Goal: Book appointment/travel/reservation

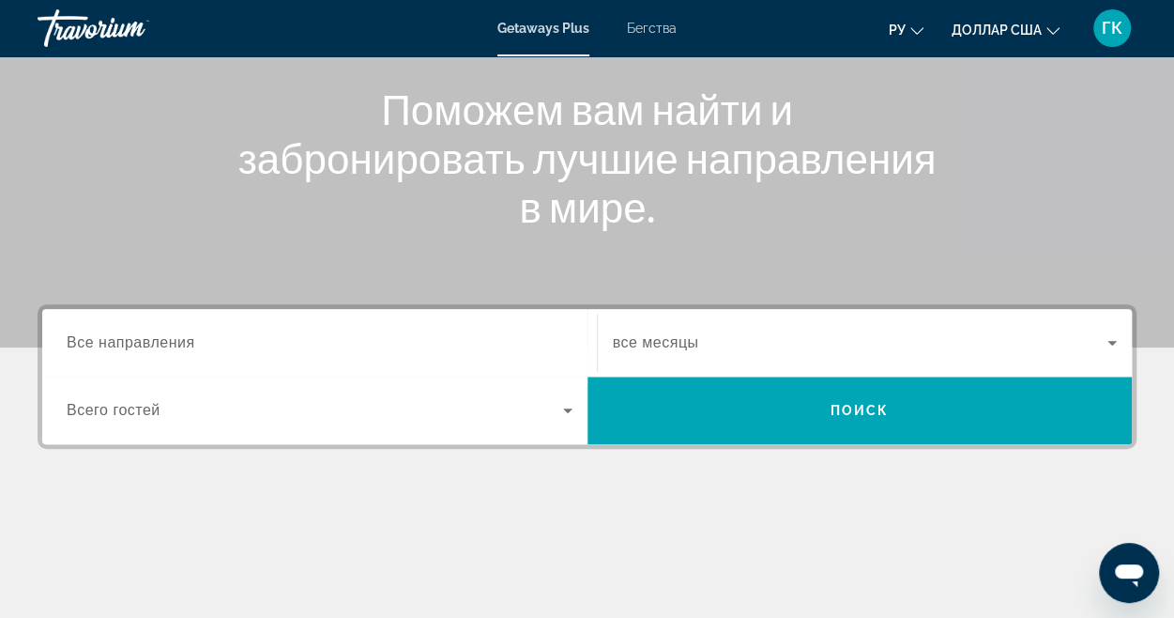
scroll to position [188, 0]
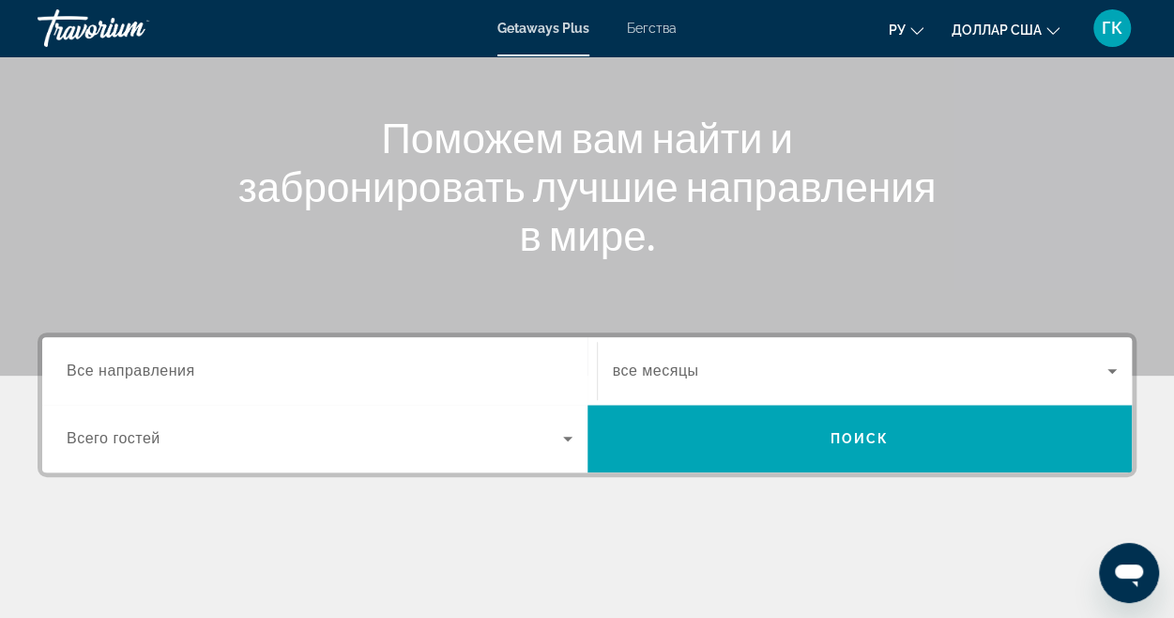
click at [146, 373] on span "Все направления" at bounding box center [131, 370] width 129 height 16
click at [146, 373] on input "Destination Все направления" at bounding box center [320, 371] width 506 height 23
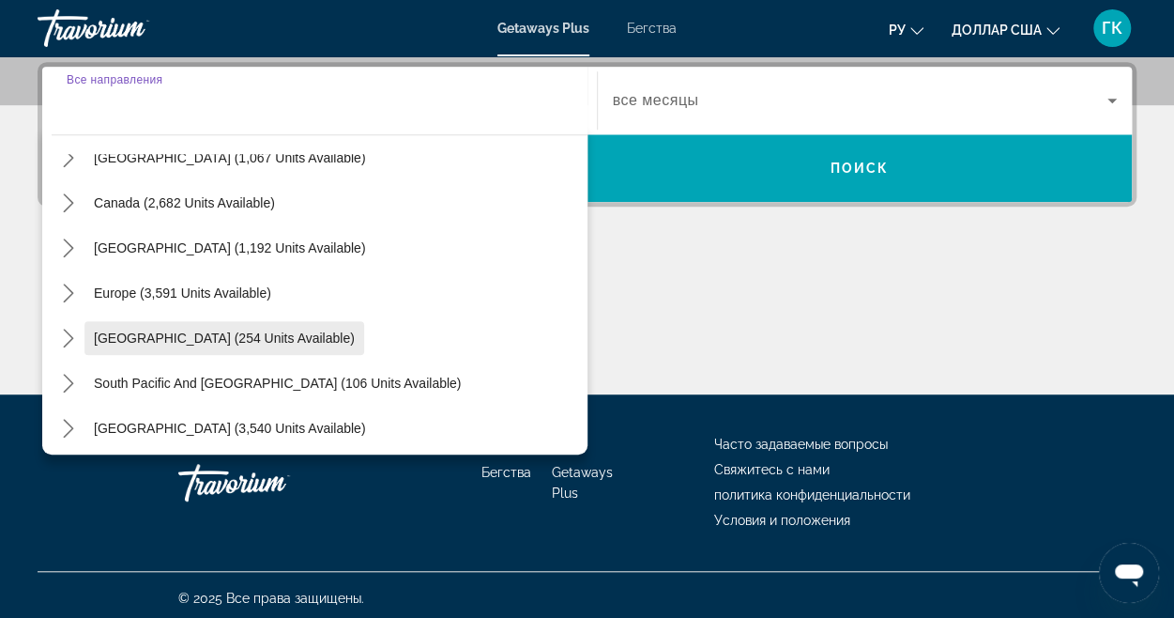
scroll to position [94, 0]
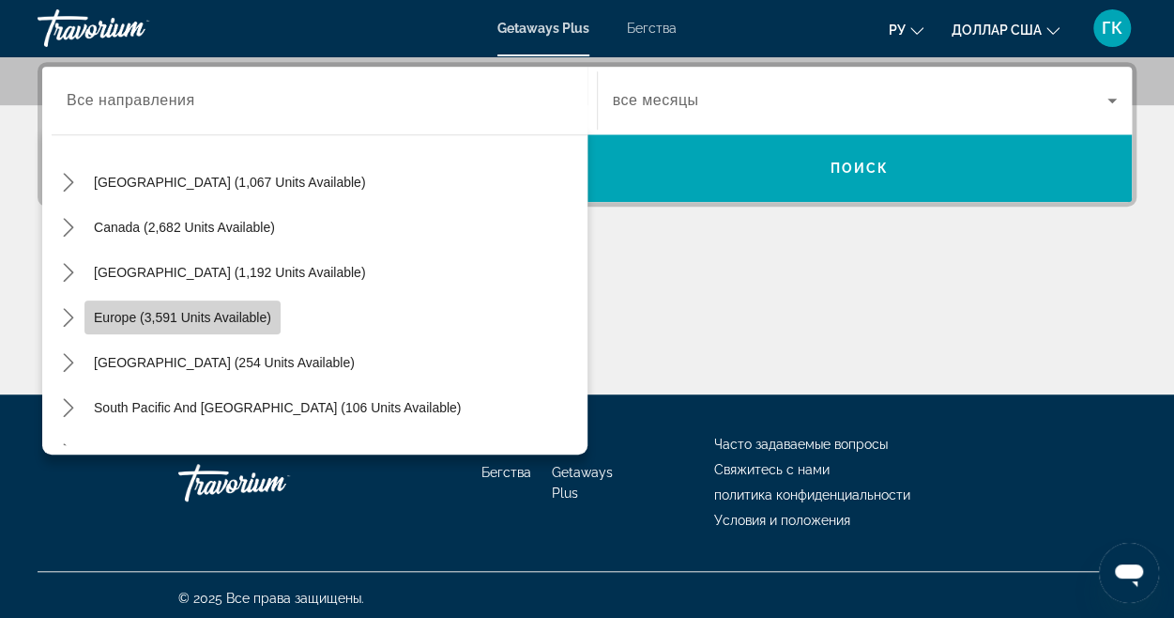
click at [150, 316] on span "Europe (3,591 units available)" at bounding box center [182, 317] width 177 height 15
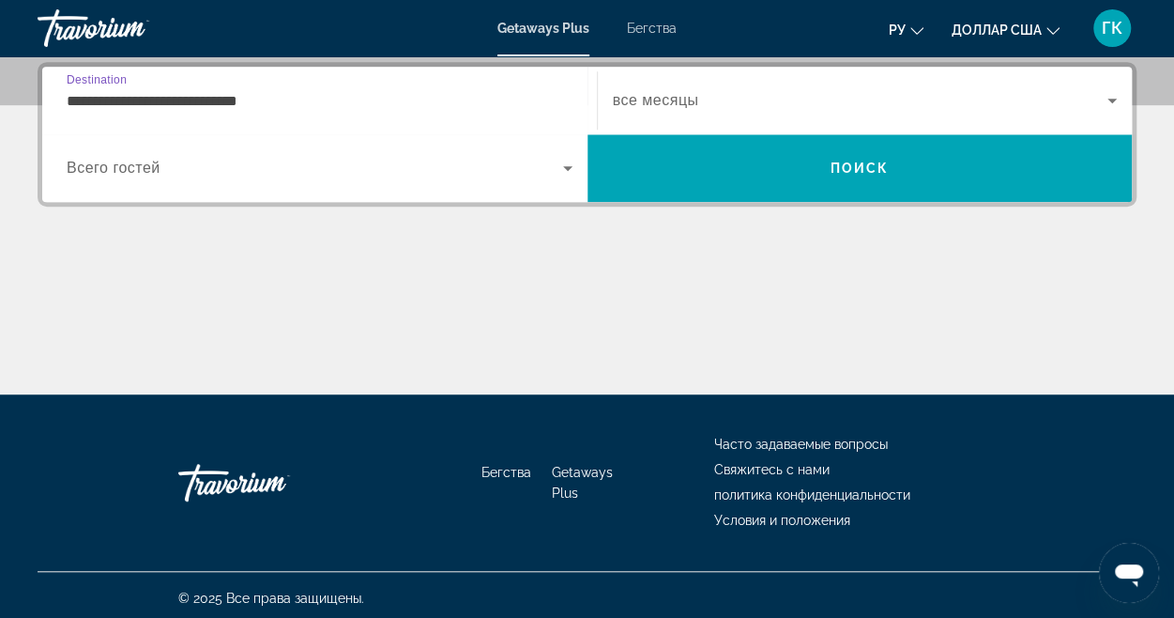
click at [565, 166] on icon "Виджет поиска" at bounding box center [567, 168] width 9 height 5
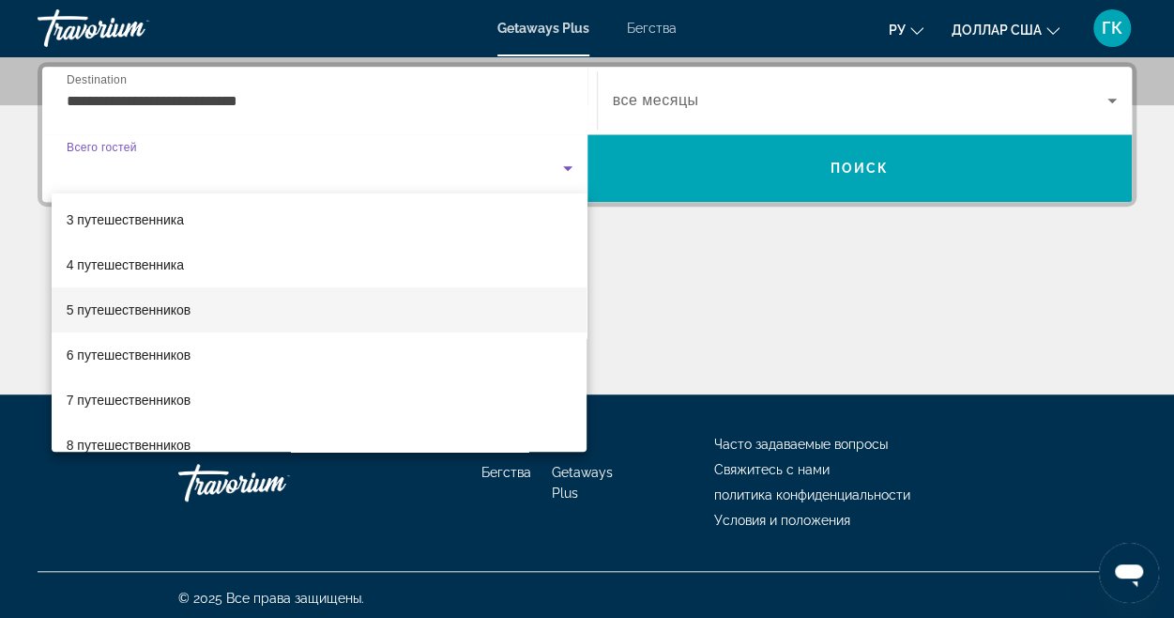
click at [139, 303] on font "5 путешественников" at bounding box center [129, 309] width 125 height 15
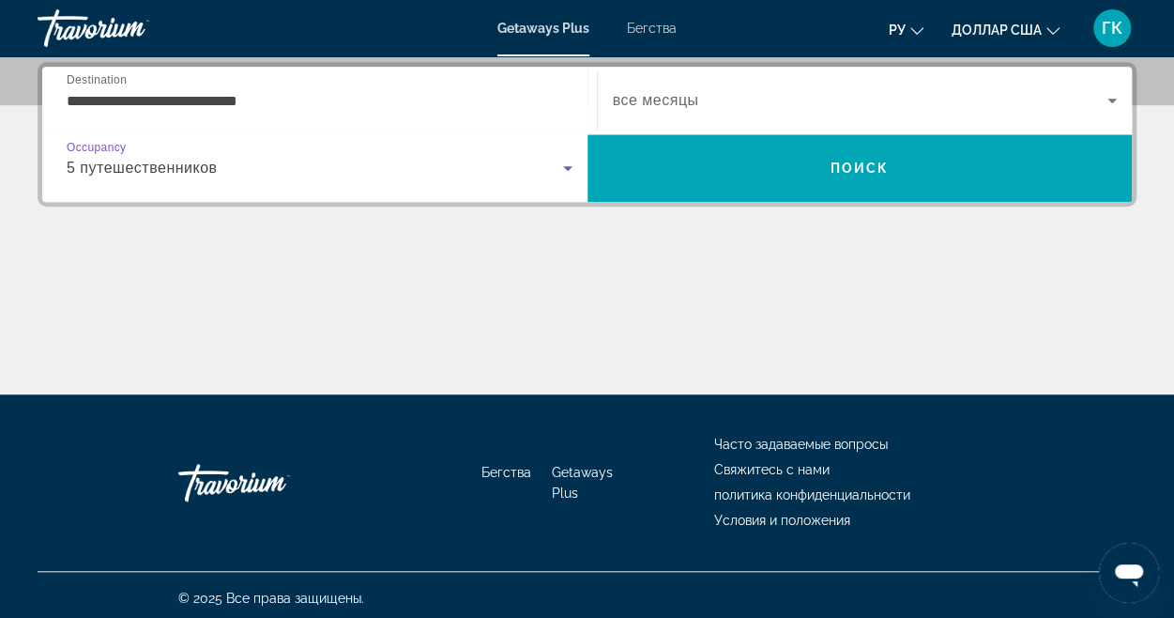
drag, startPoint x: 237, startPoint y: 109, endPoint x: 252, endPoint y: 109, distance: 15.0
click at [237, 109] on input "**********" at bounding box center [320, 101] width 506 height 23
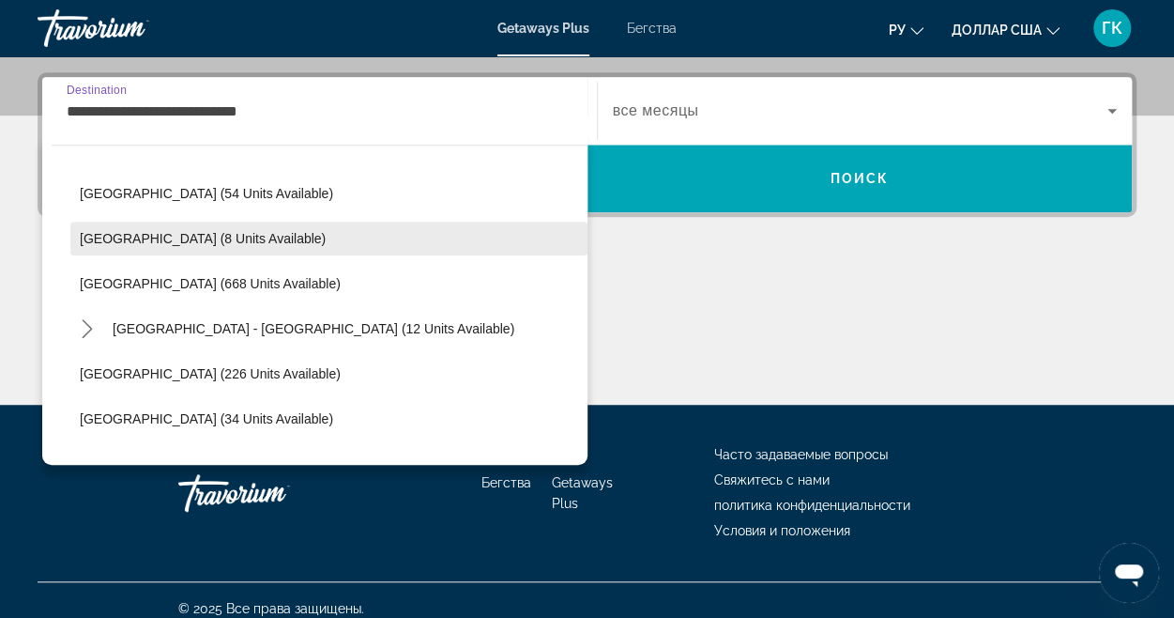
scroll to position [863, 0]
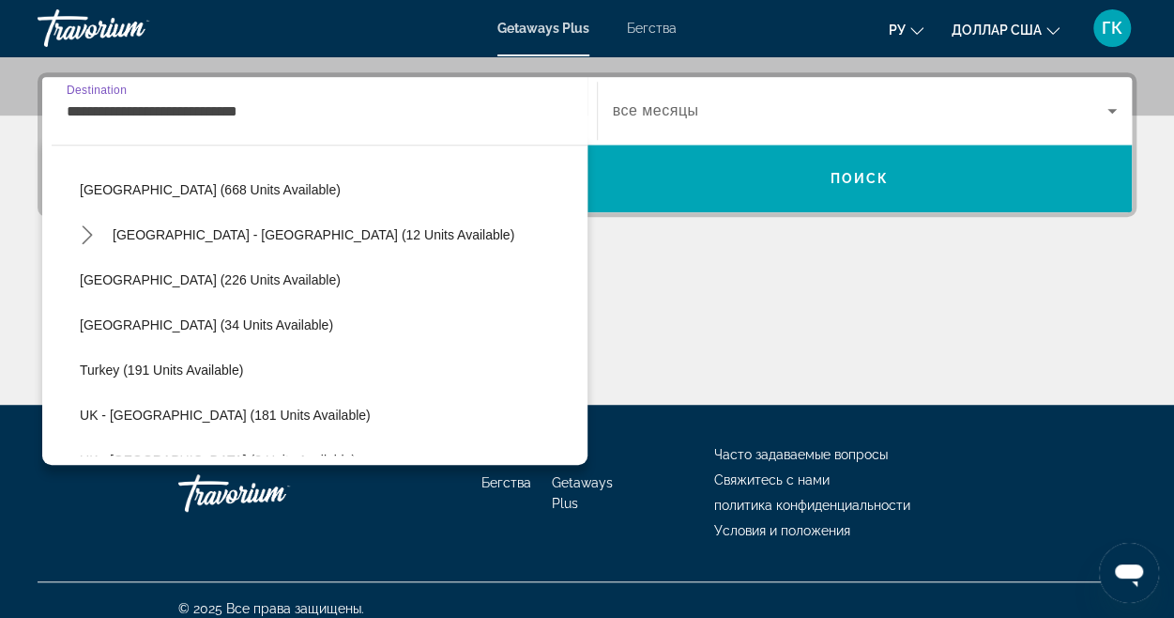
click at [199, 365] on span "Turkey (191 units available)" at bounding box center [161, 369] width 163 height 15
type input "**********"
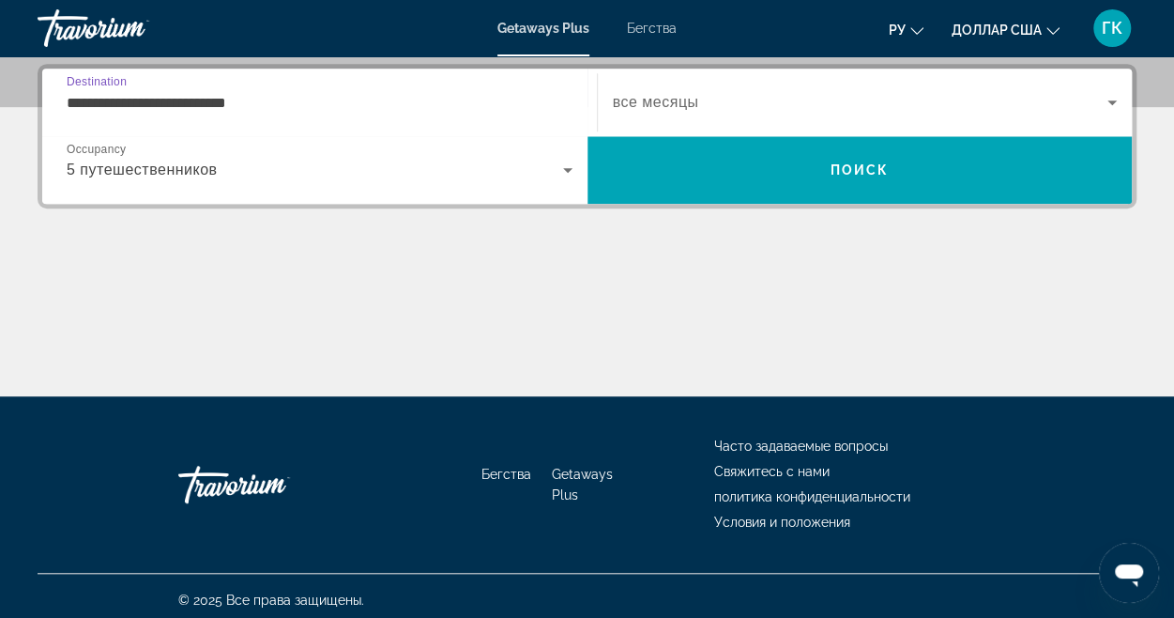
scroll to position [458, 0]
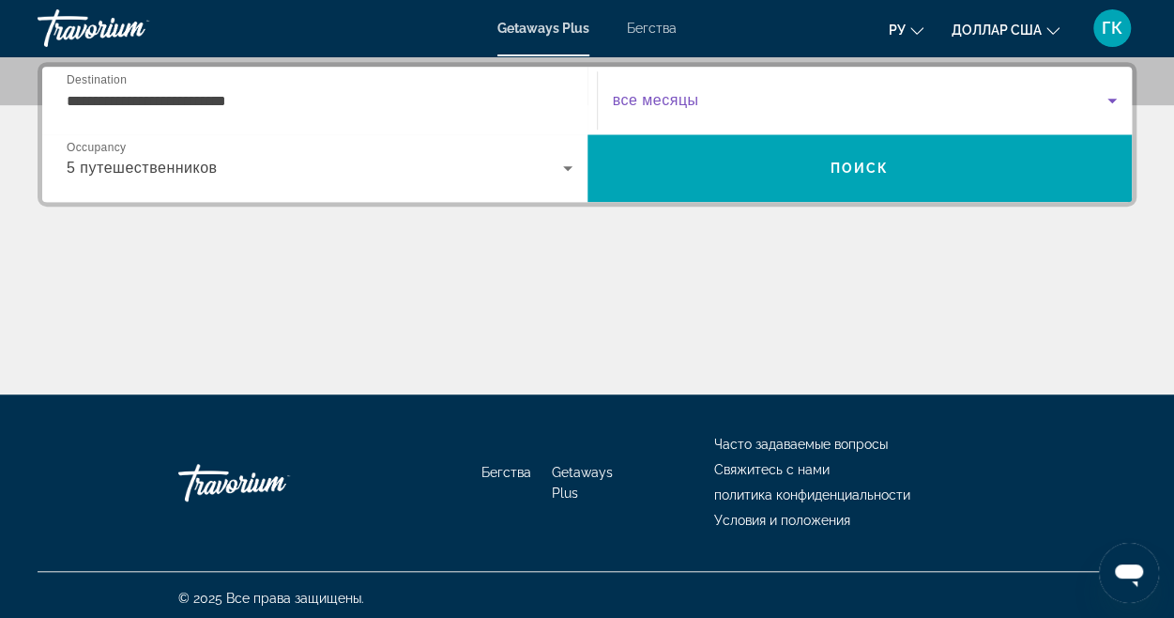
click at [1113, 95] on icon "Виджет поиска" at bounding box center [1112, 100] width 23 height 23
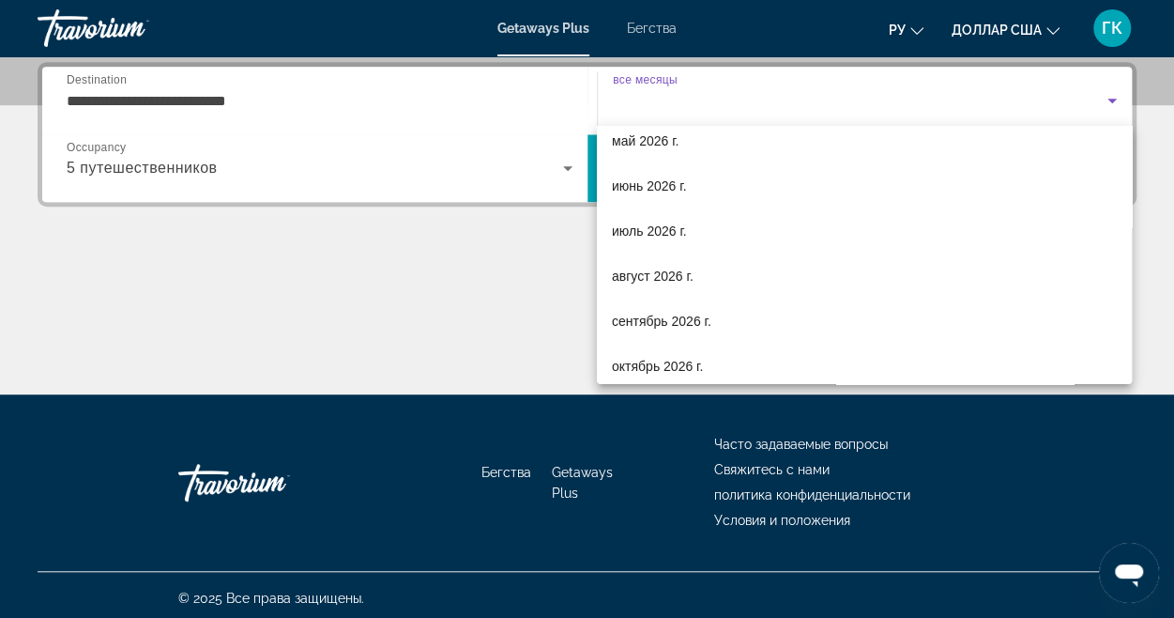
scroll to position [387, 0]
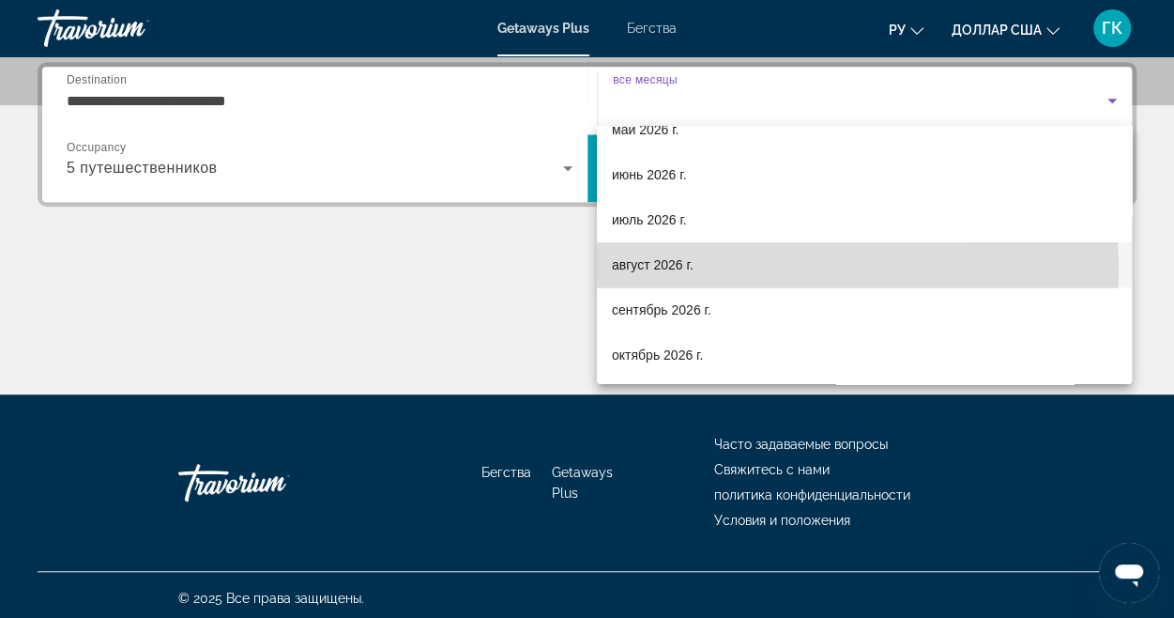
click at [686, 268] on font "август 2026 г." at bounding box center [653, 264] width 82 height 15
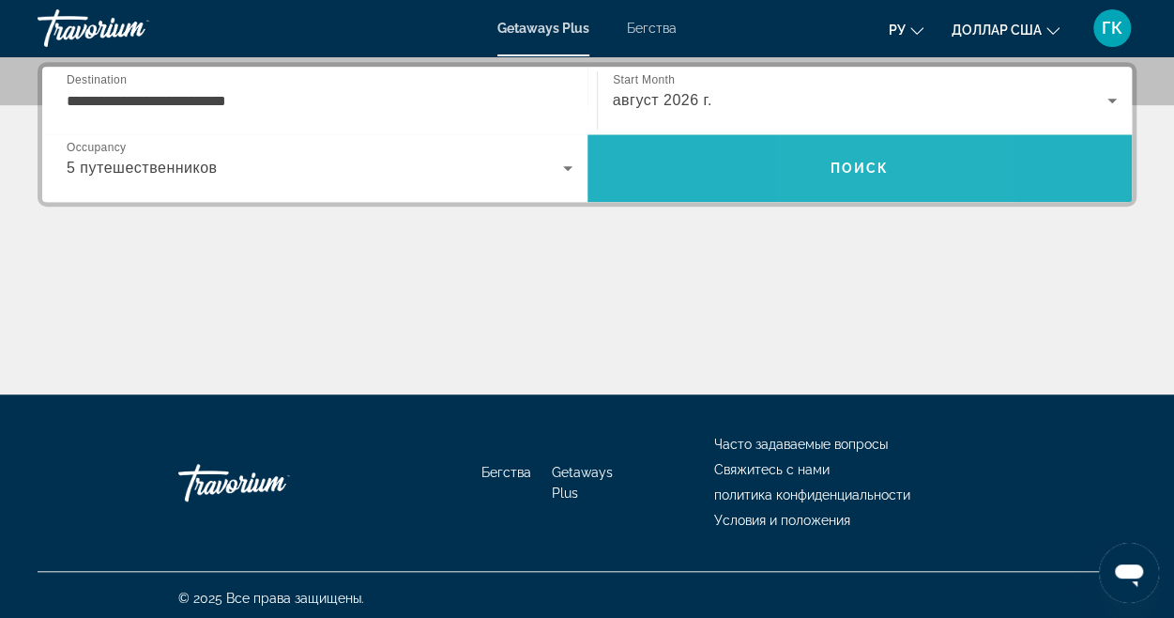
click at [835, 162] on span "Поиск" at bounding box center [860, 168] width 59 height 15
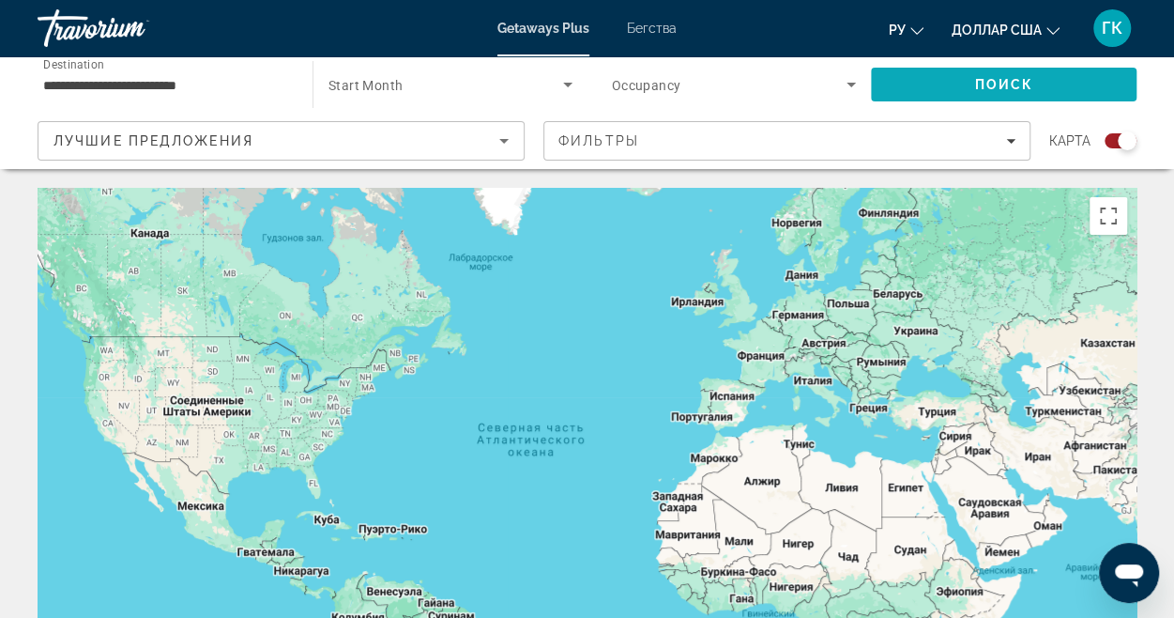
click at [952, 86] on span "Search" at bounding box center [1004, 84] width 266 height 45
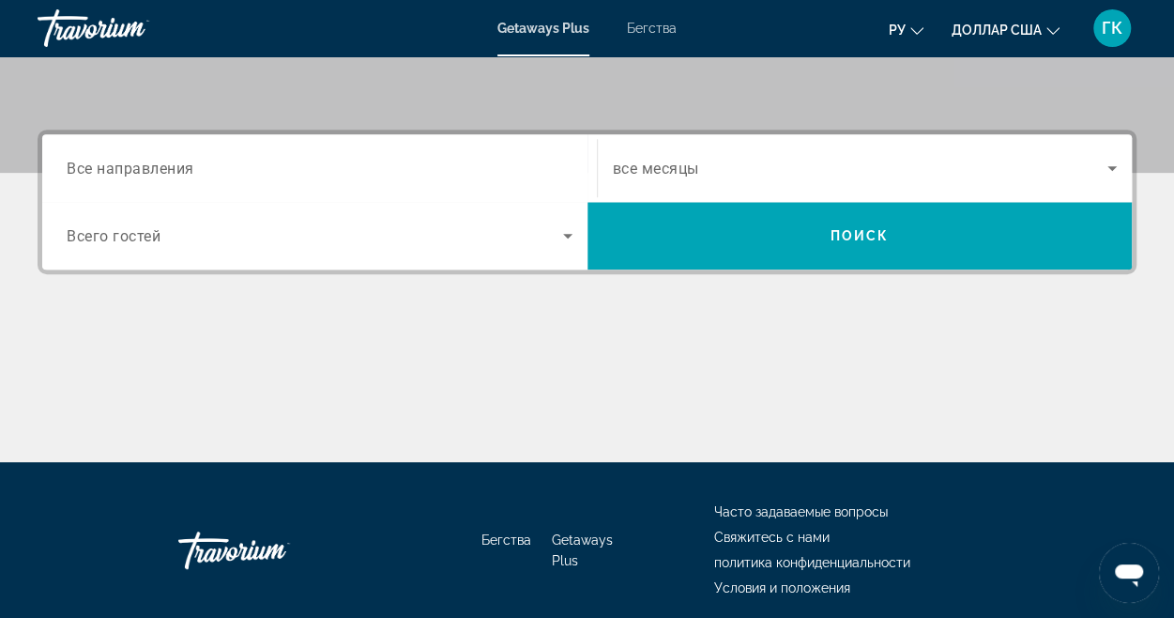
scroll to position [276, 0]
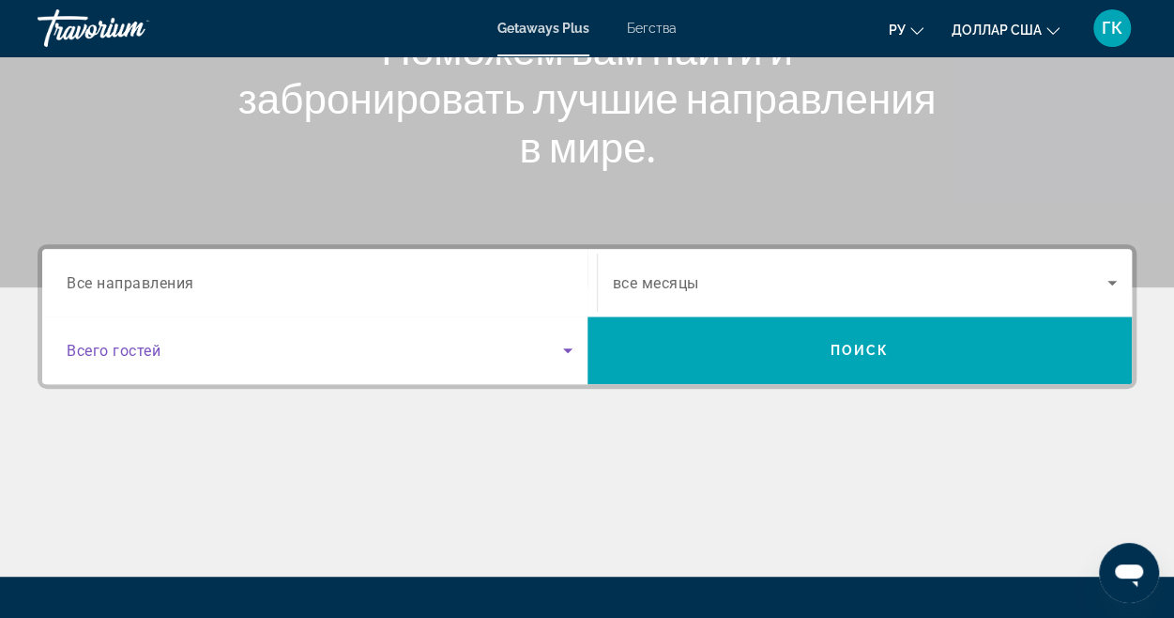
click at [567, 351] on icon "Search widget" at bounding box center [567, 350] width 9 height 5
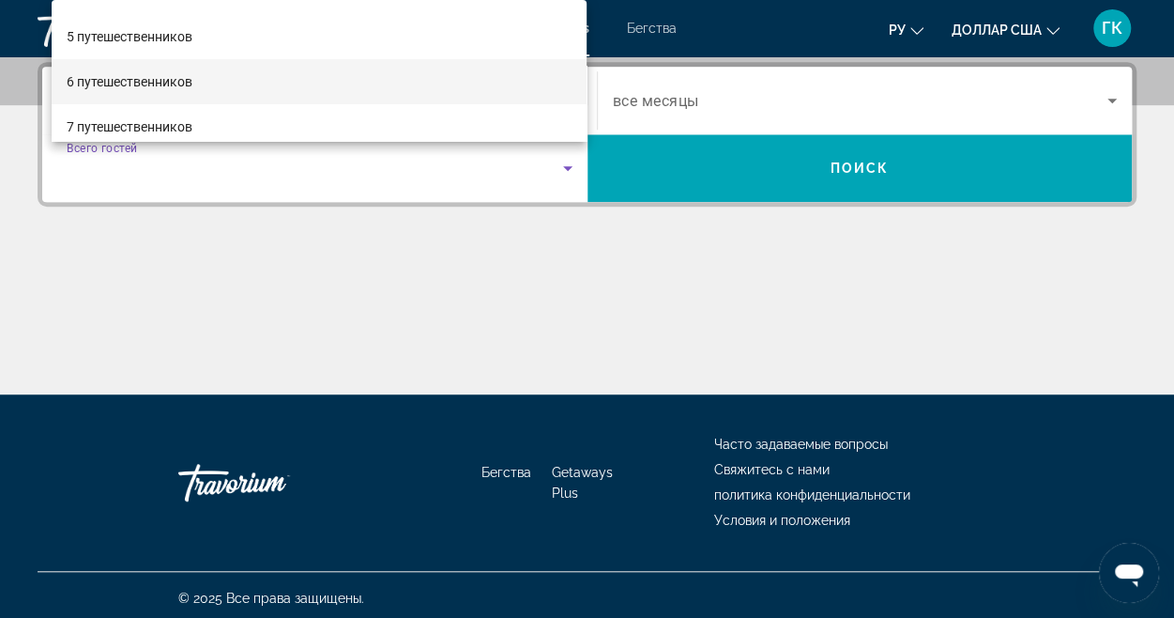
scroll to position [188, 0]
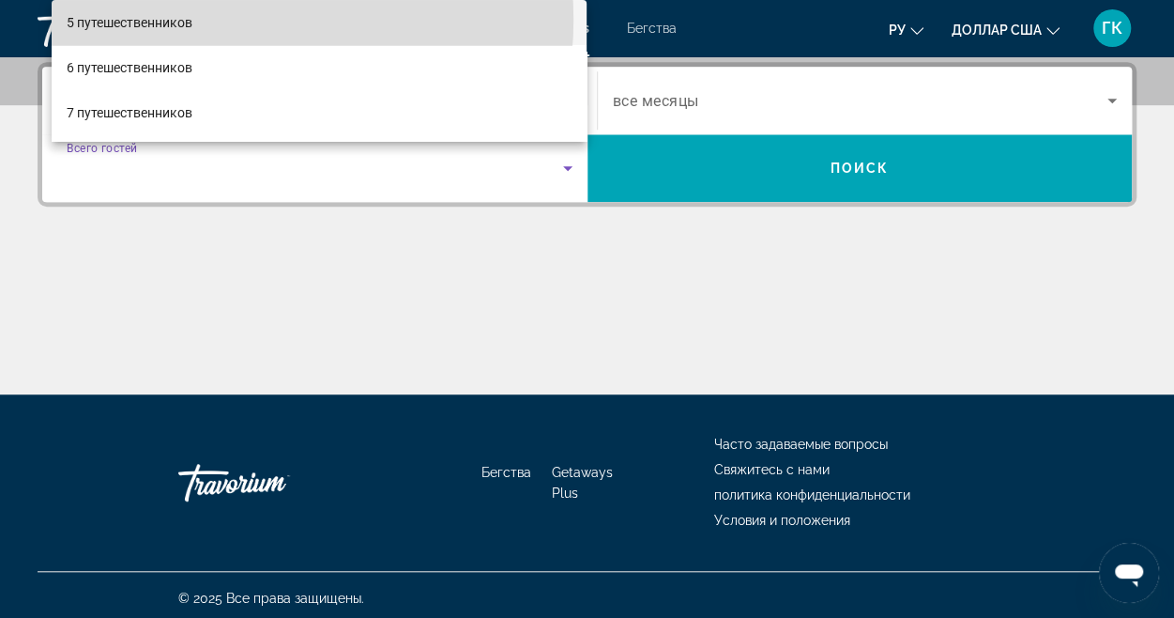
click at [225, 20] on mat-option "5 путешественников" at bounding box center [320, 22] width 536 height 45
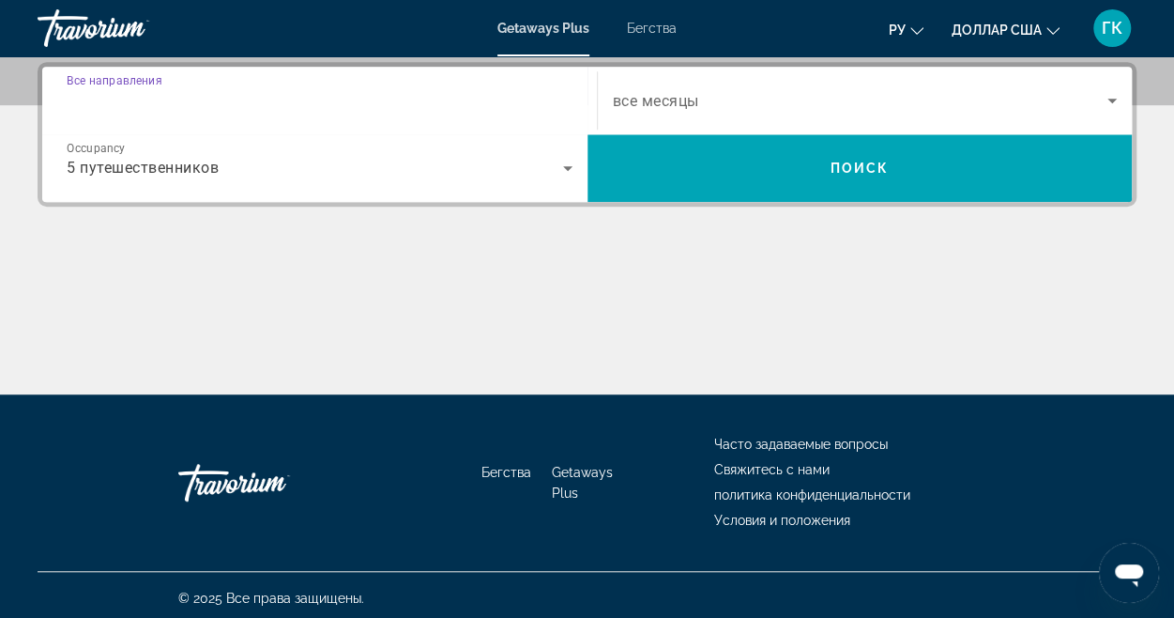
click at [430, 108] on input "Destination Все направления" at bounding box center [320, 101] width 506 height 23
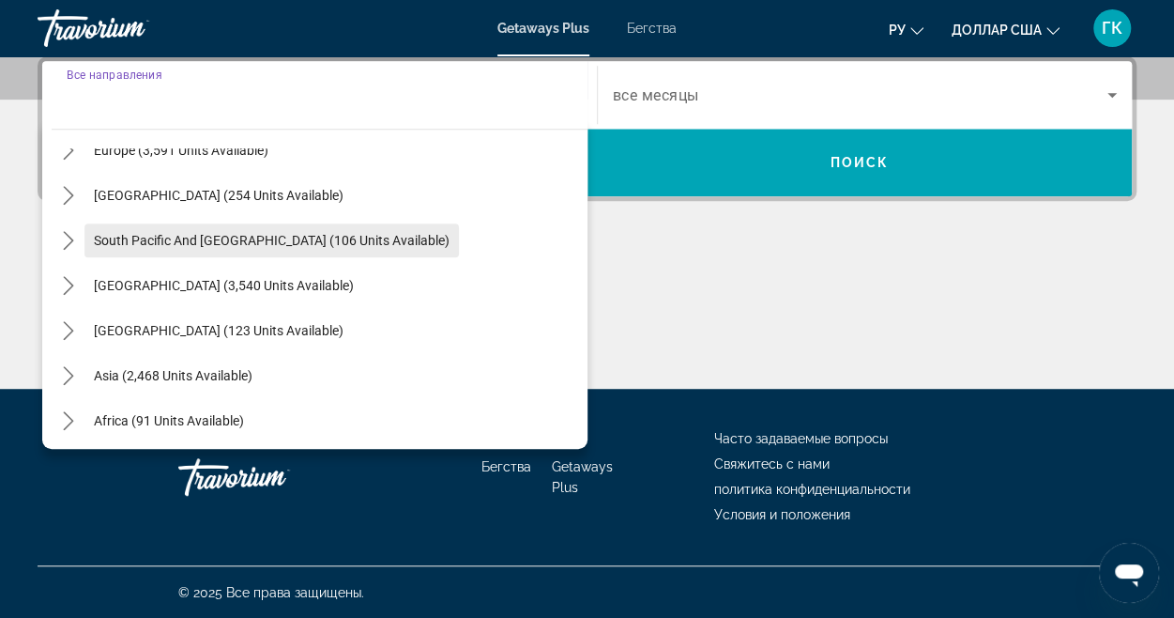
scroll to position [304, 0]
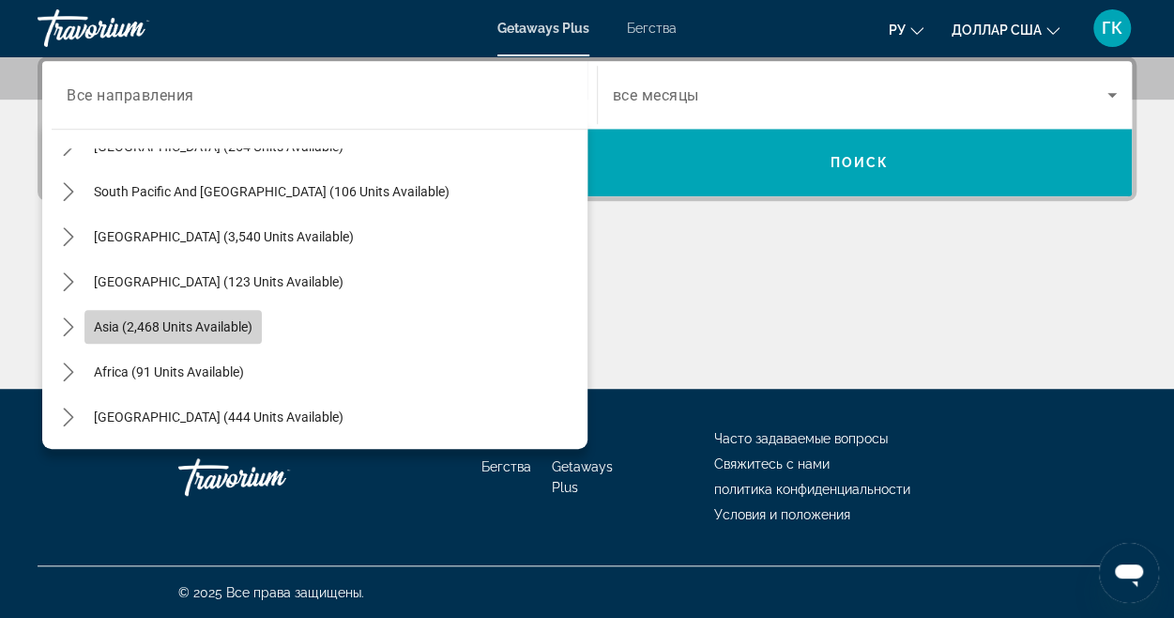
click at [236, 335] on span "Select destination: Asia (2,468 units available)" at bounding box center [172, 326] width 177 height 45
type input "**********"
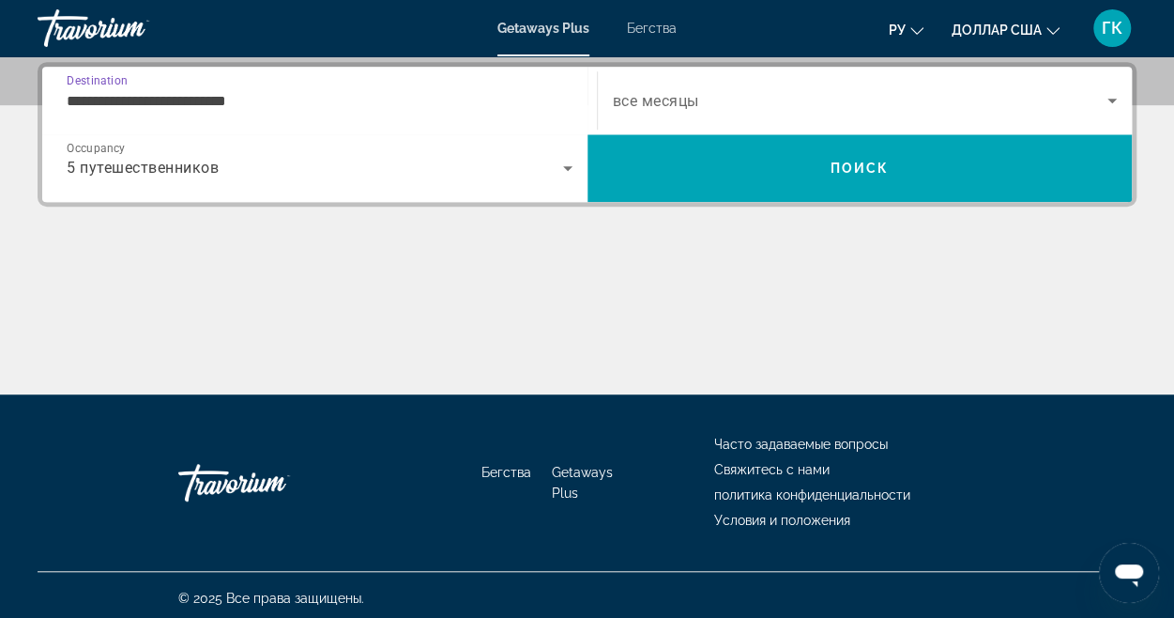
click at [1104, 101] on icon "Search widget" at bounding box center [1112, 100] width 23 height 23
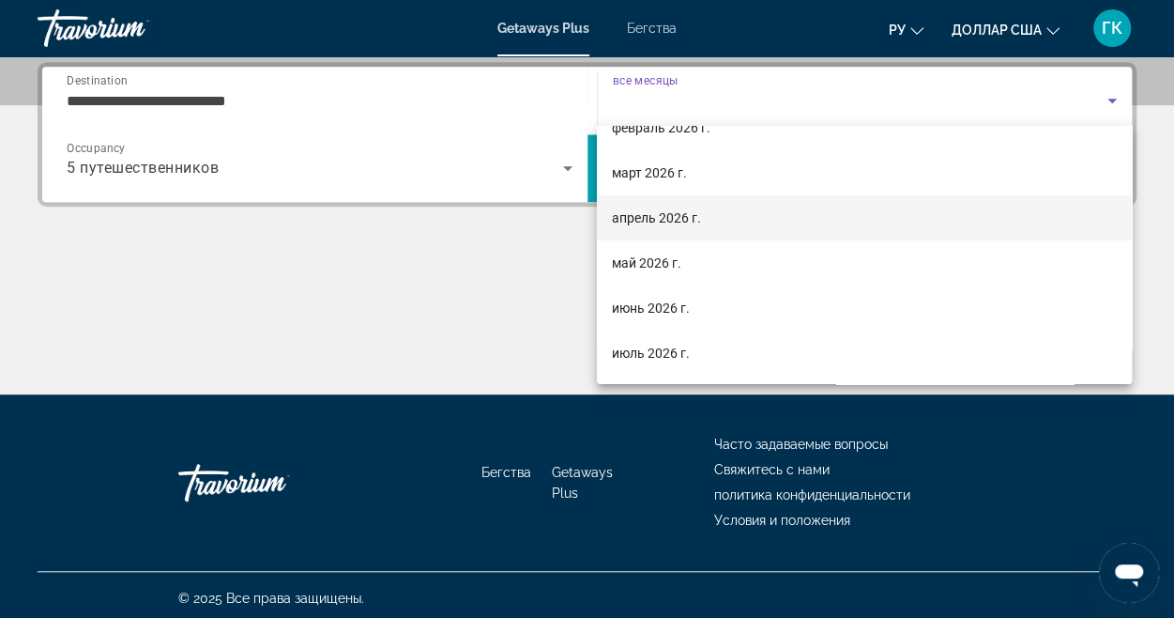
scroll to position [282, 0]
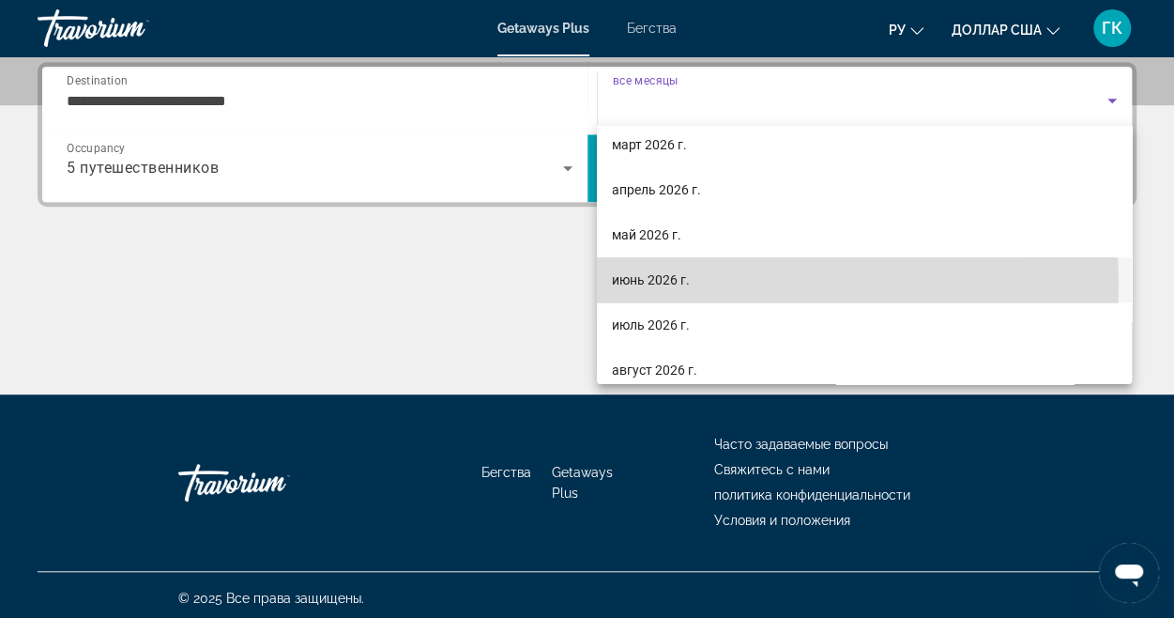
click at [713, 283] on mat-option "июнь 2026 г." at bounding box center [864, 279] width 535 height 45
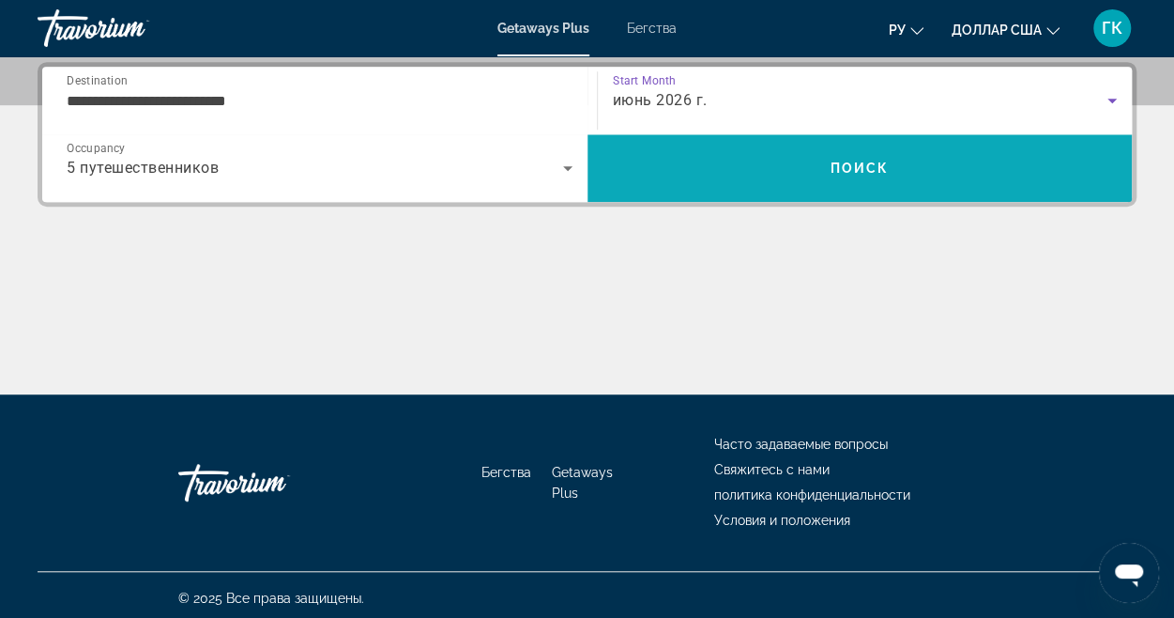
click at [856, 172] on span "Поиск" at bounding box center [860, 168] width 59 height 15
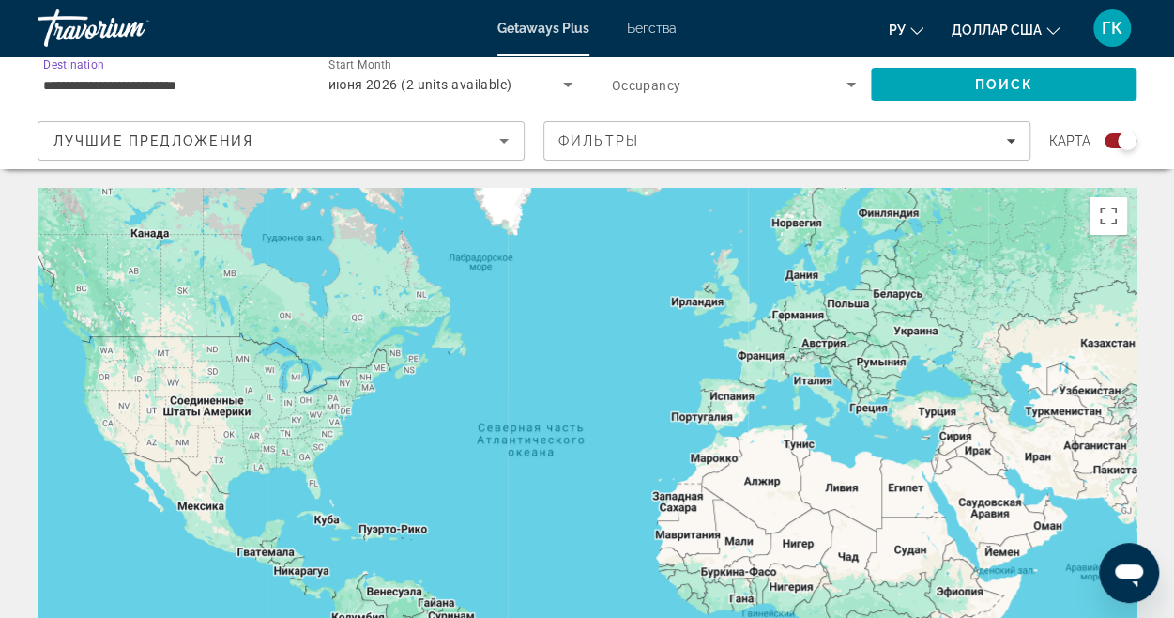
click at [188, 89] on input "**********" at bounding box center [165, 85] width 245 height 23
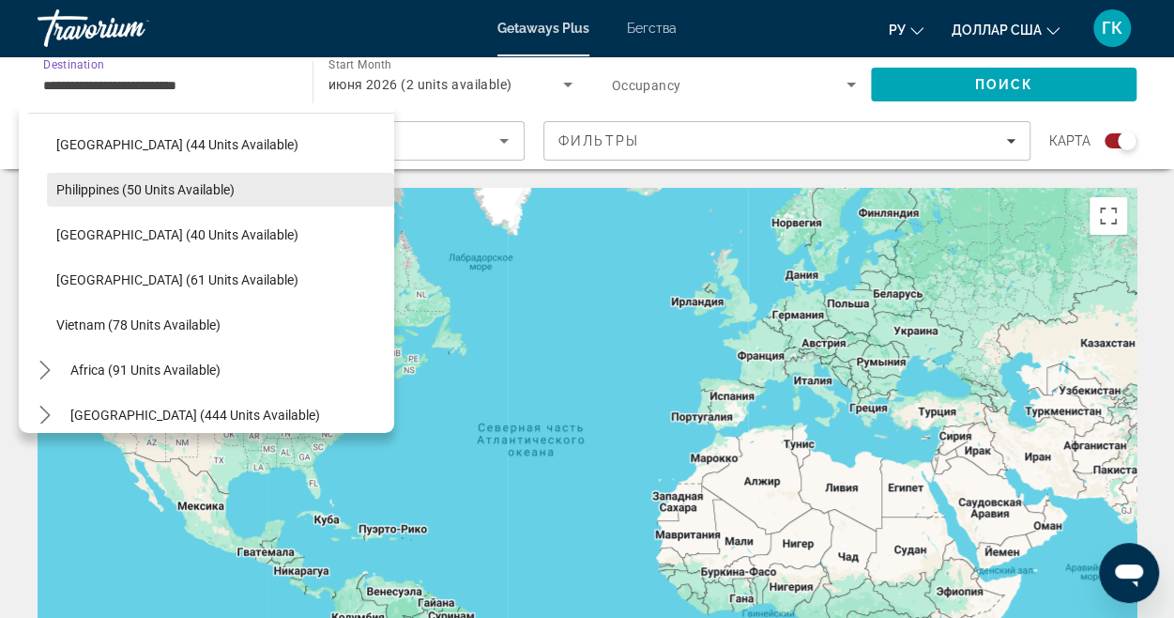
scroll to position [755, 0]
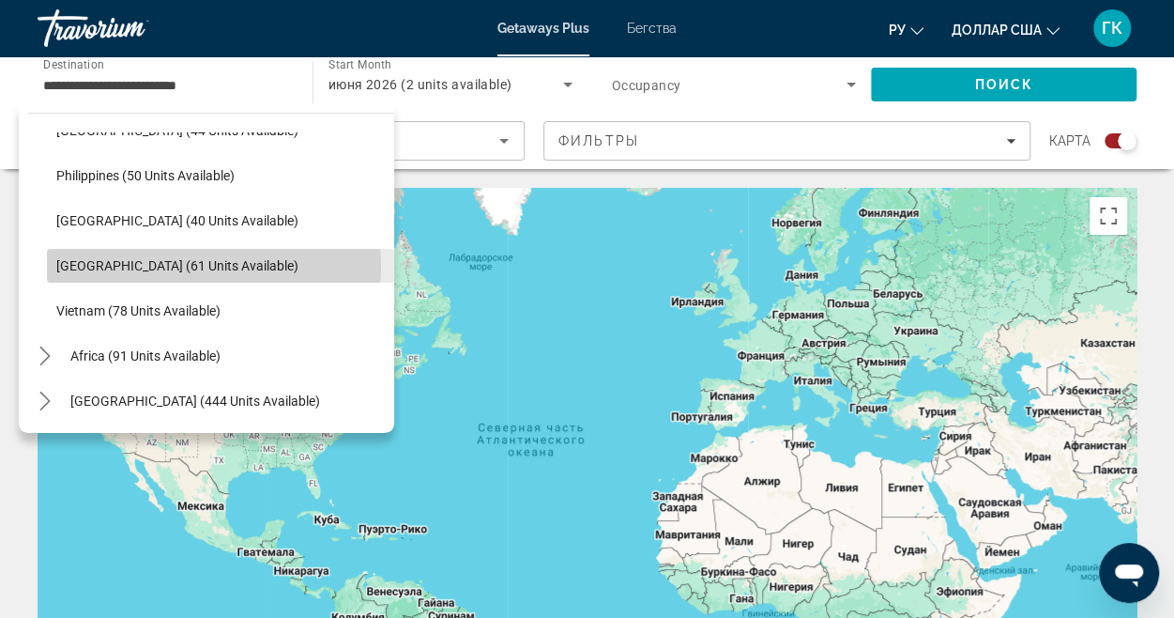
click at [199, 266] on span "Thailand (61 units available)" at bounding box center [177, 265] width 242 height 15
type input "**********"
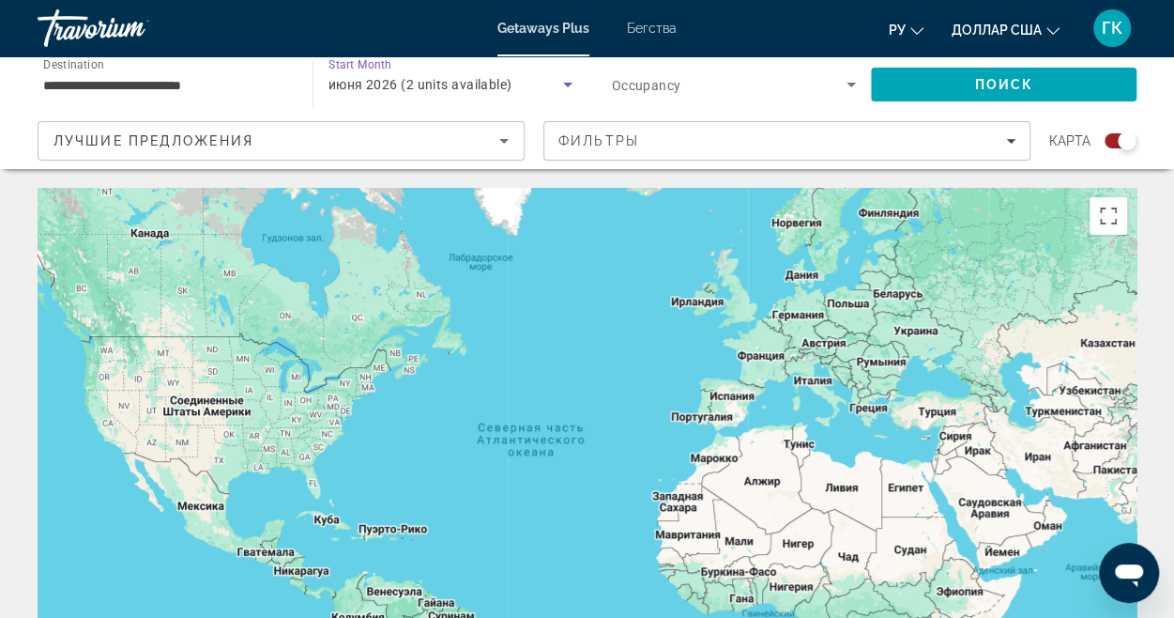
click at [485, 82] on span "июня 2026 (2 units available)" at bounding box center [421, 84] width 184 height 15
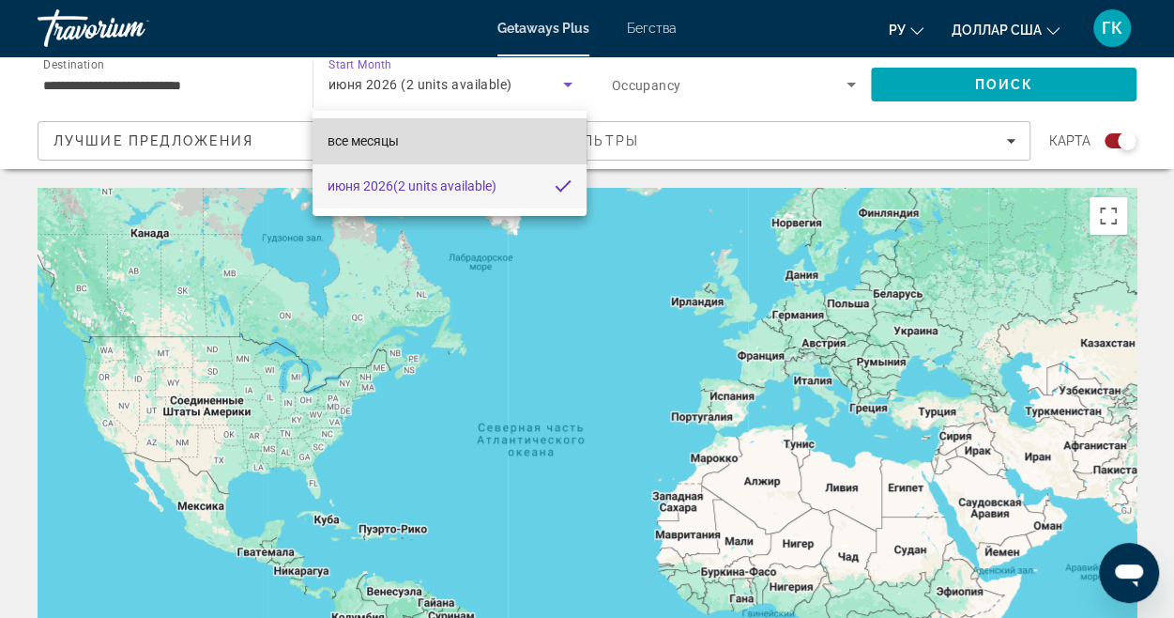
click at [489, 149] on mat-option "все месяцы" at bounding box center [450, 140] width 274 height 45
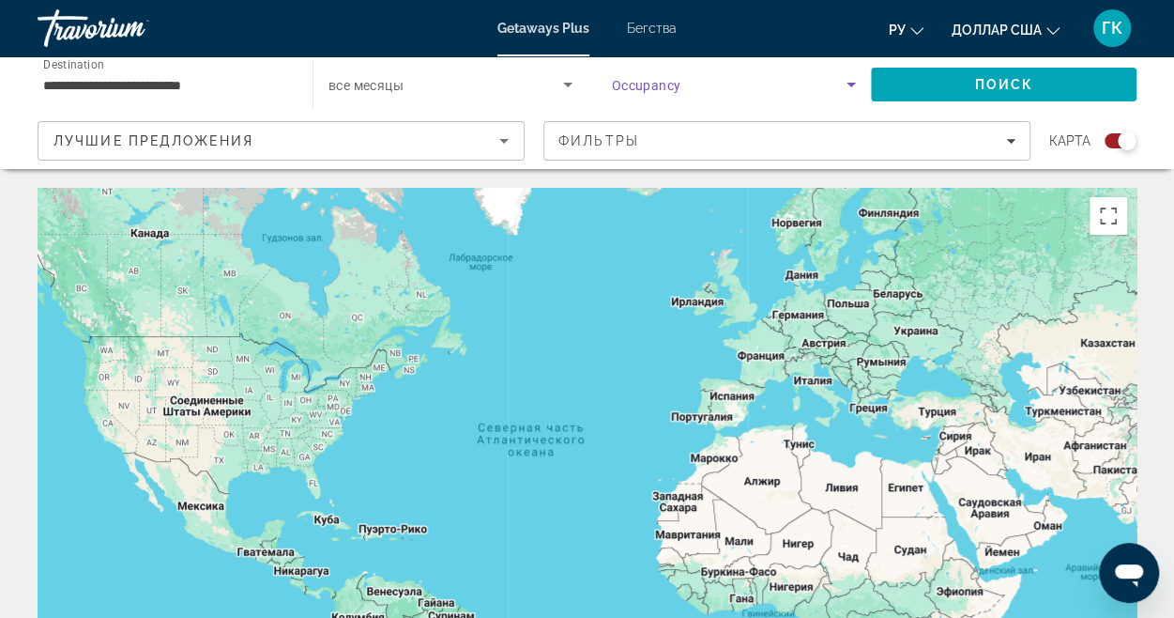
click at [857, 84] on icon "Search widget" at bounding box center [851, 84] width 23 height 23
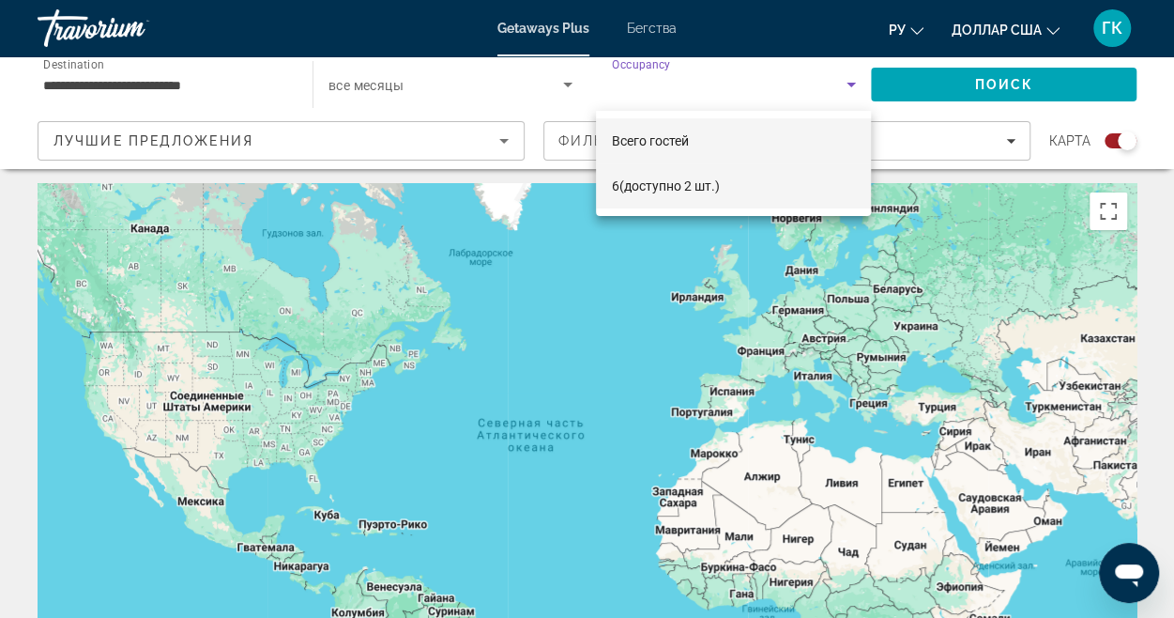
scroll to position [0, 0]
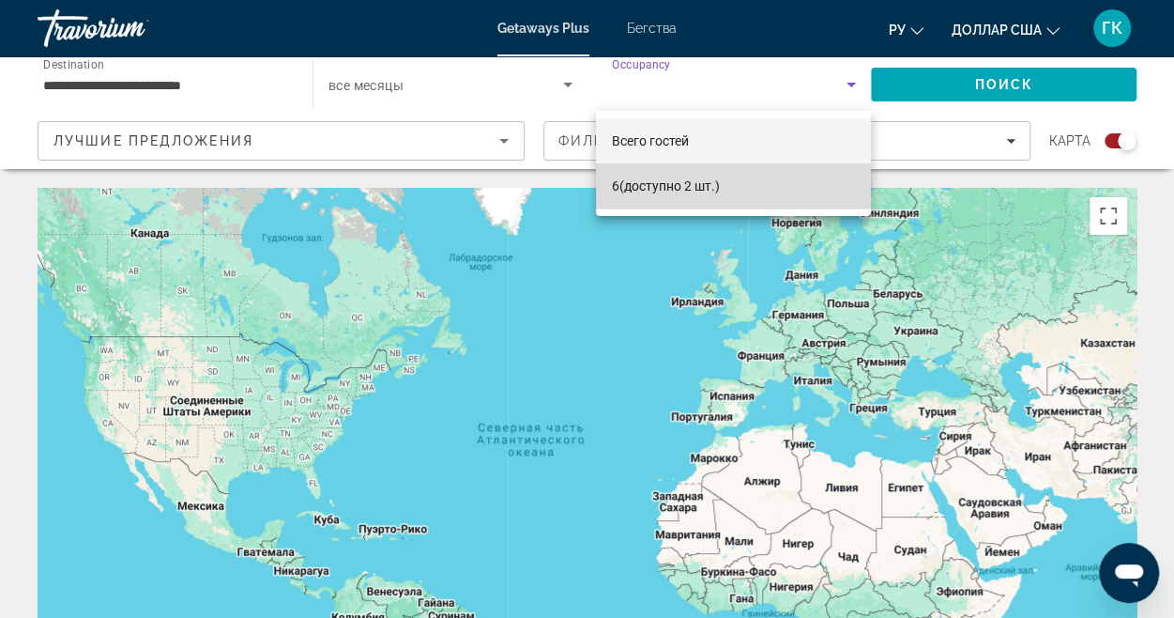
click at [682, 186] on font "(доступно 2 шт.)" at bounding box center [669, 185] width 100 height 15
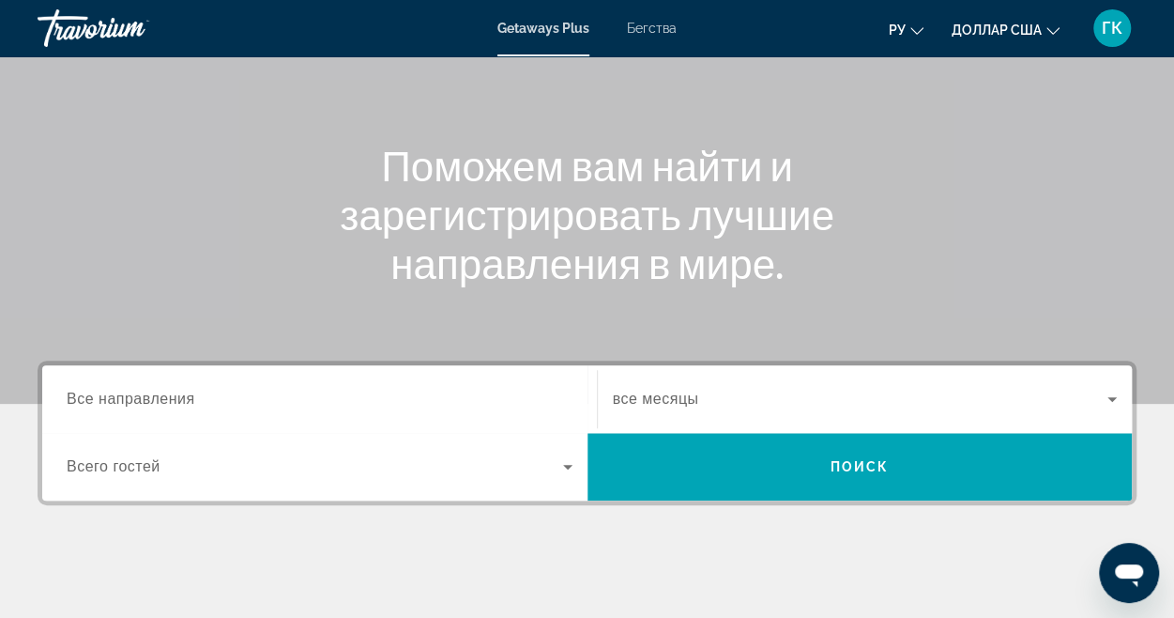
scroll to position [188, 0]
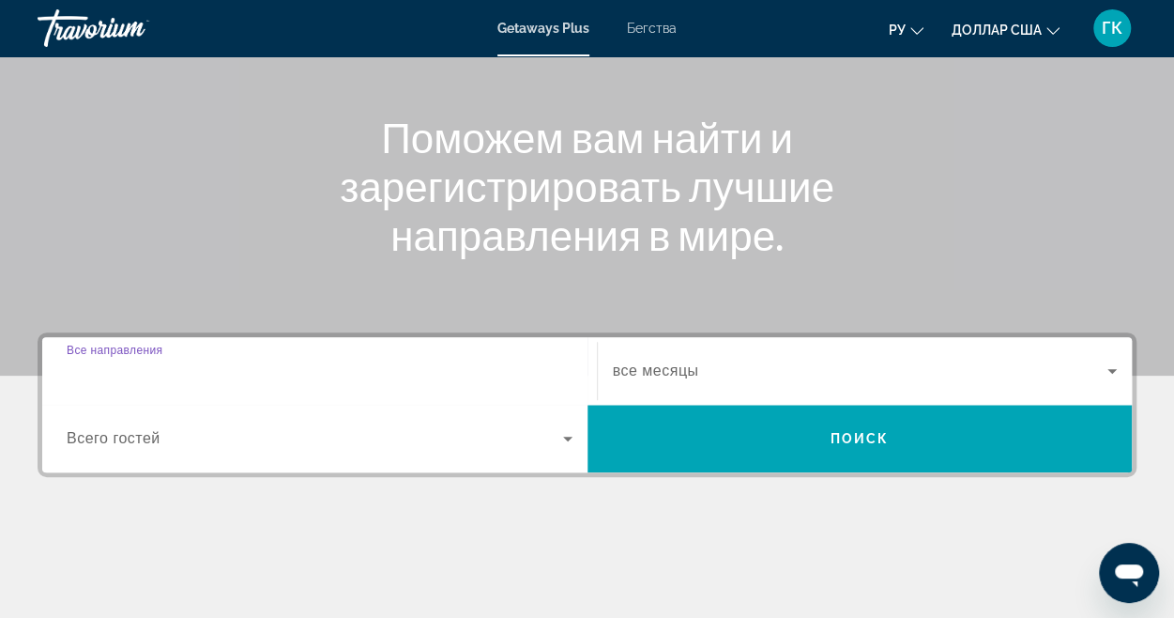
click at [237, 360] on input "Место назначения Все направления" at bounding box center [320, 371] width 506 height 23
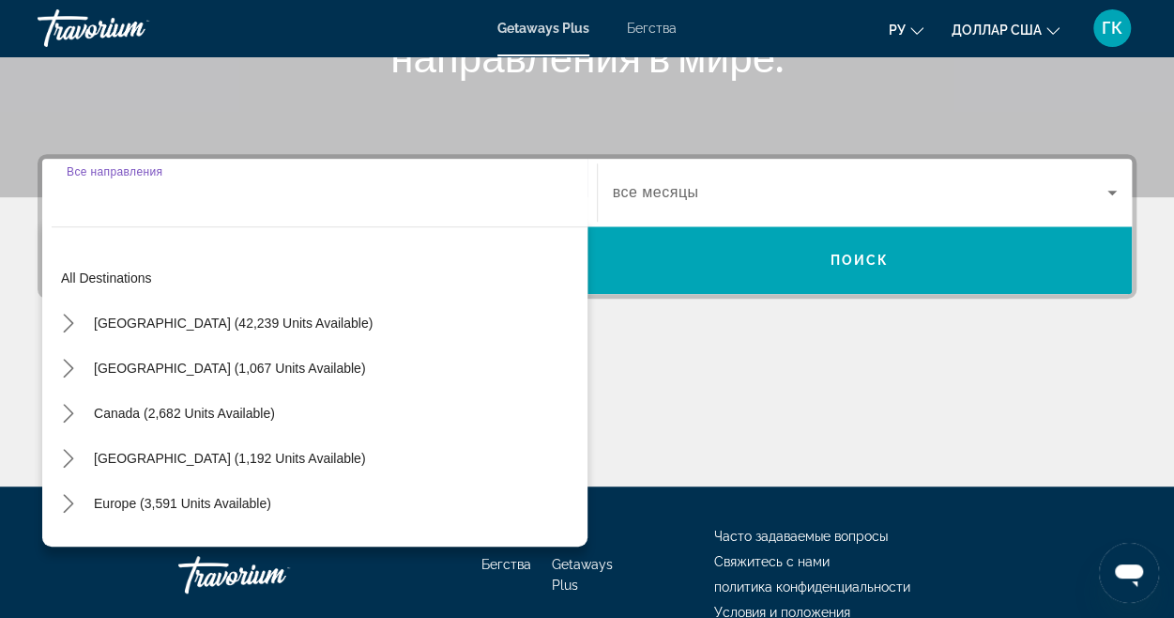
scroll to position [458, 0]
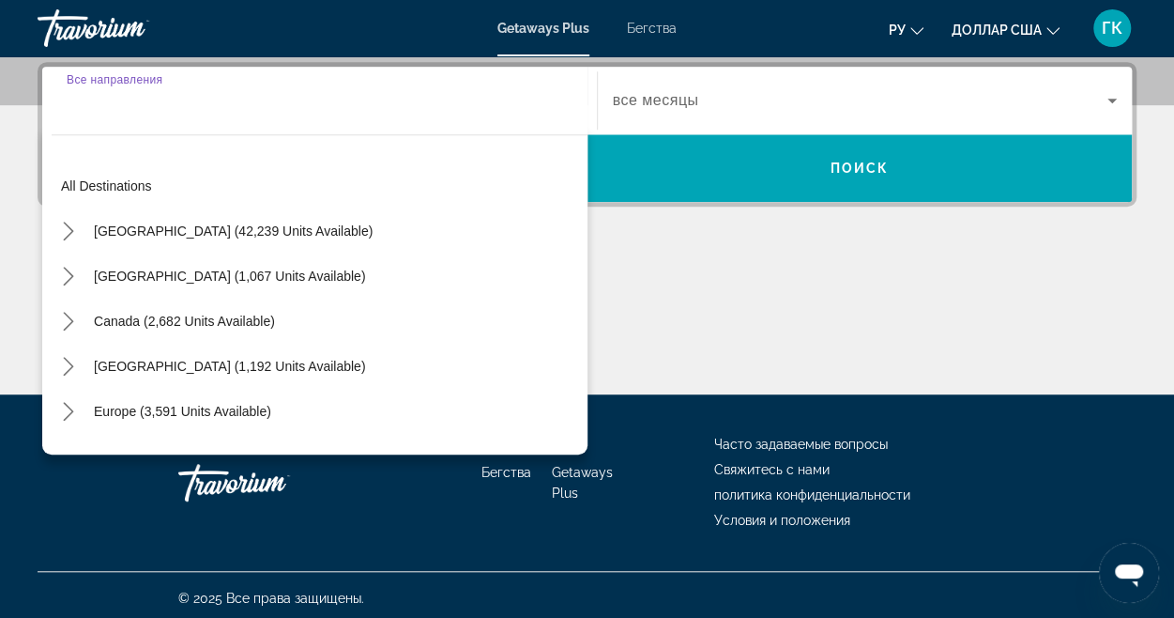
click at [623, 261] on div "Основное содержание" at bounding box center [587, 323] width 1099 height 141
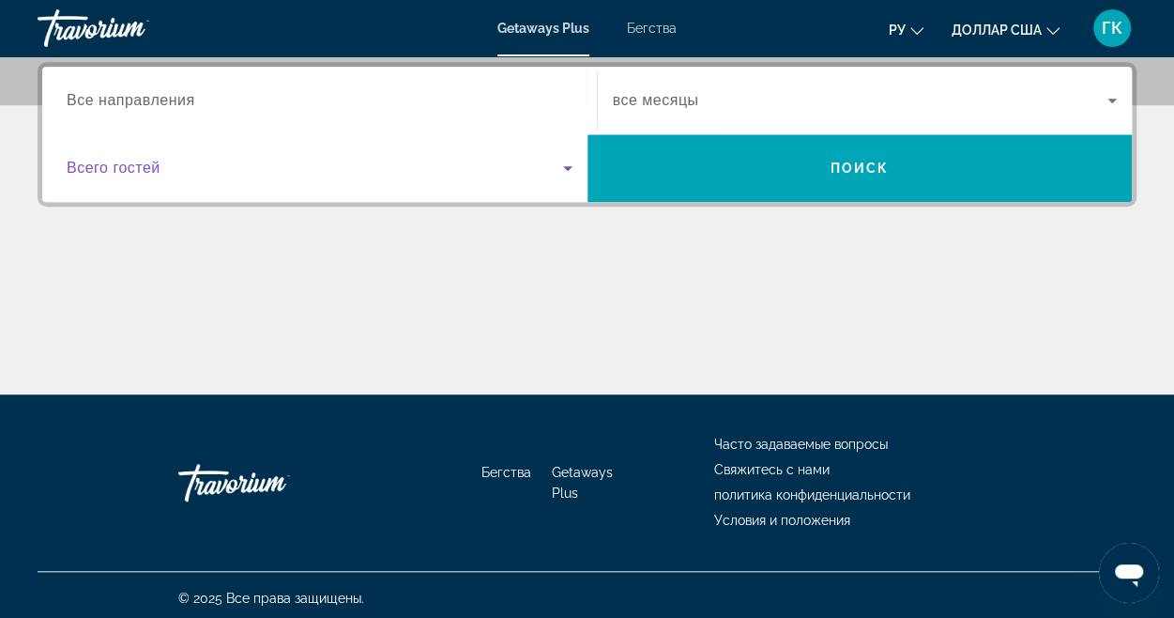
click at [571, 173] on icon "Виджет поиска" at bounding box center [568, 168] width 23 height 23
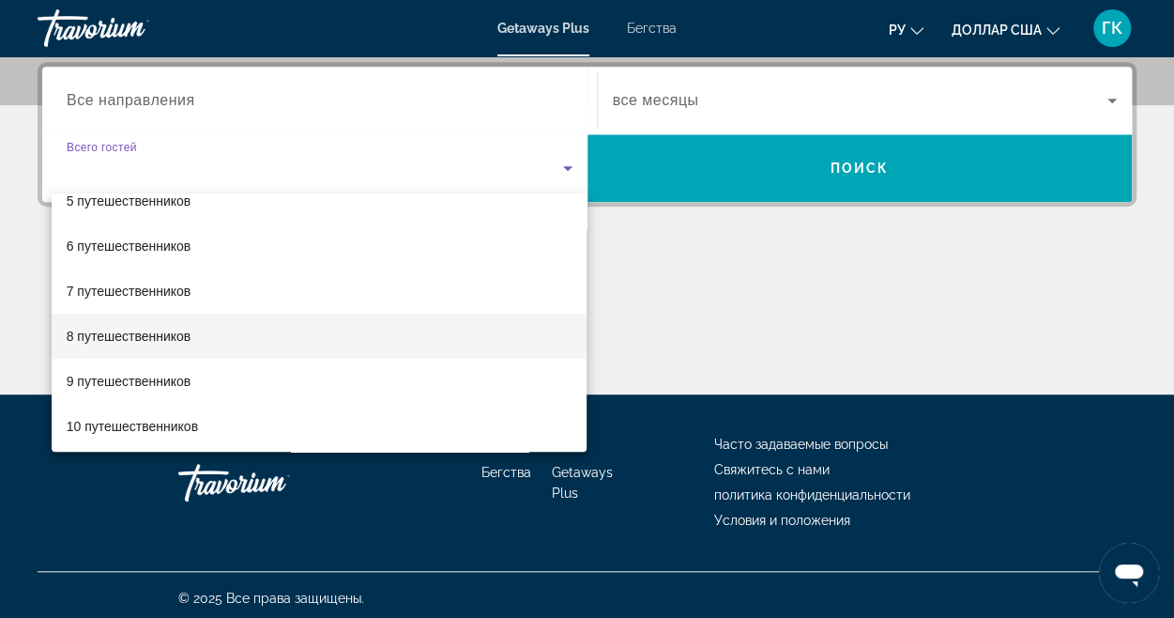
scroll to position [207, 0]
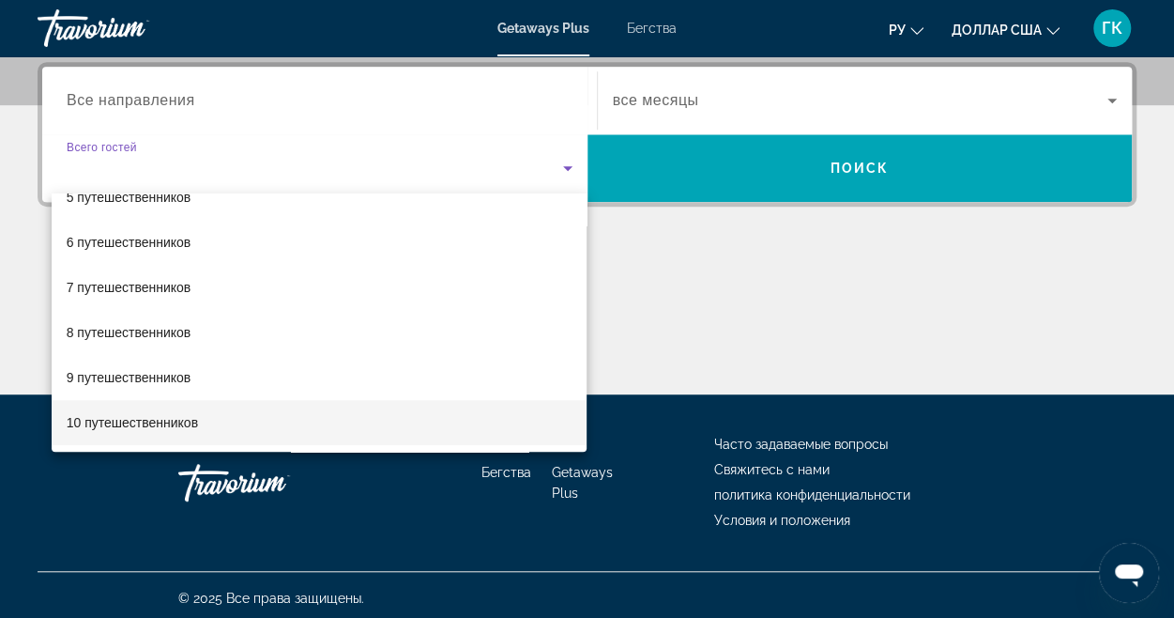
click at [252, 416] on mat-option "10 путешественников" at bounding box center [320, 422] width 536 height 45
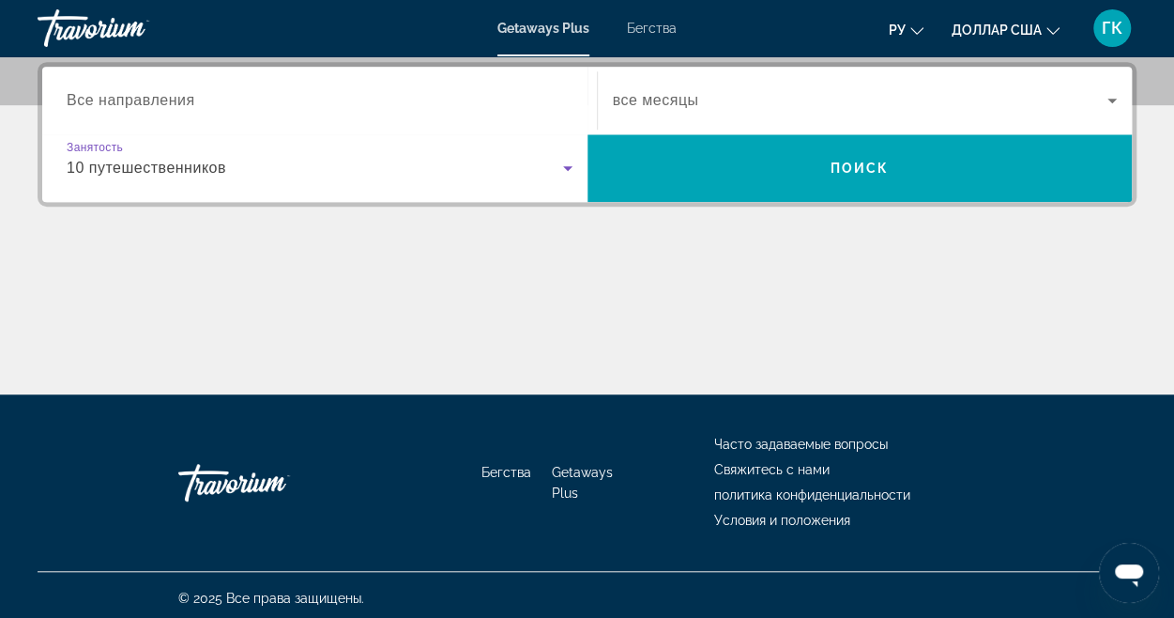
click at [881, 113] on div "Виджет поиска" at bounding box center [865, 100] width 505 height 53
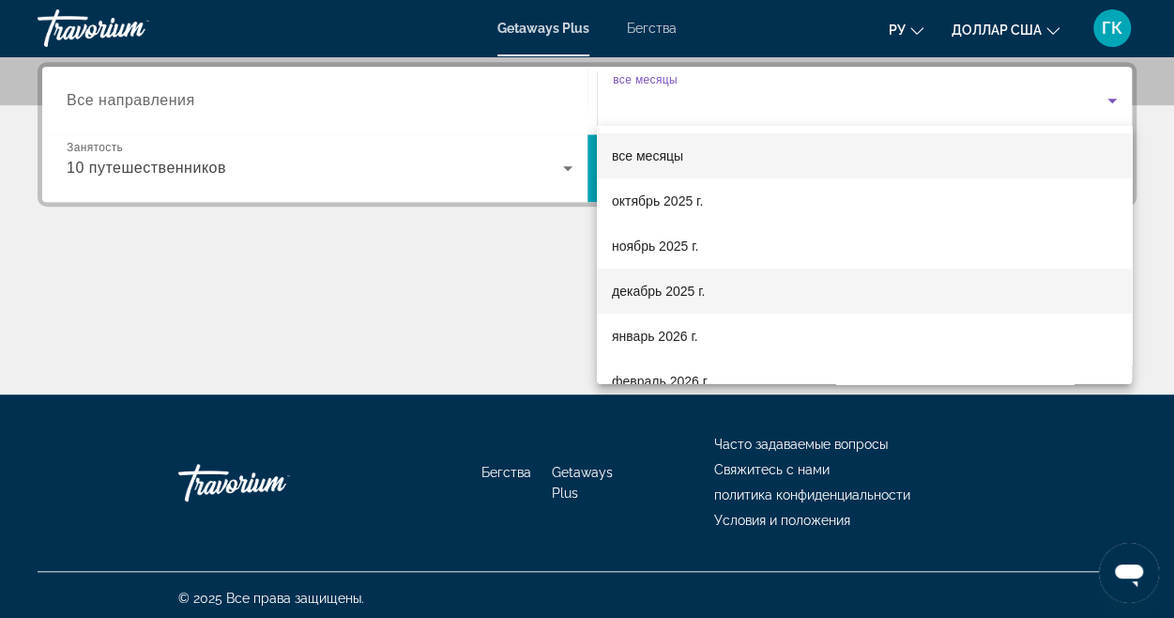
click at [693, 283] on font "декабрь 2025 г." at bounding box center [658, 290] width 93 height 15
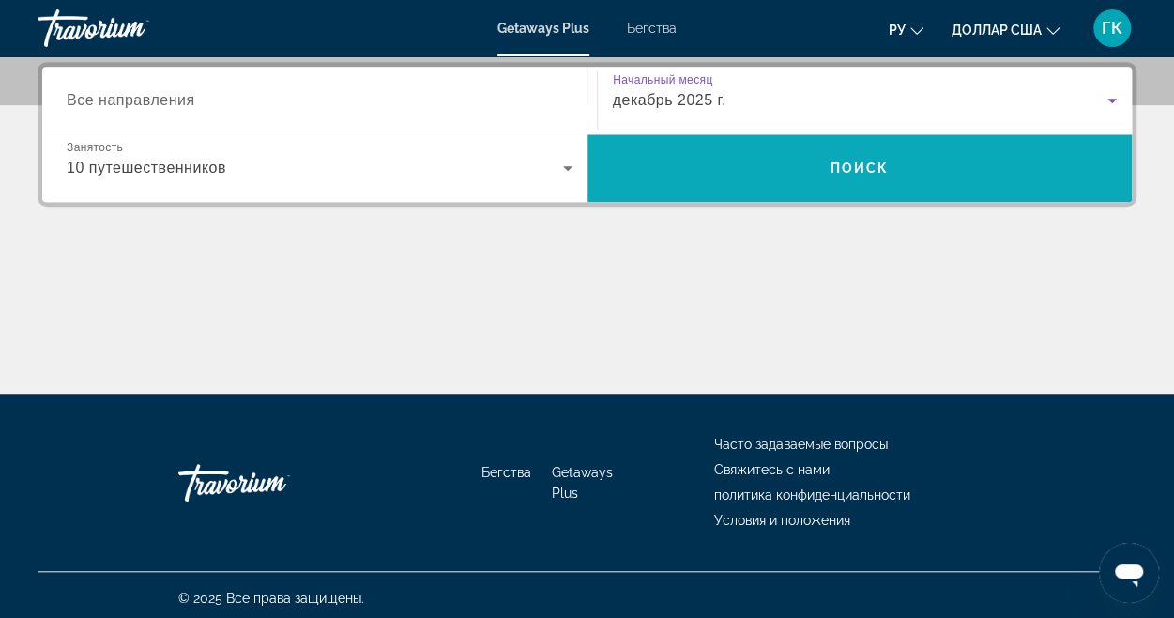
click at [852, 164] on font "Поиск" at bounding box center [860, 168] width 59 height 15
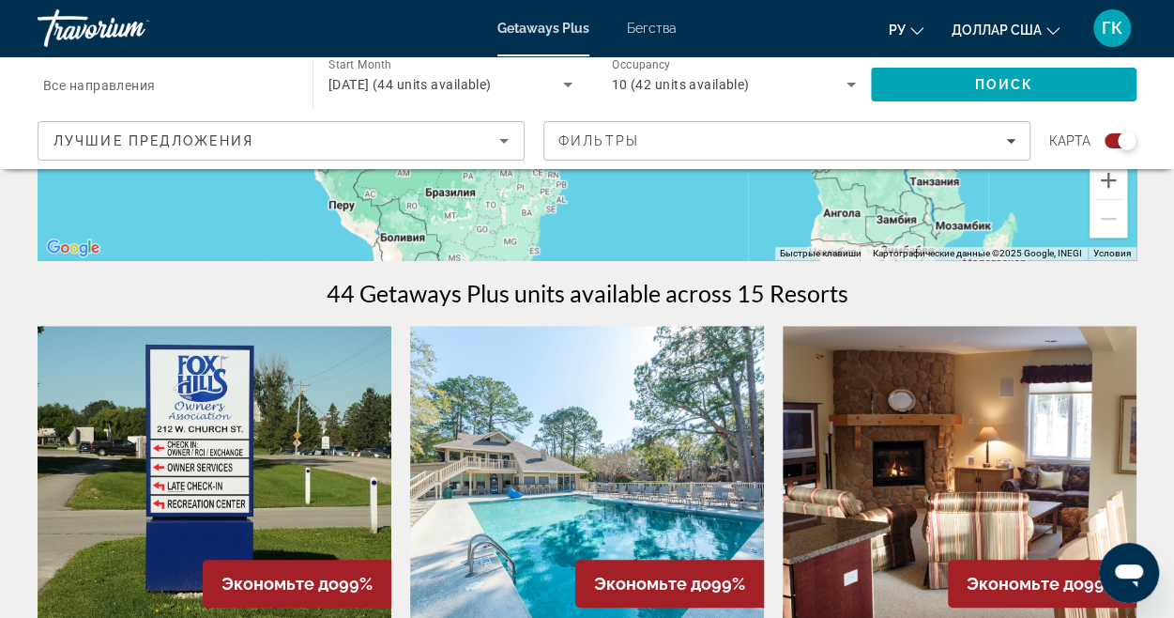
scroll to position [282, 0]
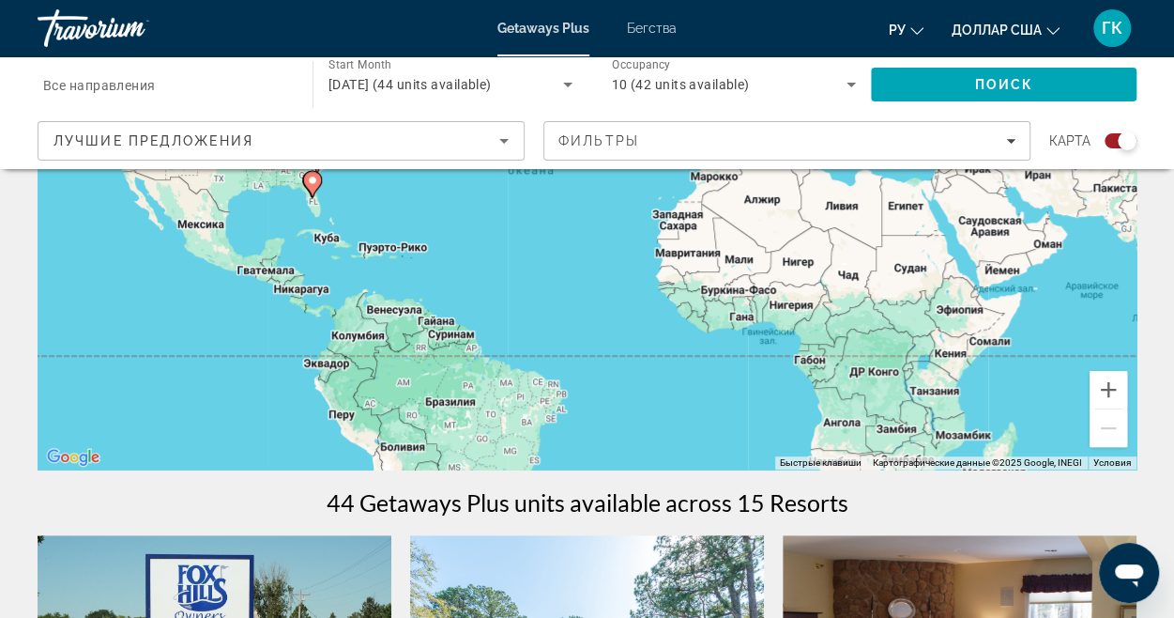
click at [168, 86] on input "Destination Все направления" at bounding box center [165, 85] width 245 height 23
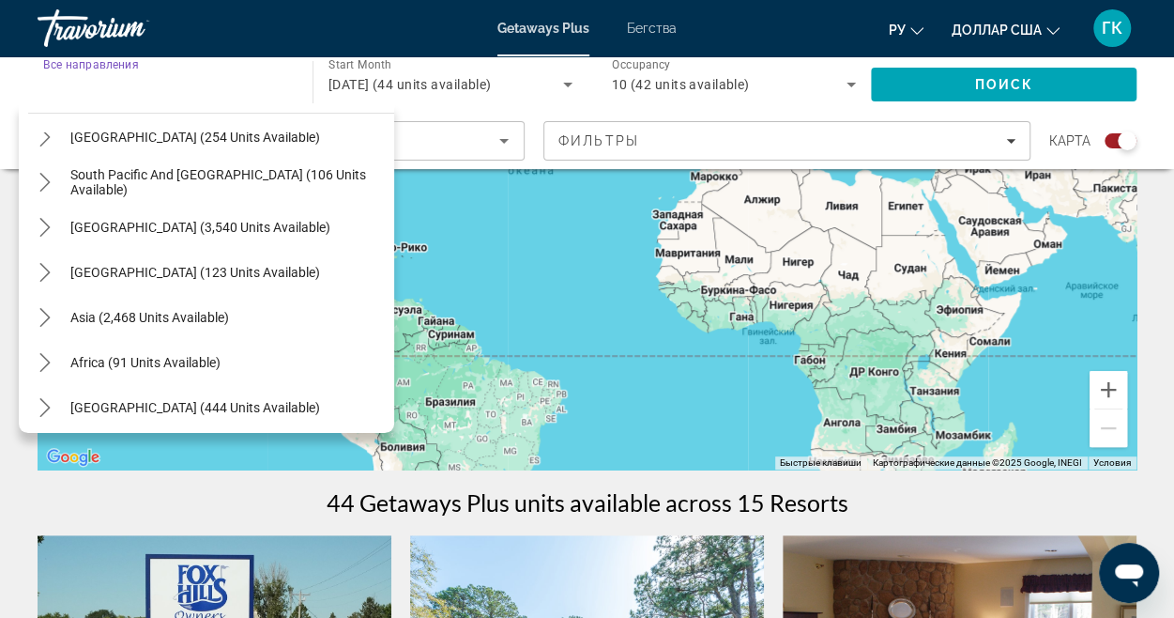
scroll to position [304, 0]
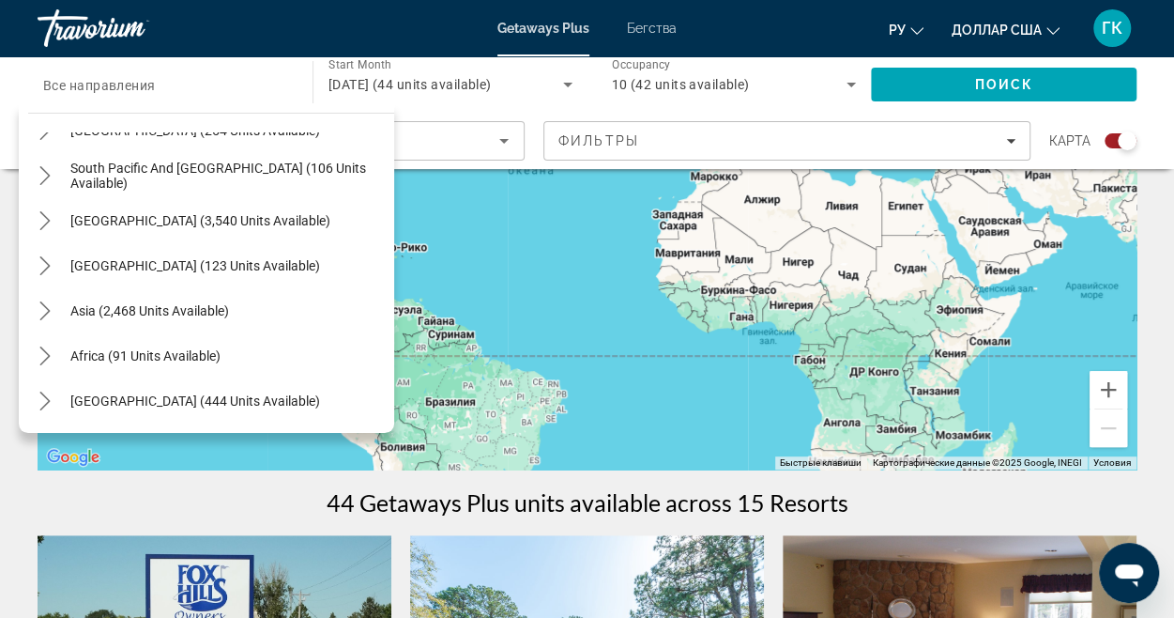
click at [240, 307] on div "Asia (2,468 units available)" at bounding box center [211, 310] width 366 height 45
click at [227, 307] on span "Asia (2,468 units available)" at bounding box center [149, 310] width 159 height 15
type input "**********"
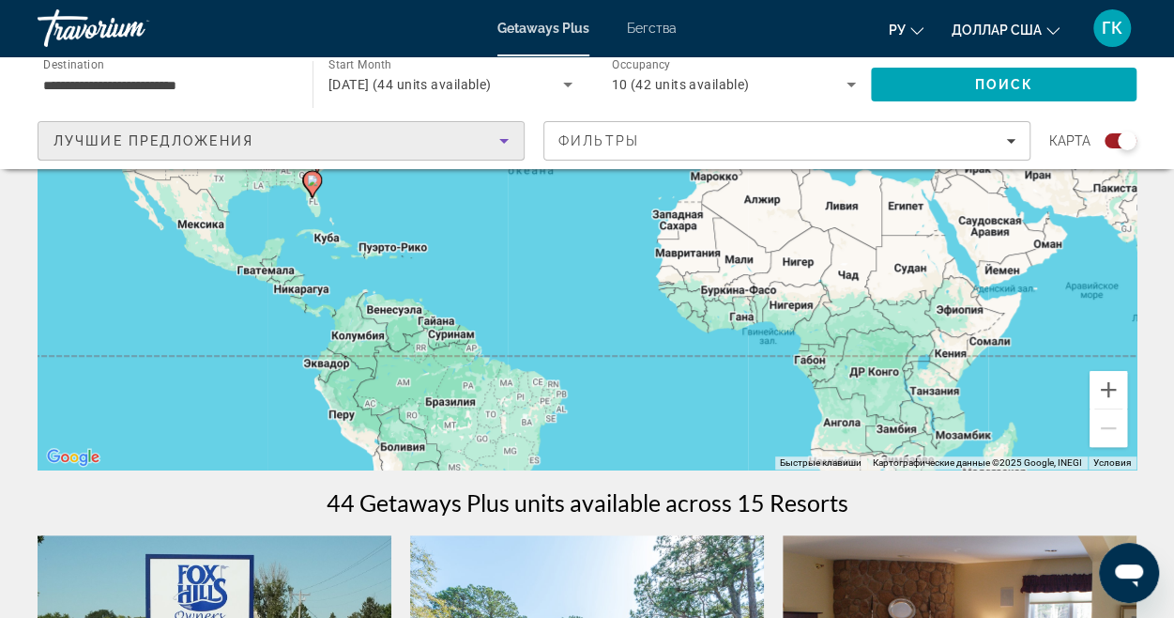
click at [507, 140] on icon "Sort by" at bounding box center [504, 141] width 23 height 23
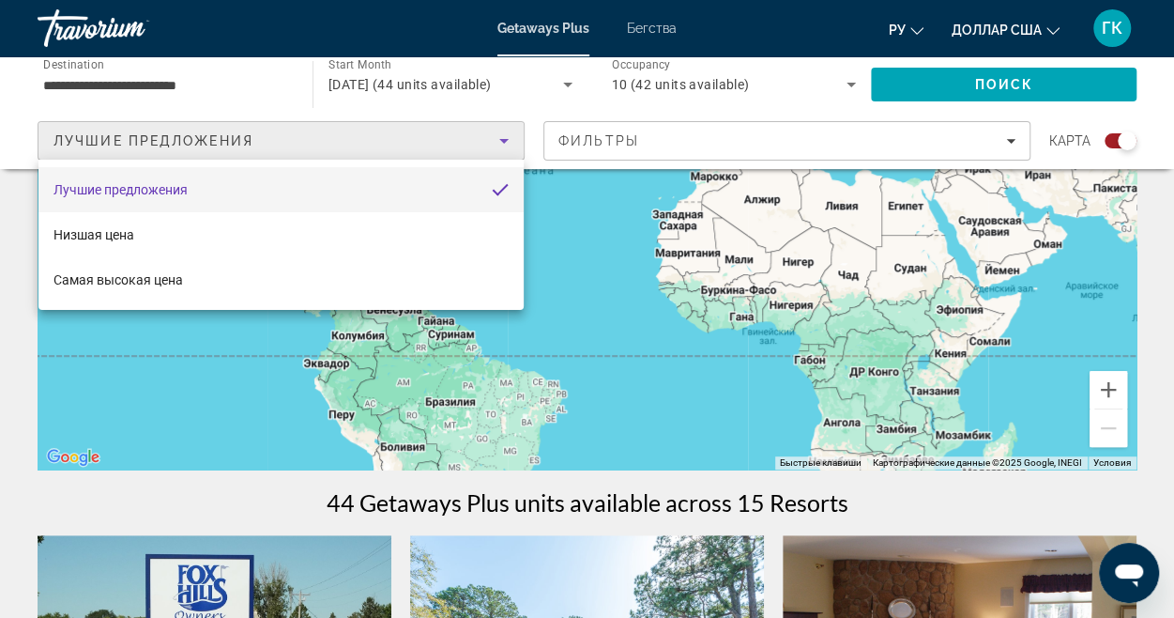
click at [503, 141] on div at bounding box center [587, 309] width 1174 height 618
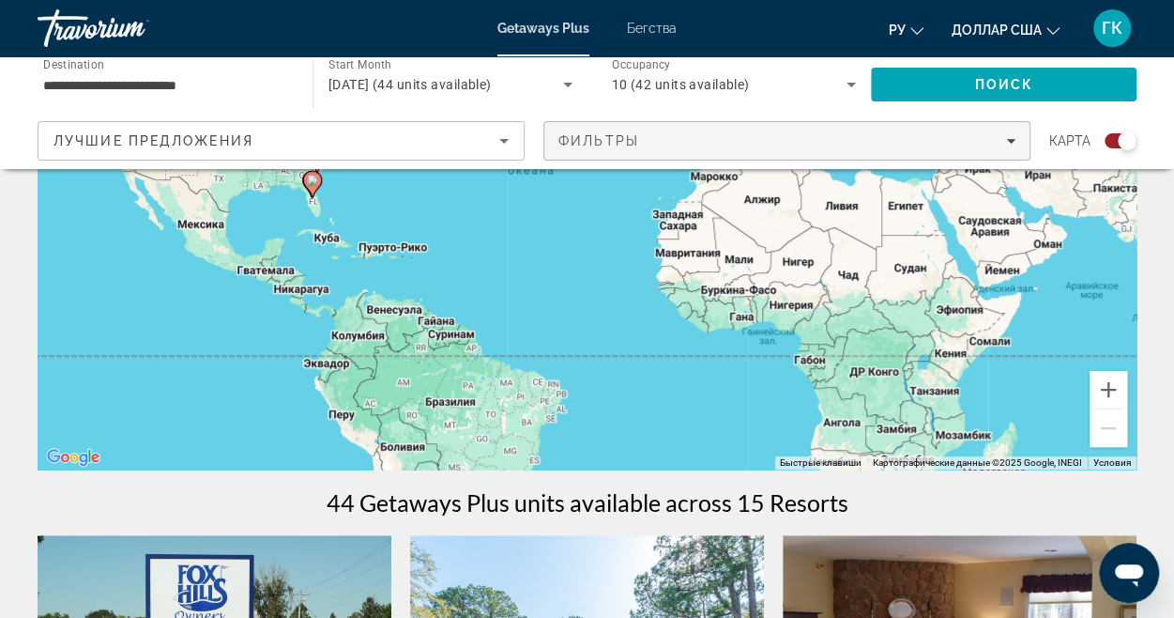
click at [669, 147] on div "Фильтры" at bounding box center [787, 140] width 457 height 15
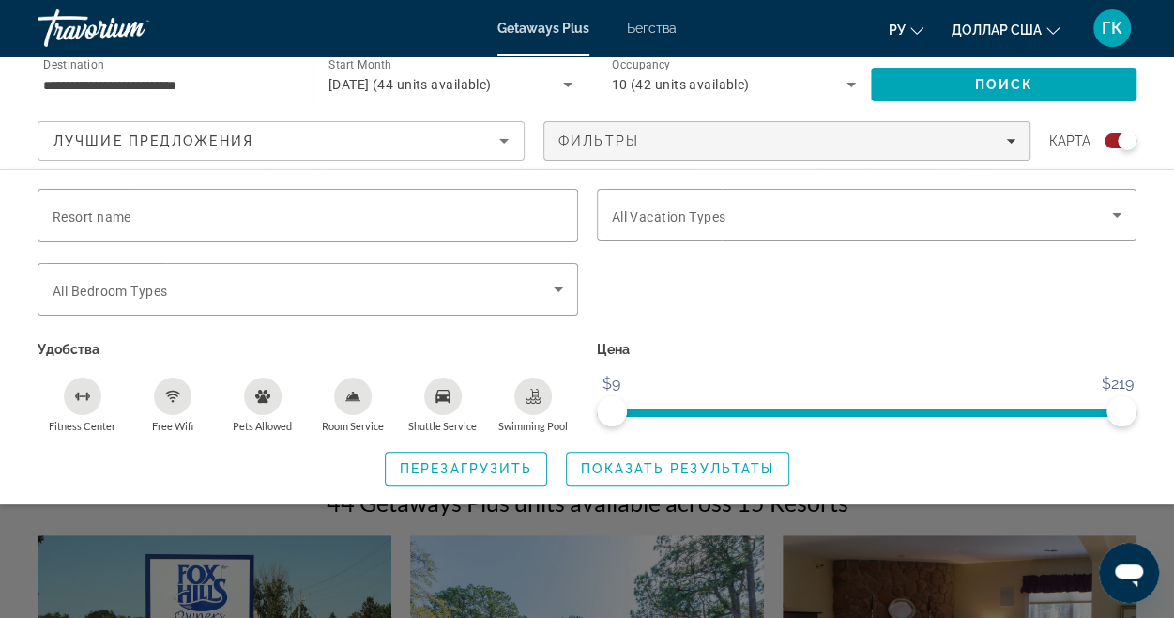
click at [670, 275] on div "Search widget" at bounding box center [867, 299] width 559 height 73
click at [955, 540] on div "Search widget" at bounding box center [587, 450] width 1174 height 336
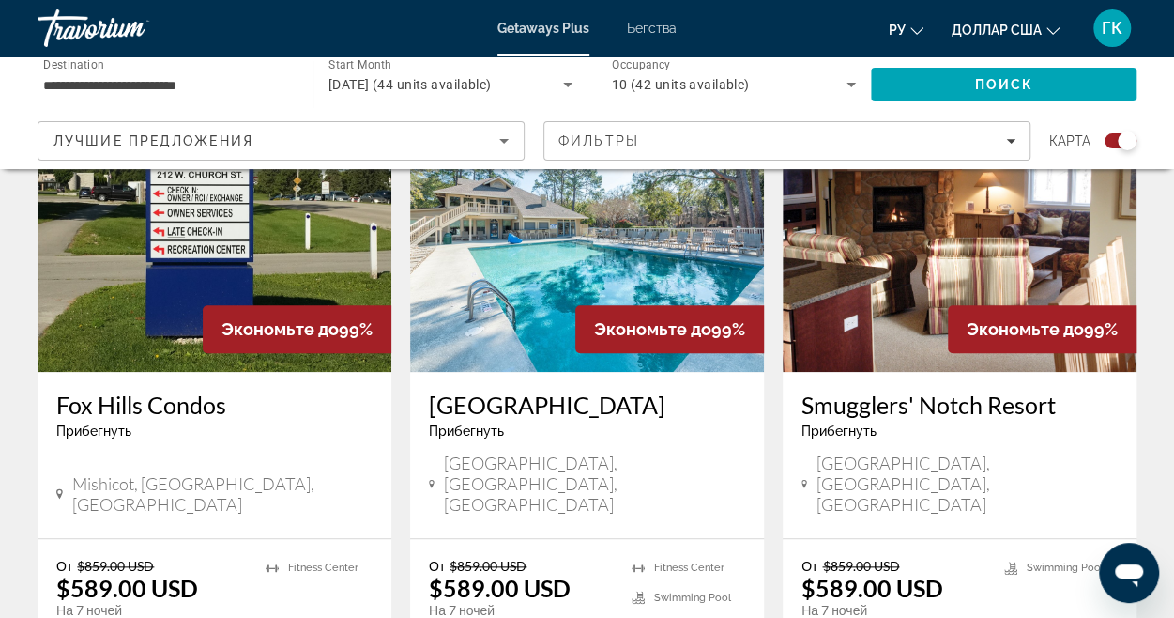
scroll to position [751, 0]
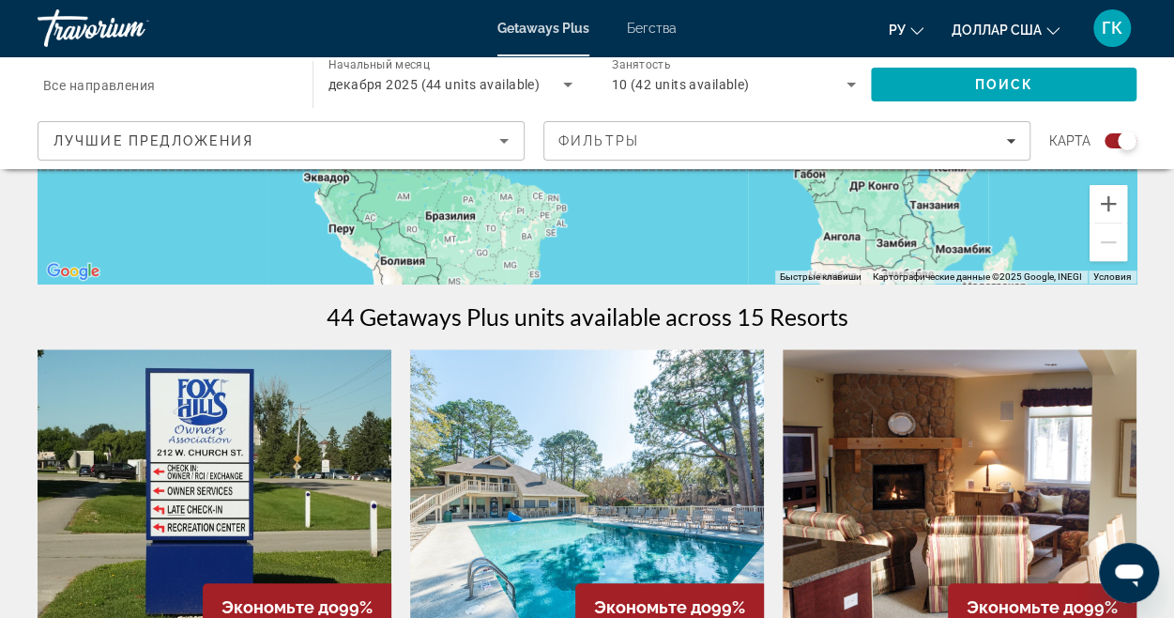
scroll to position [657, 0]
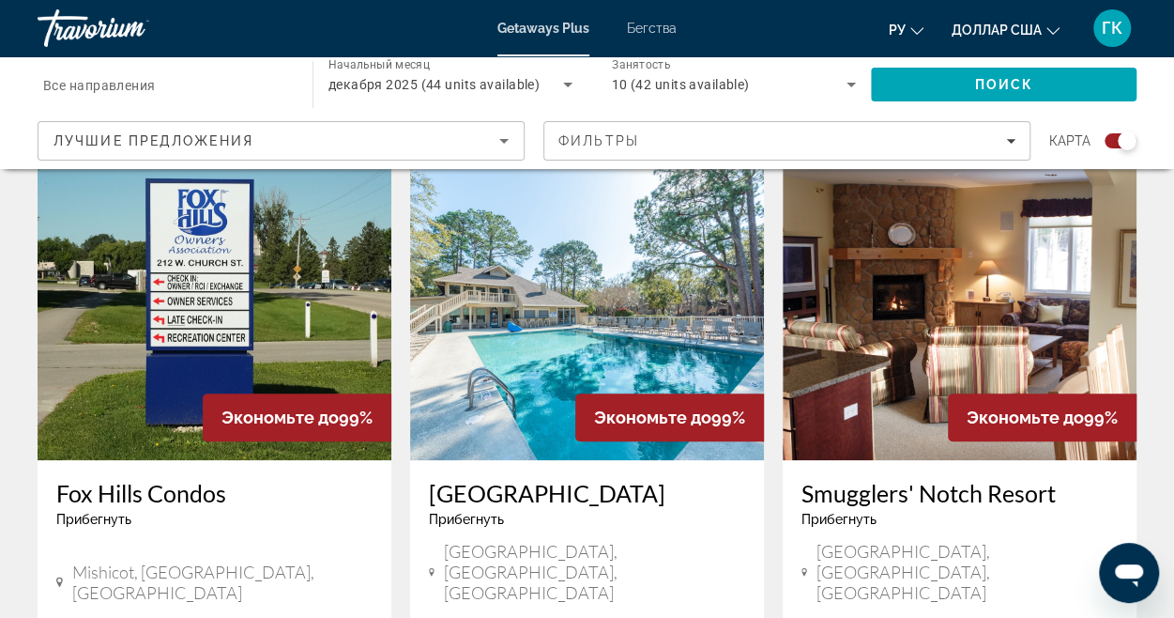
click at [184, 82] on input "Место назначения Все направления" at bounding box center [165, 85] width 245 height 23
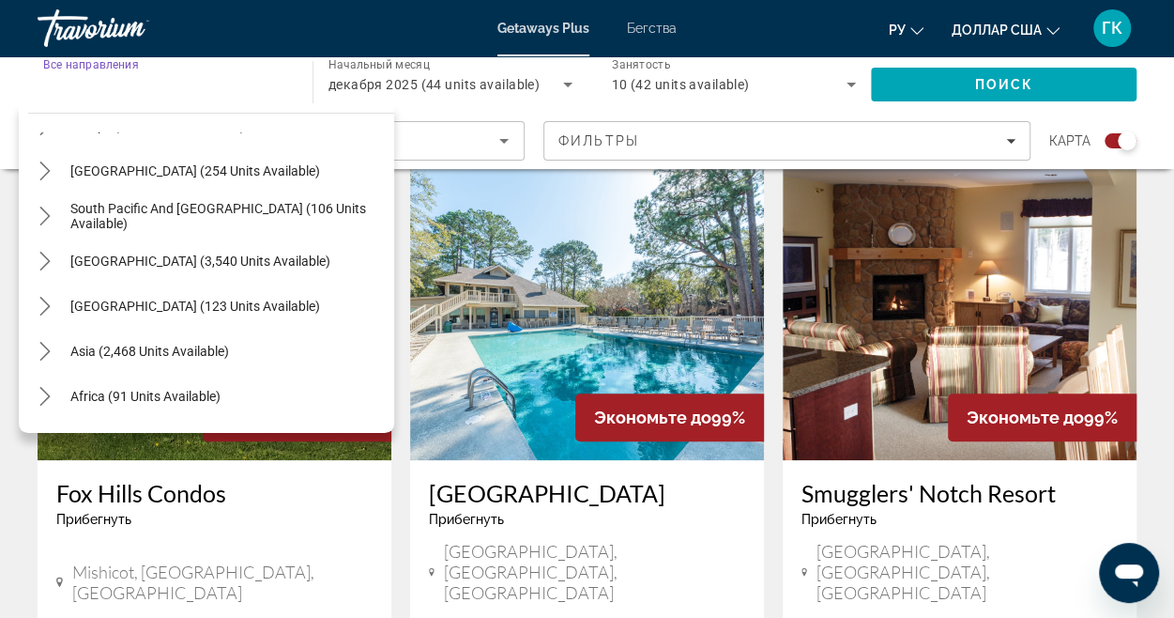
scroll to position [304, 0]
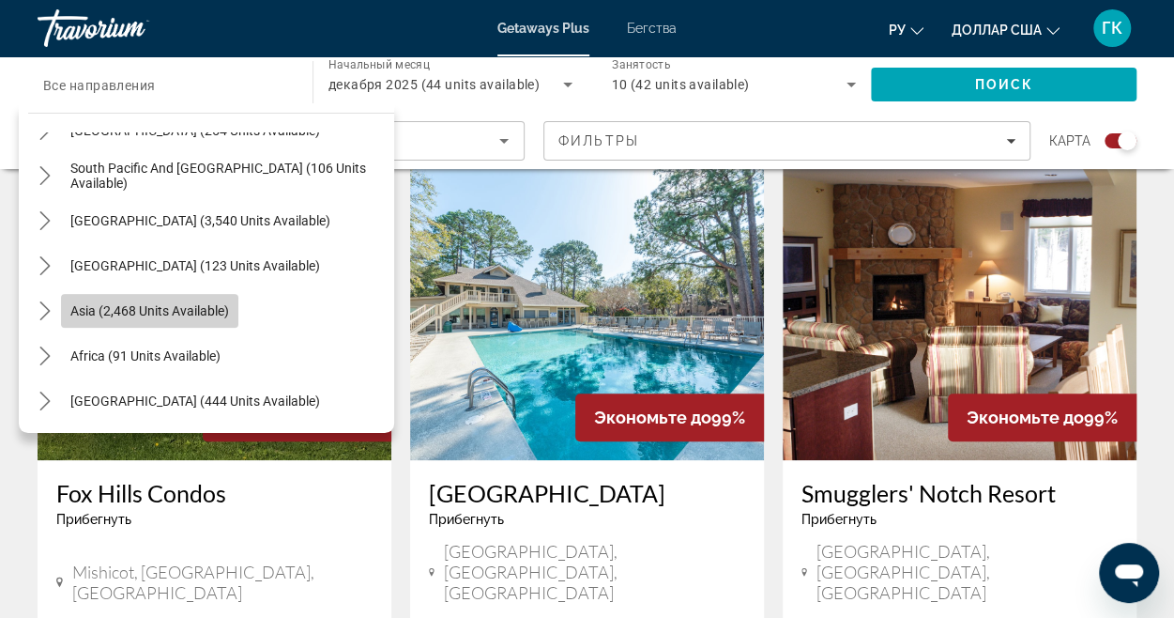
click at [229, 303] on span "Asia (2,468 units available)" at bounding box center [149, 310] width 159 height 15
type input "**********"
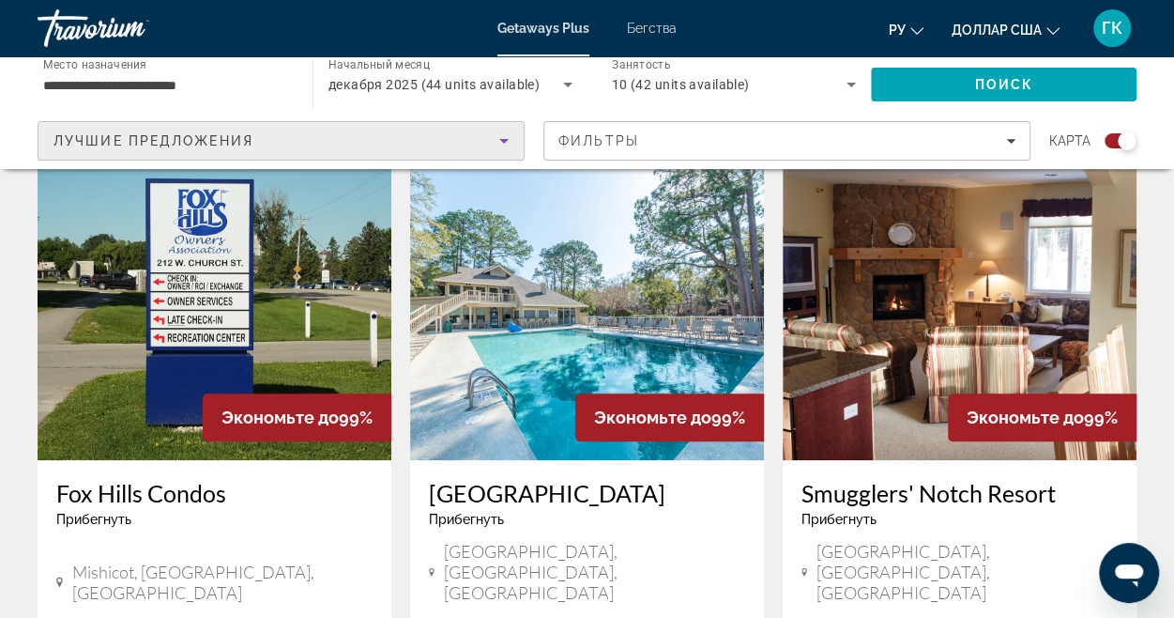
click at [500, 139] on icon "Сортировать по" at bounding box center [503, 141] width 9 height 5
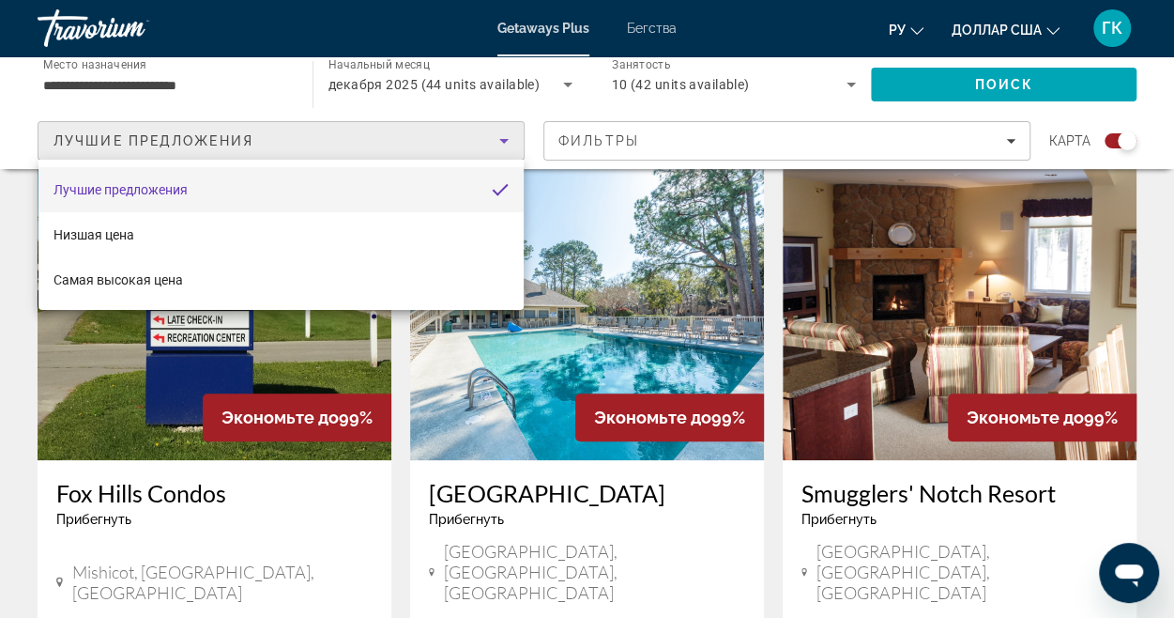
click at [498, 156] on div at bounding box center [587, 309] width 1174 height 618
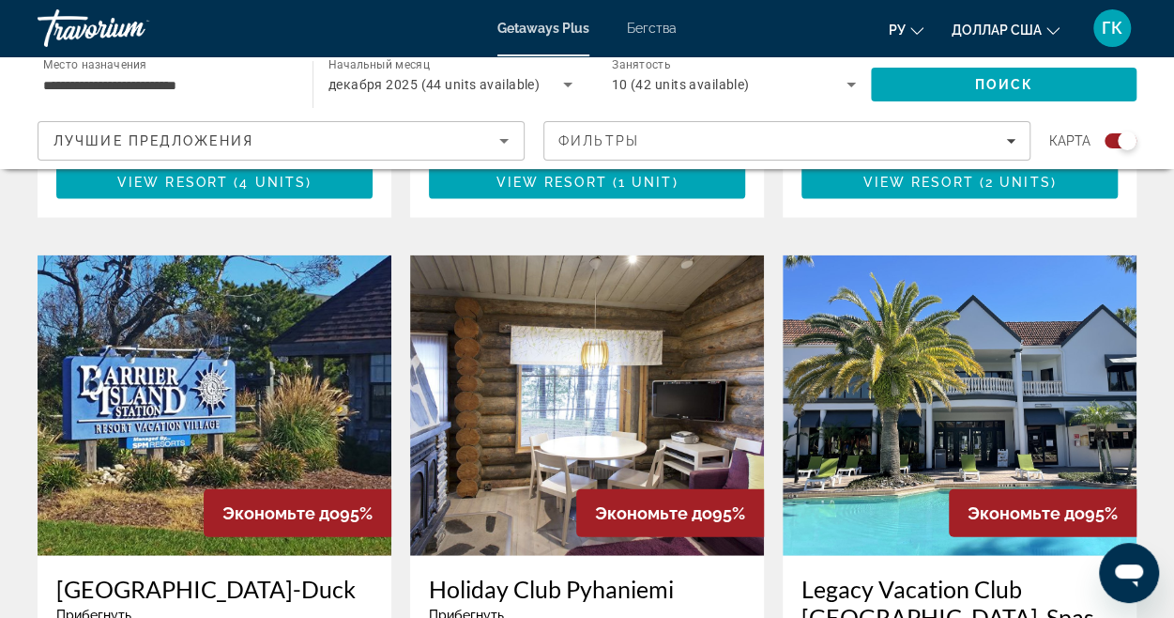
scroll to position [1971, 0]
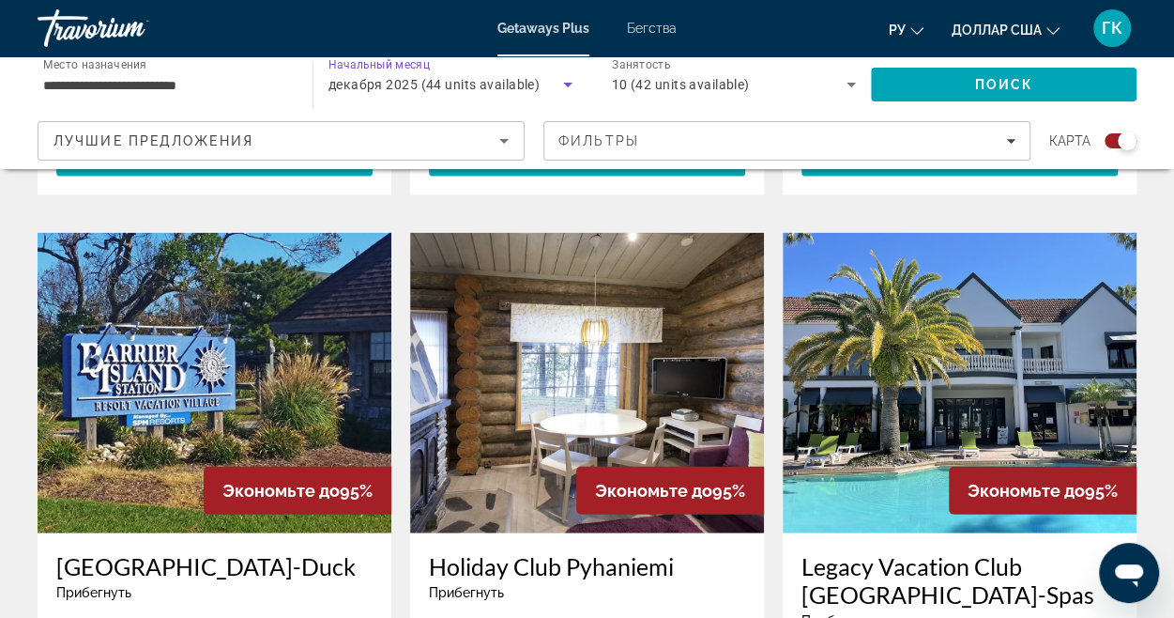
click at [527, 85] on span "декабря 2025 (44 units available)" at bounding box center [434, 84] width 211 height 15
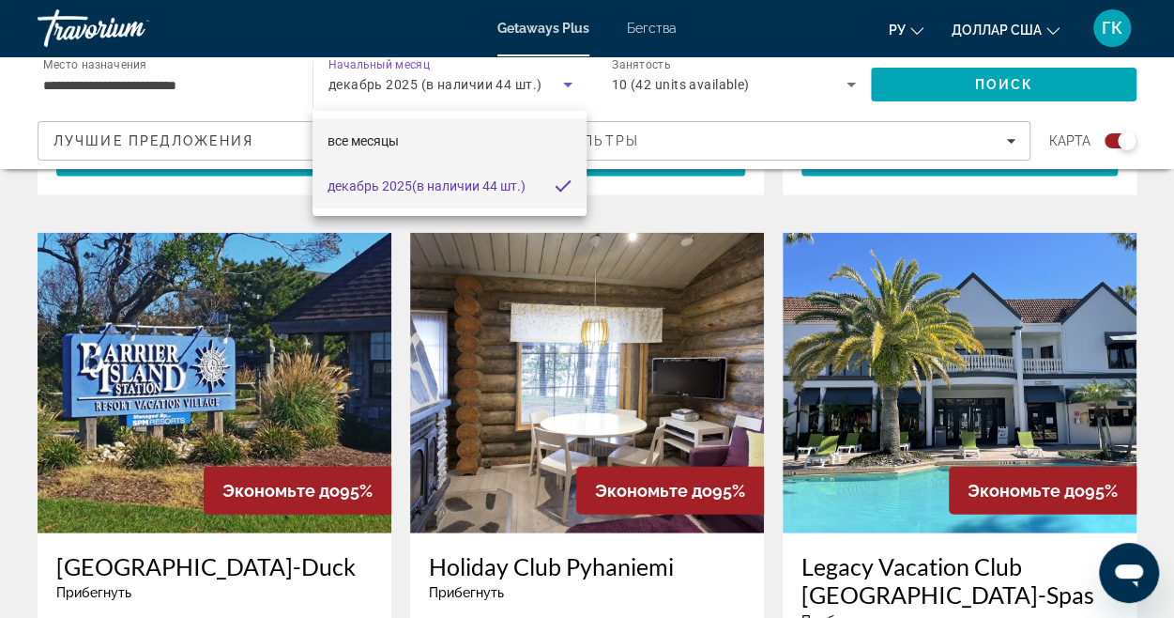
click at [479, 135] on mat-option "все месяцы" at bounding box center [450, 140] width 274 height 45
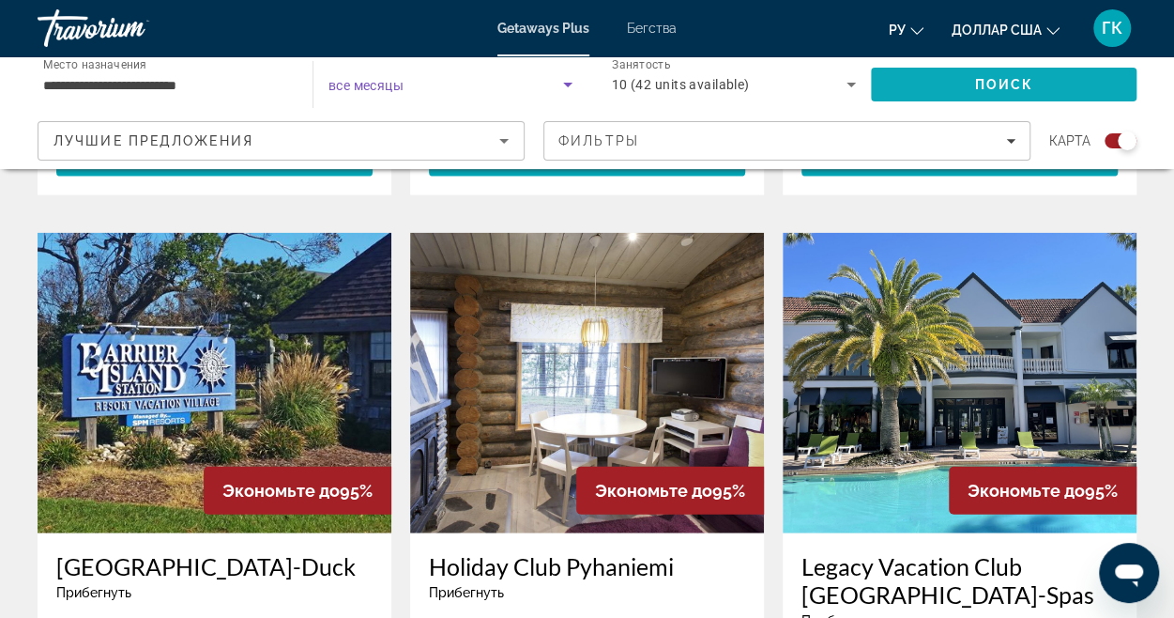
click at [896, 87] on span "Поиск" at bounding box center [1004, 84] width 266 height 45
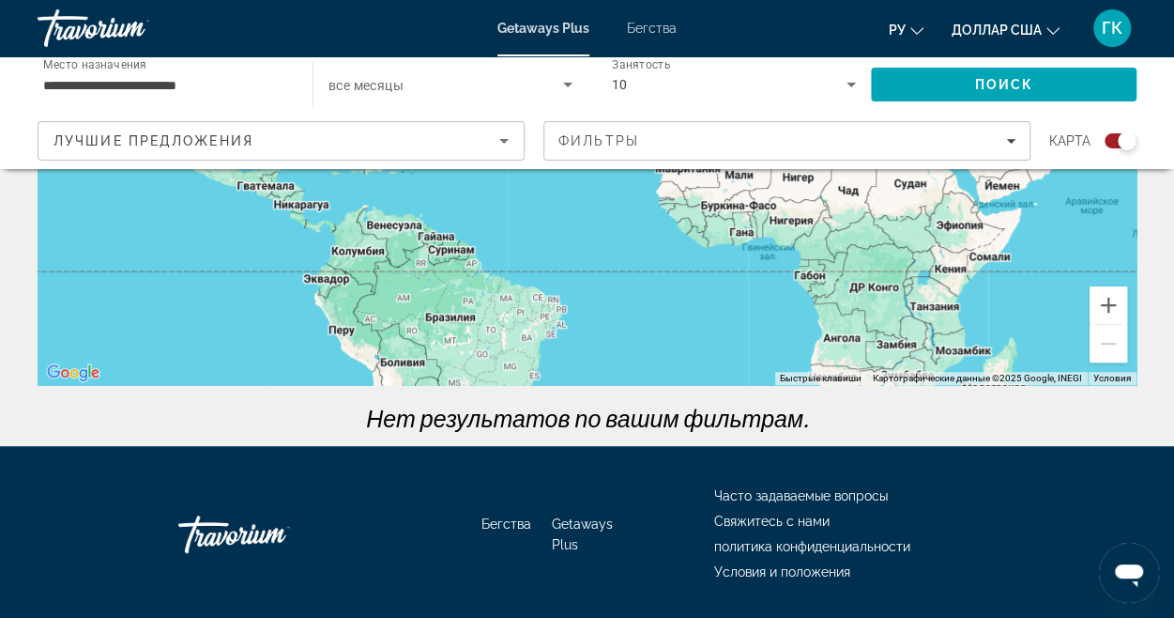
scroll to position [375, 0]
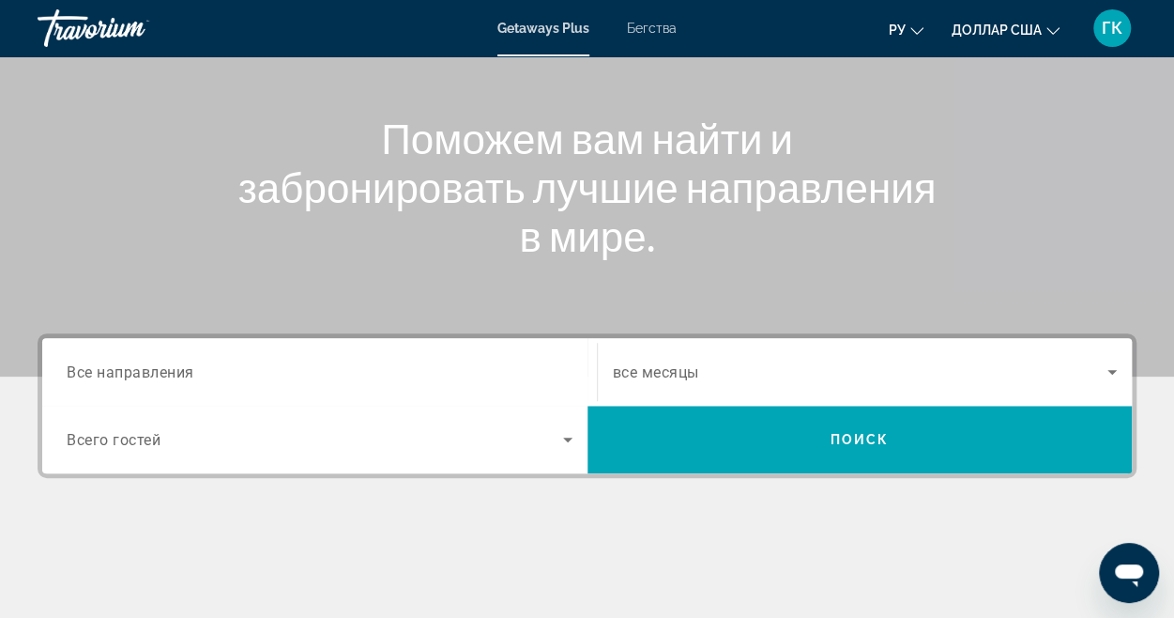
scroll to position [188, 0]
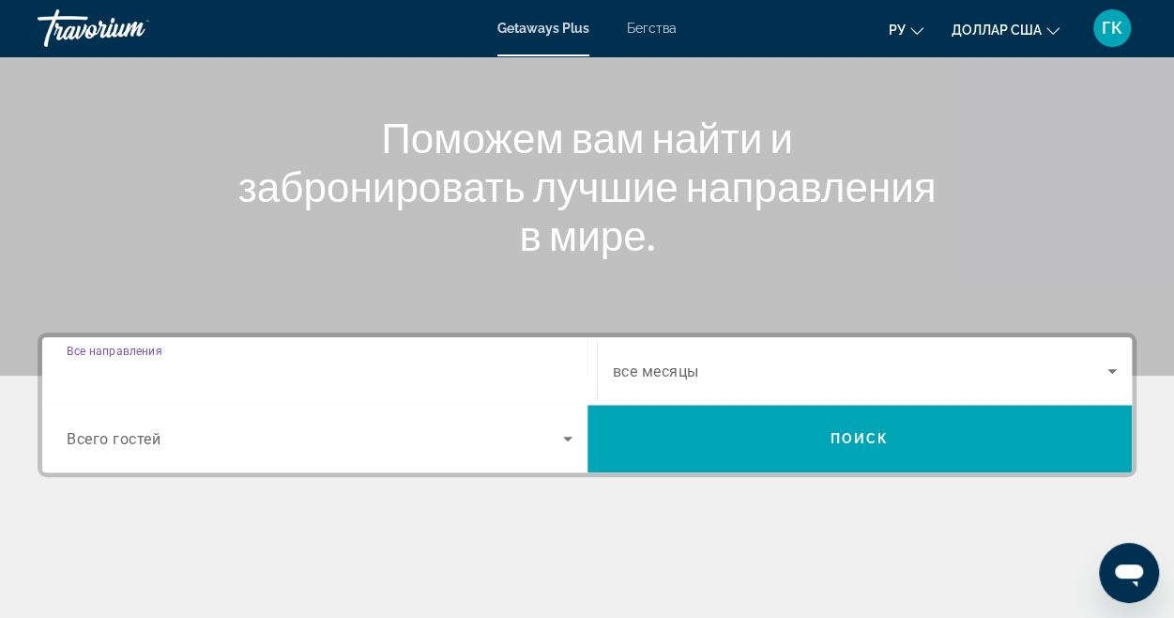
click at [452, 362] on input "Destination Все направления" at bounding box center [320, 371] width 506 height 23
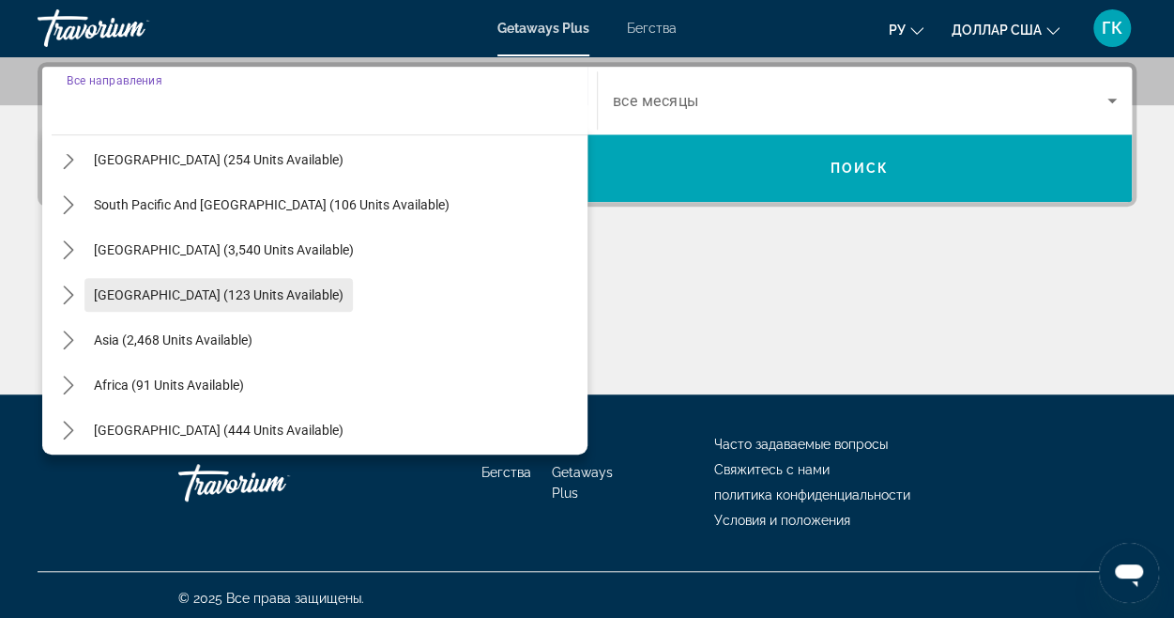
scroll to position [304, 0]
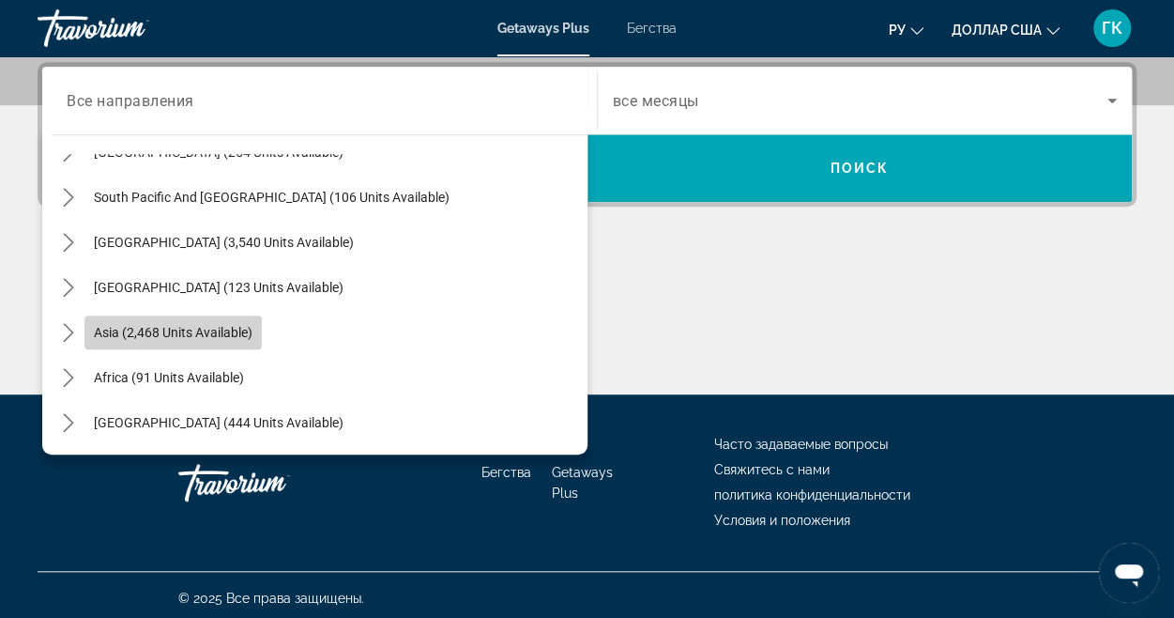
click at [226, 335] on span "Asia (2,468 units available)" at bounding box center [173, 332] width 159 height 15
type input "**********"
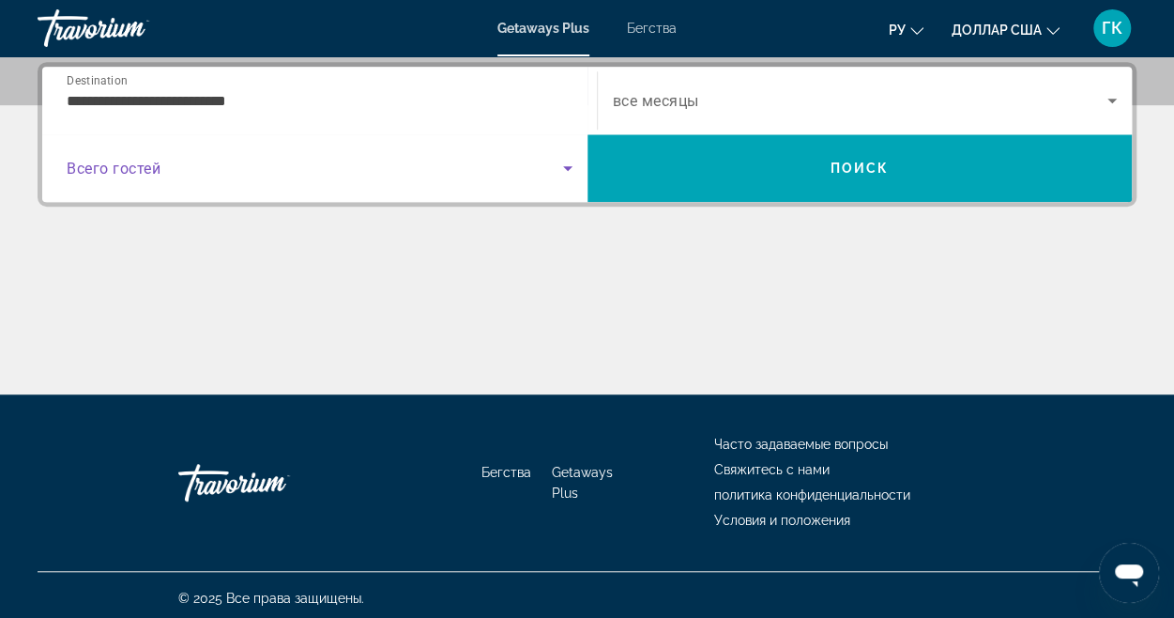
click at [442, 170] on span "Search widget" at bounding box center [315, 168] width 497 height 23
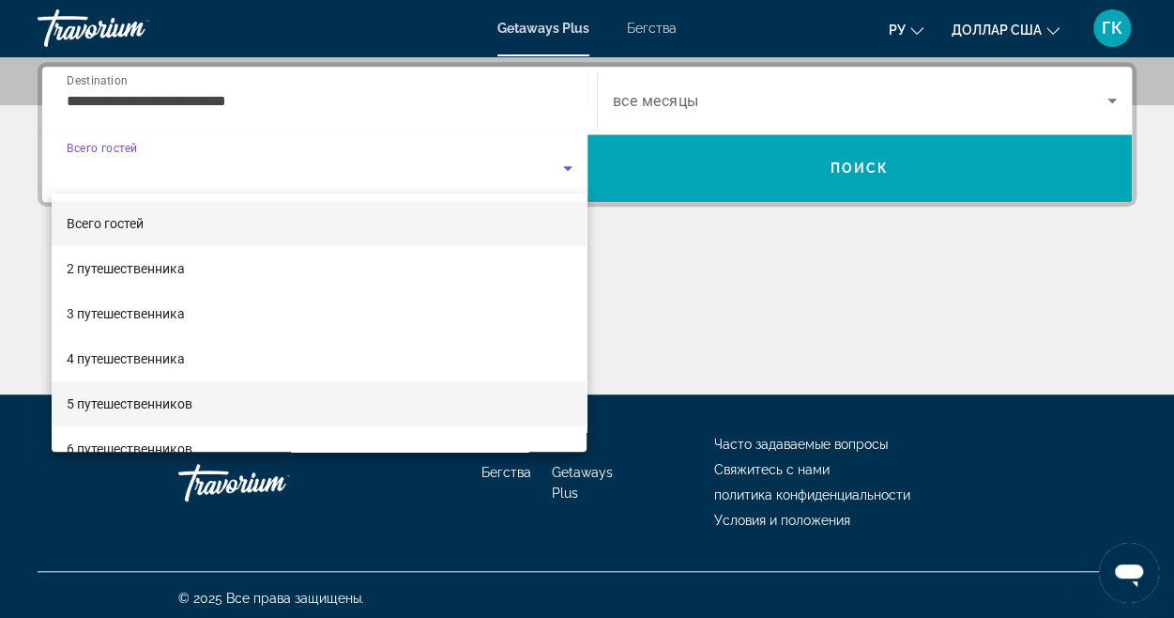
click at [190, 401] on font "5 путешественников" at bounding box center [130, 403] width 126 height 15
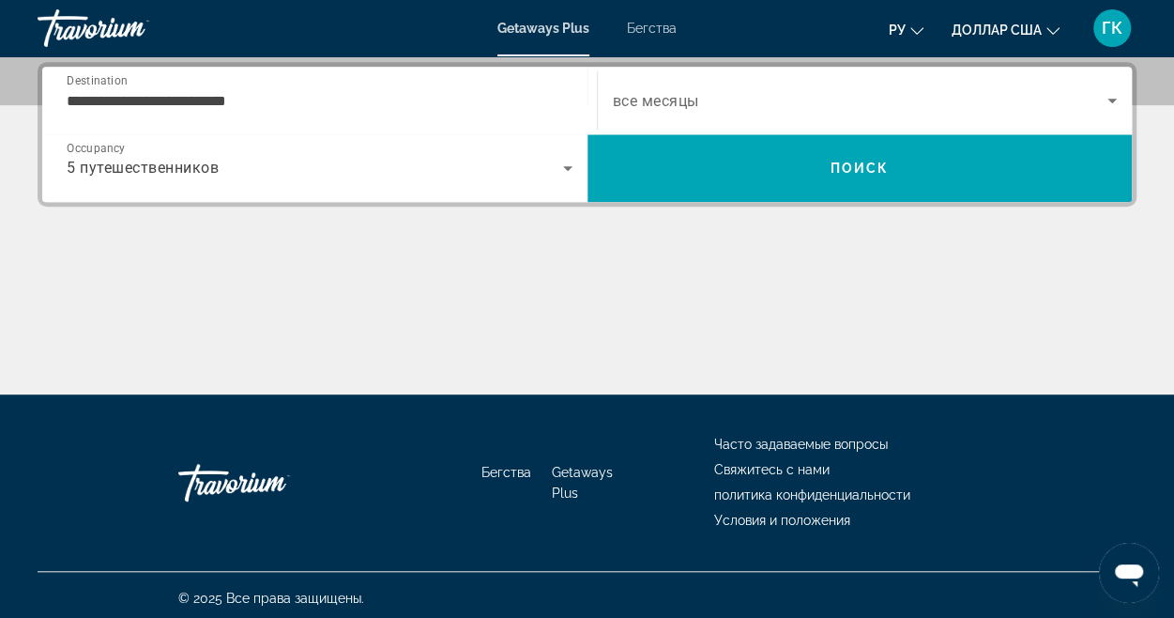
click at [868, 119] on div "Search widget" at bounding box center [865, 100] width 505 height 53
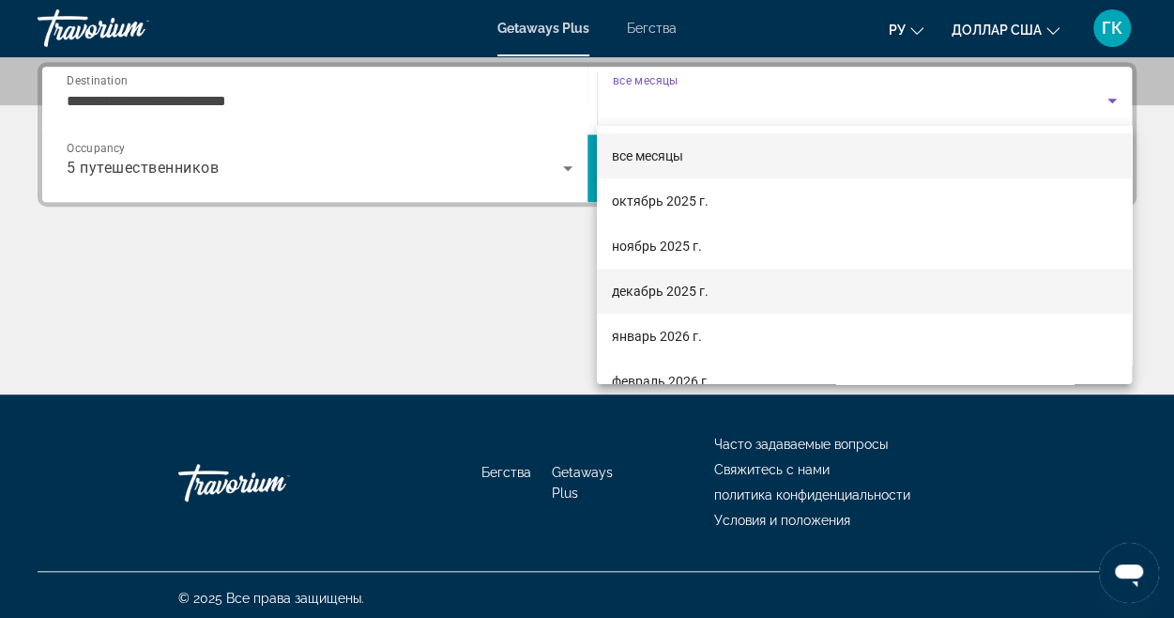
click at [714, 285] on mat-option "декабрь 2025 г." at bounding box center [864, 290] width 535 height 45
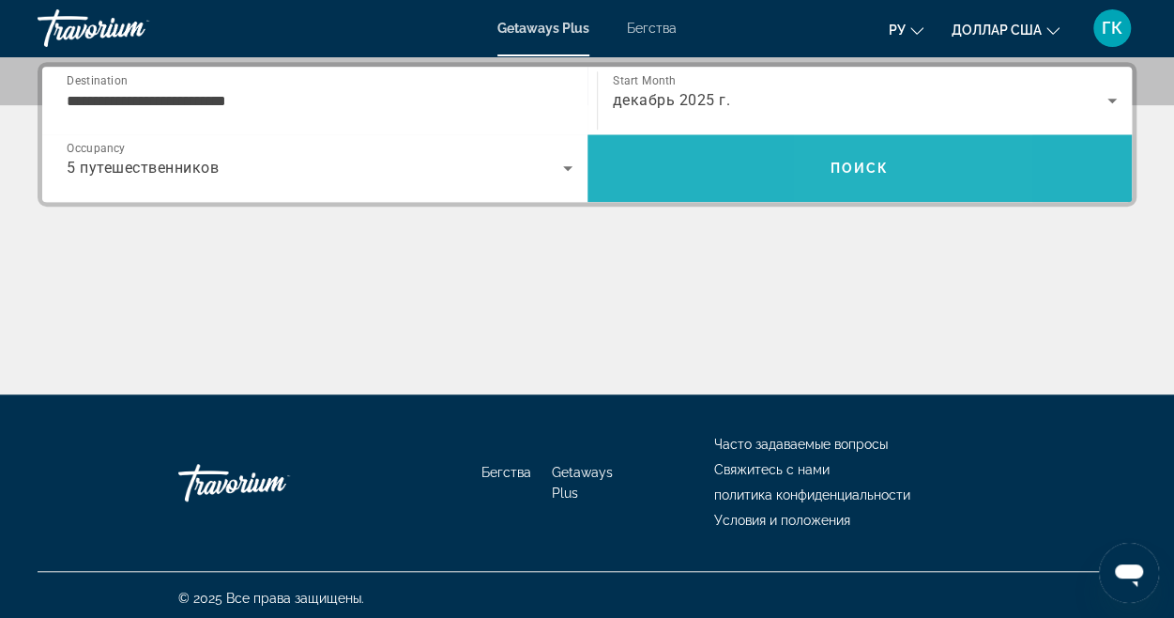
click at [845, 174] on span "Поиск" at bounding box center [860, 168] width 59 height 15
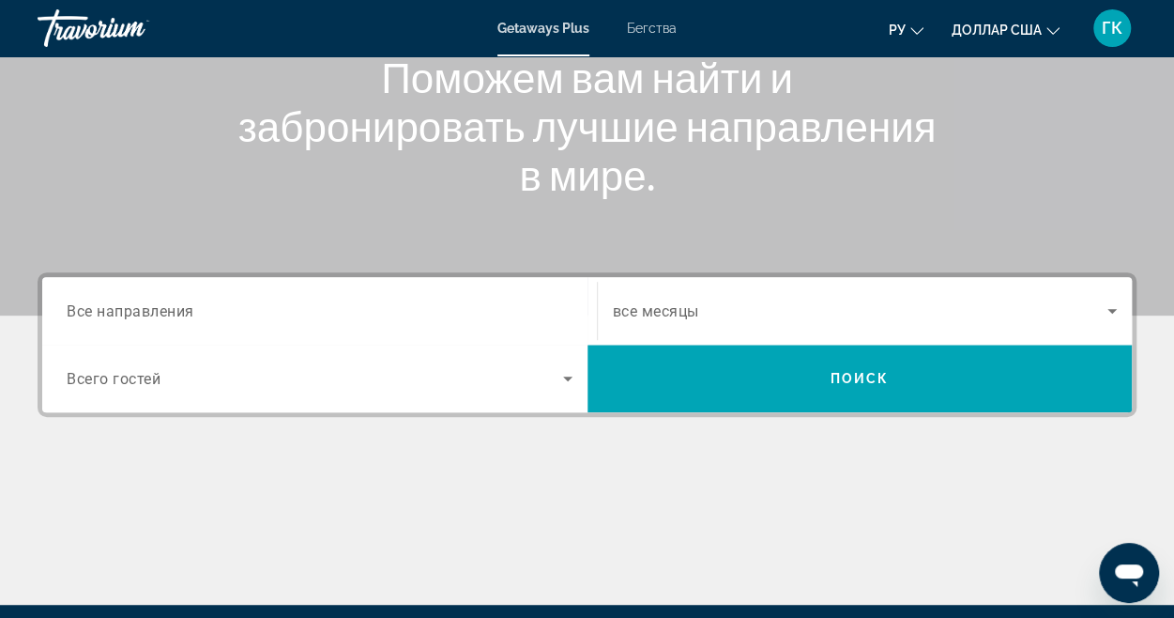
scroll to position [282, 0]
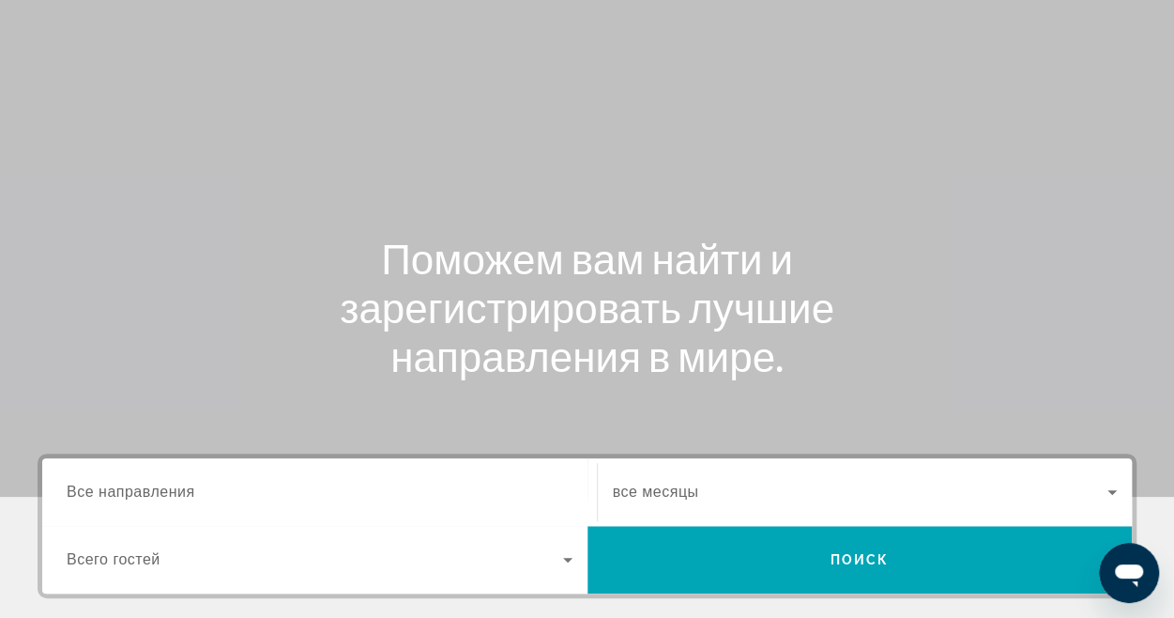
scroll to position [188, 0]
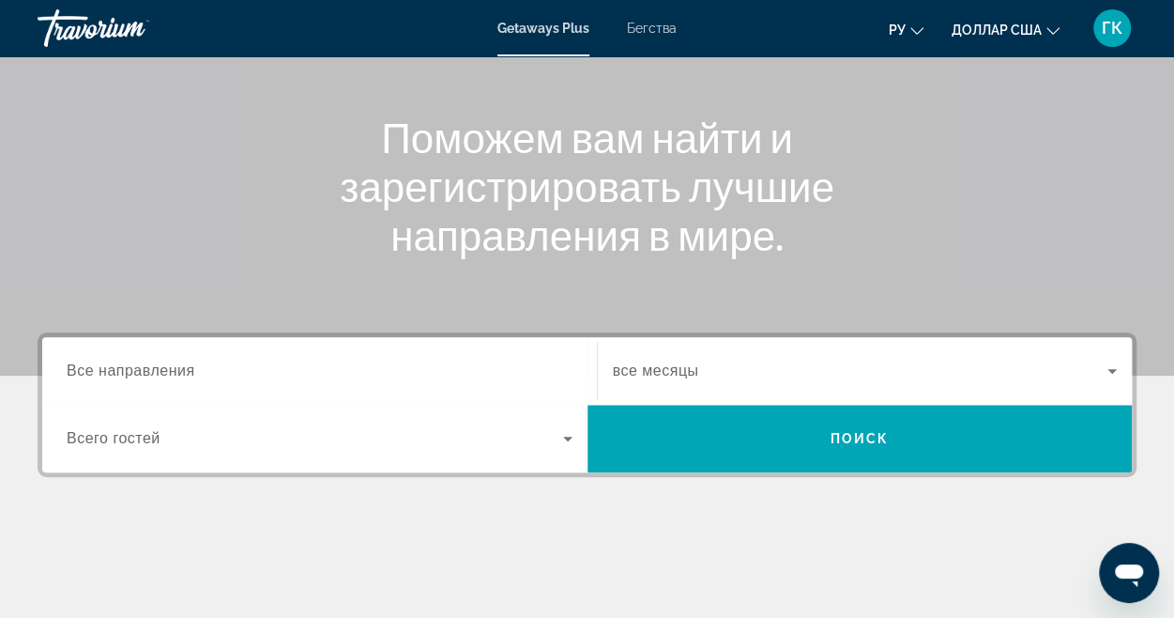
click at [499, 365] on input "Место назначения Все направления" at bounding box center [320, 371] width 506 height 23
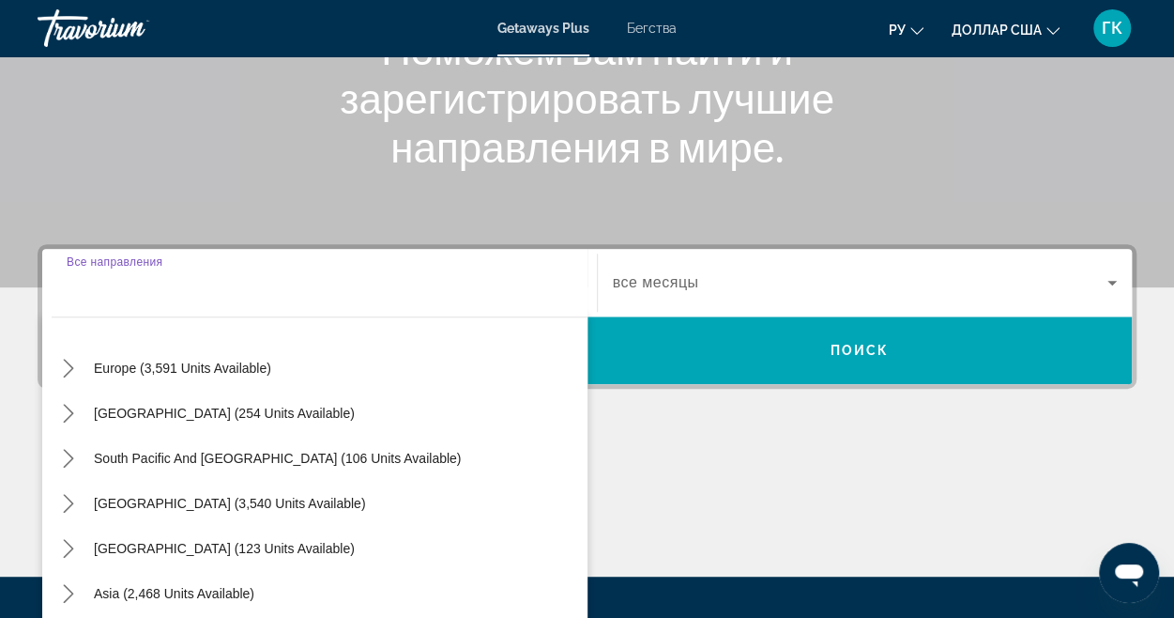
scroll to position [116, 0]
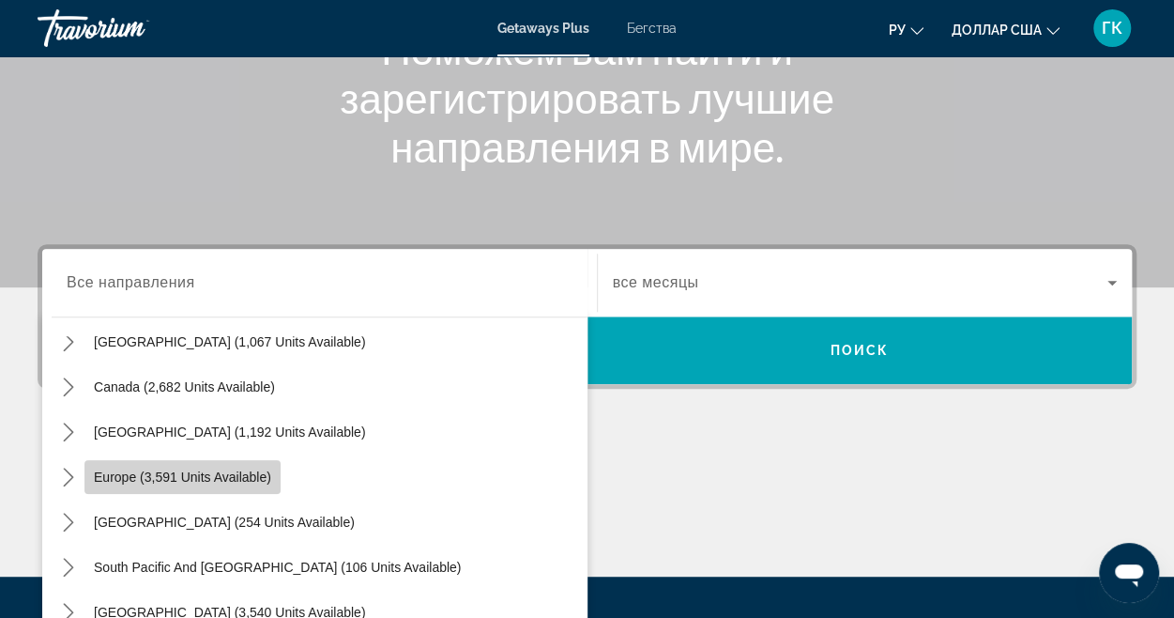
click at [262, 470] on span "Europe (3,591 units available)" at bounding box center [182, 476] width 177 height 15
type input "**********"
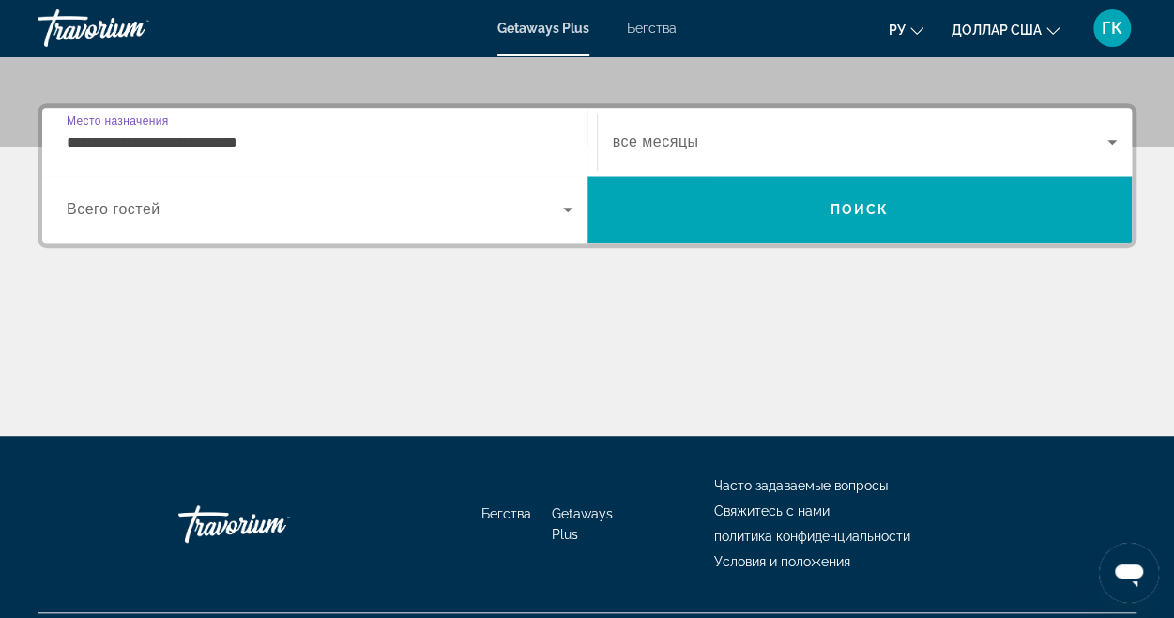
scroll to position [458, 0]
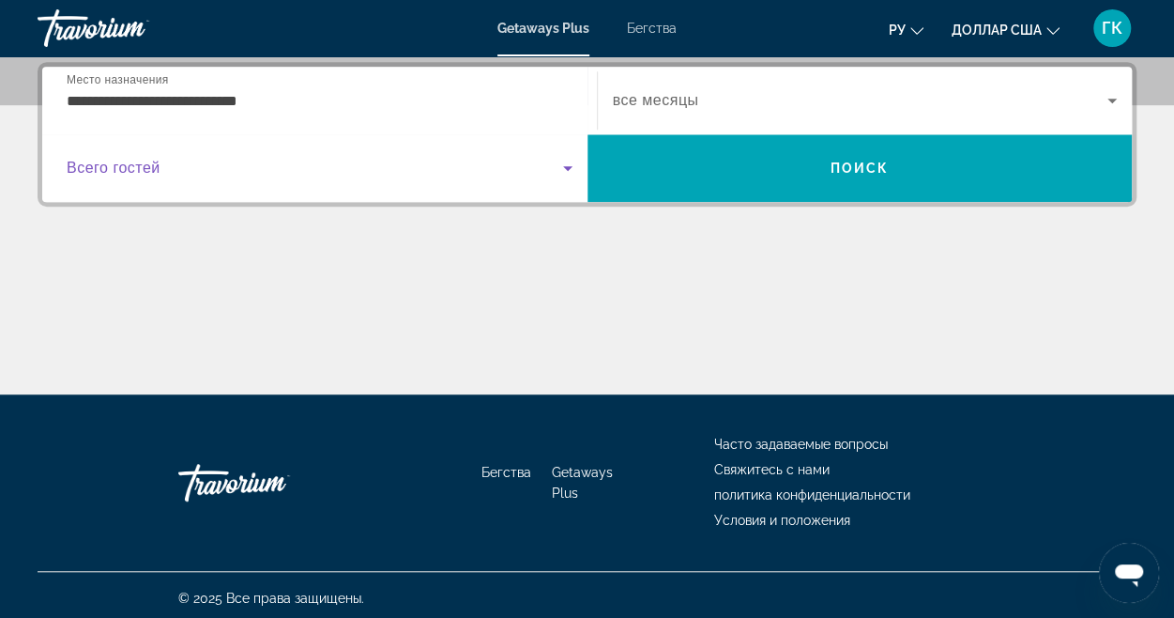
click at [567, 164] on icon "Виджет поиска" at bounding box center [568, 168] width 23 height 23
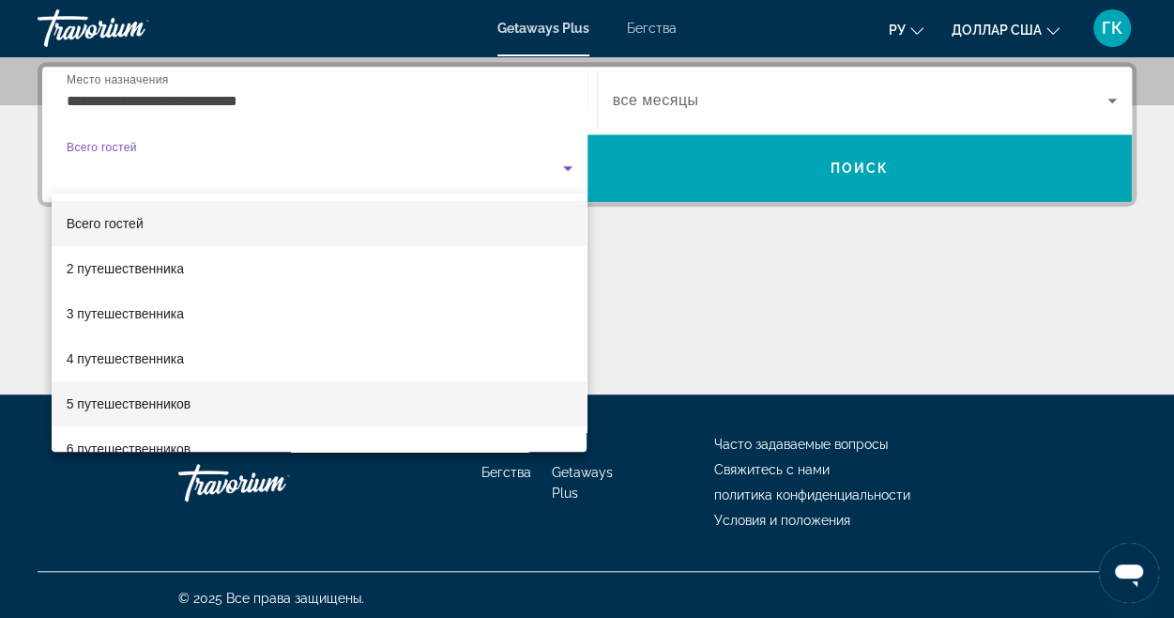
scroll to position [94, 0]
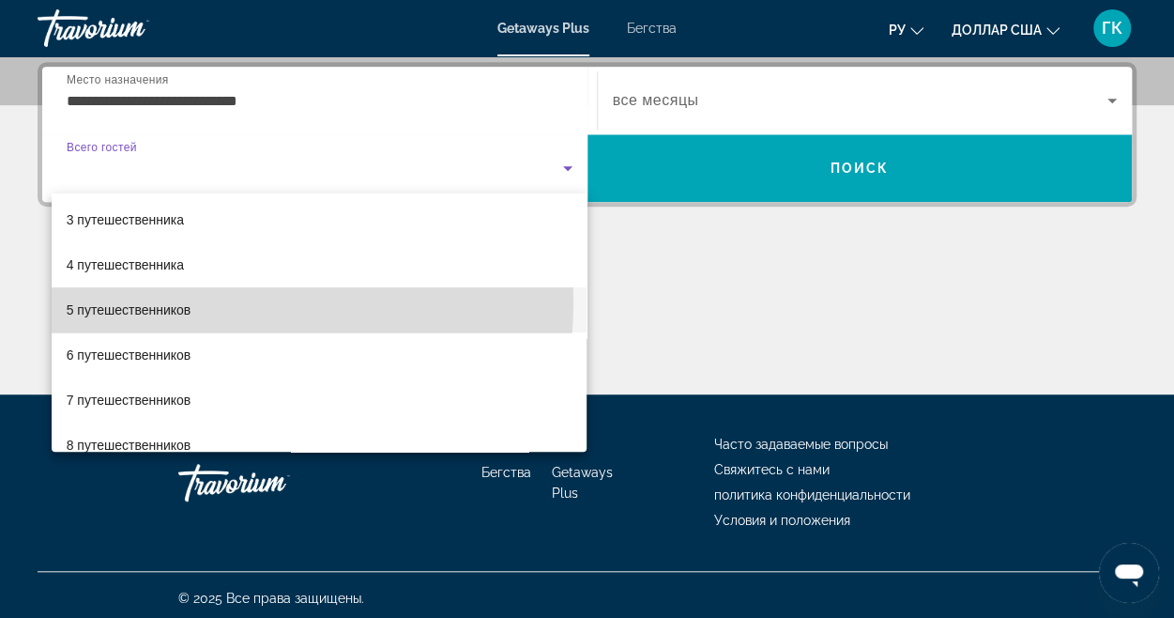
click at [190, 302] on font "5 путешественников" at bounding box center [129, 309] width 125 height 15
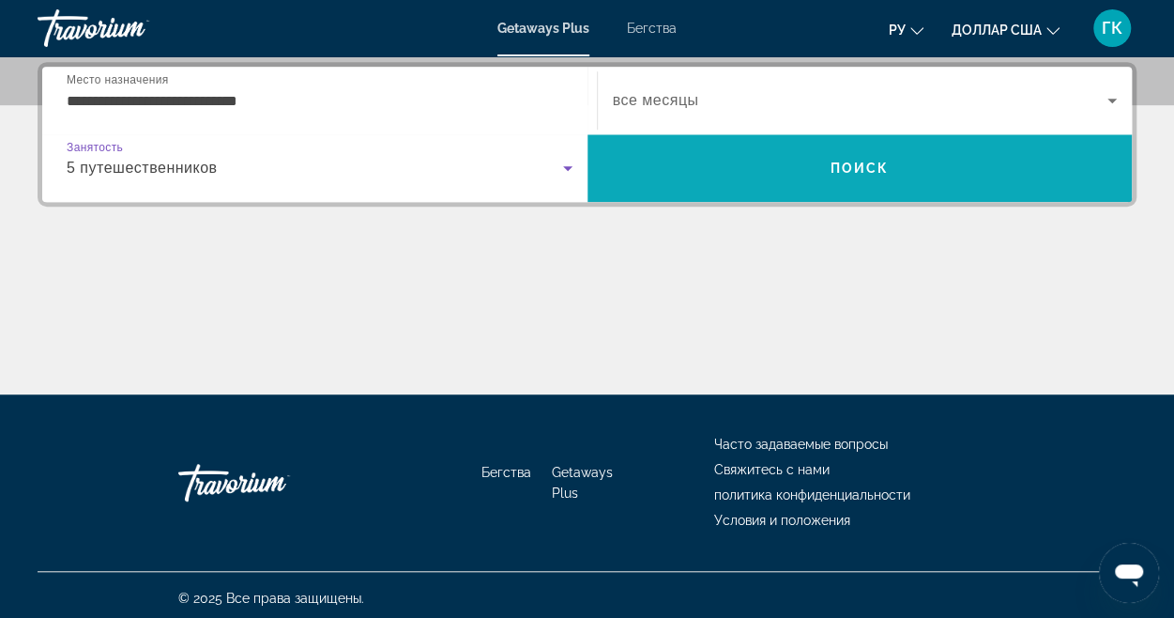
click at [744, 180] on span "Поиск" at bounding box center [860, 168] width 545 height 45
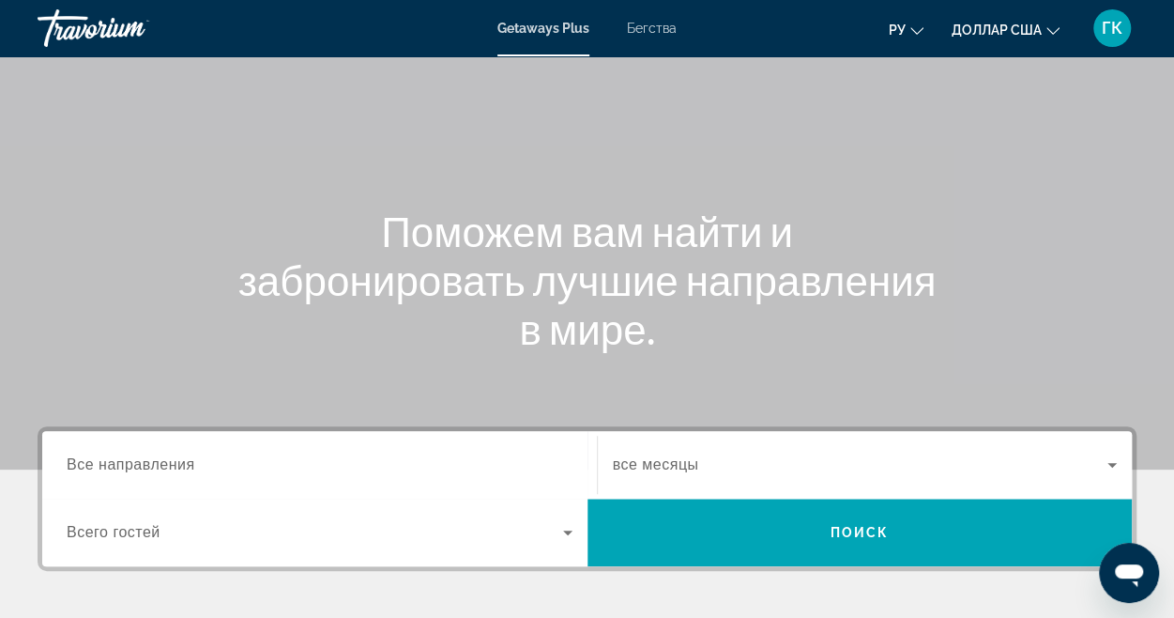
scroll to position [188, 0]
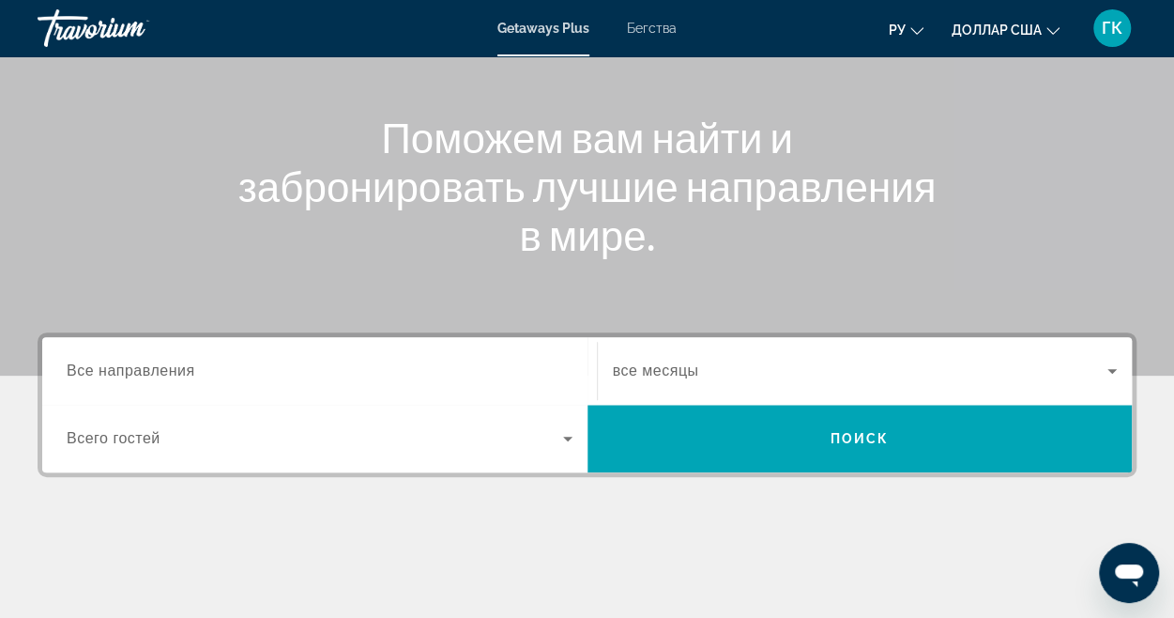
click at [650, 27] on font "Бегства" at bounding box center [652, 28] width 50 height 15
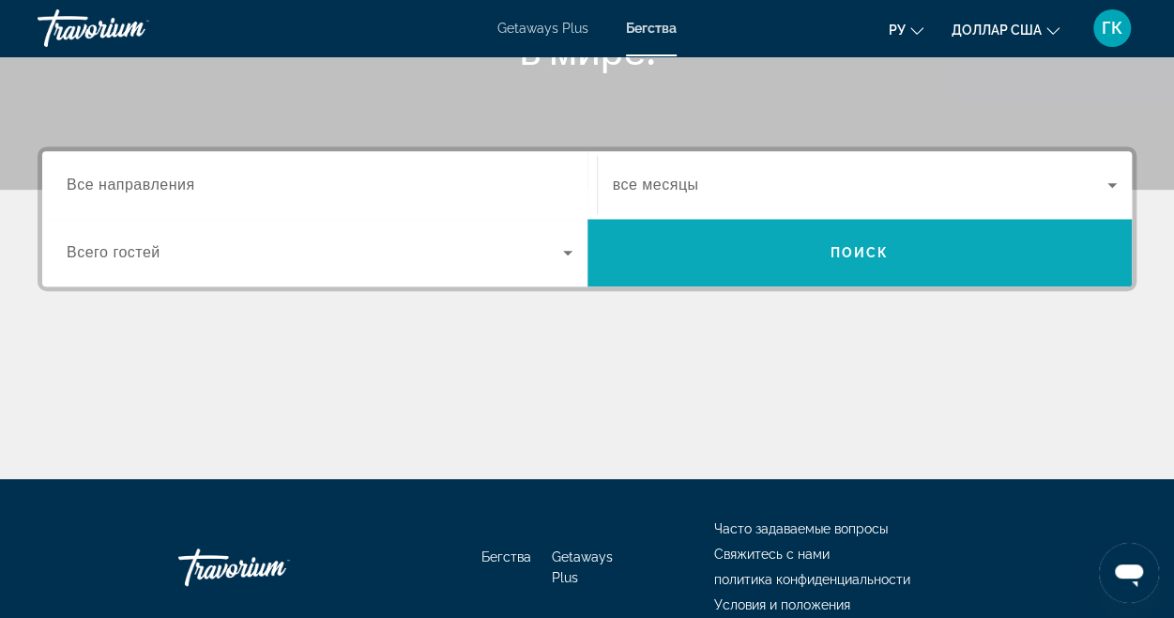
scroll to position [375, 0]
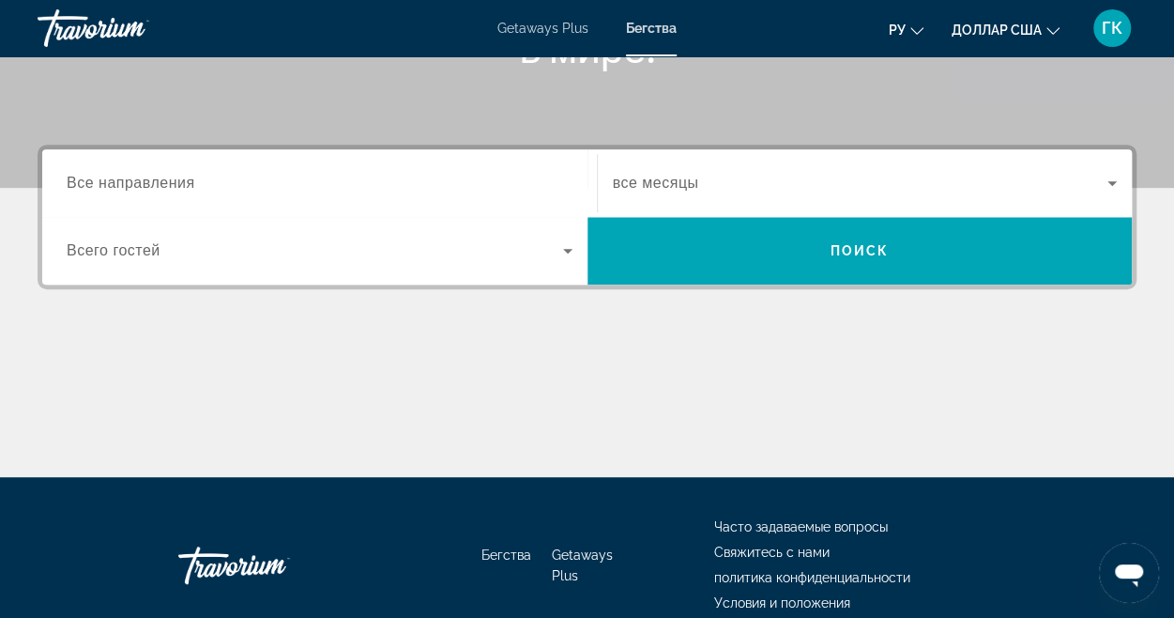
click at [253, 185] on input "Destination Все направления" at bounding box center [320, 184] width 506 height 23
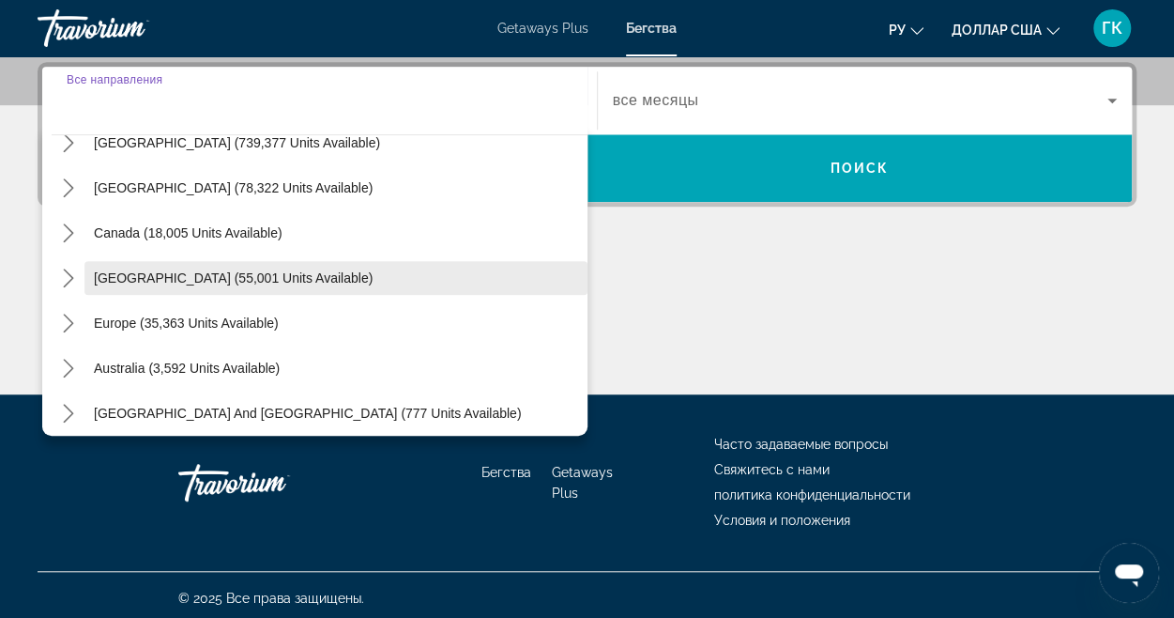
scroll to position [188, 0]
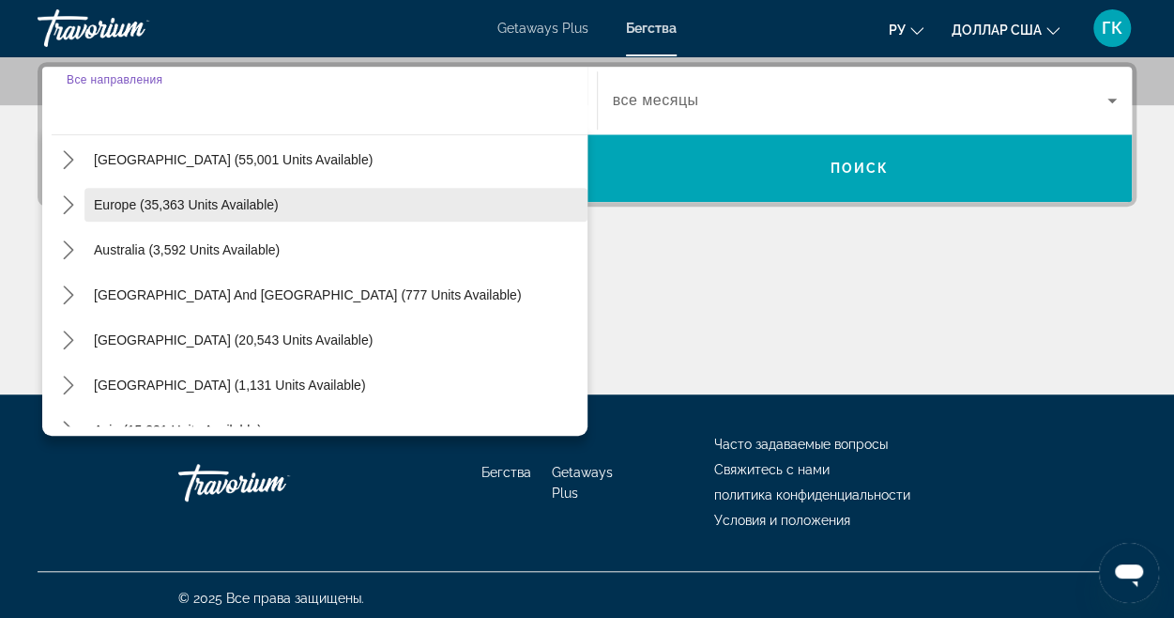
click at [210, 205] on span "Europe (35,363 units available)" at bounding box center [186, 204] width 185 height 15
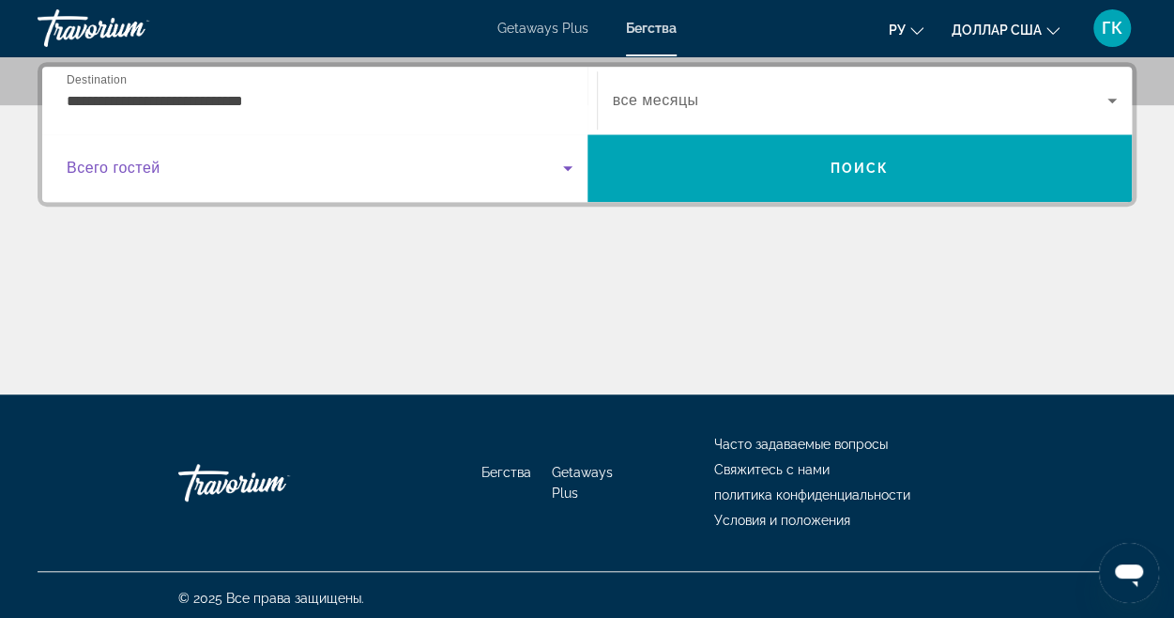
click at [565, 166] on icon "Search widget" at bounding box center [567, 168] width 9 height 5
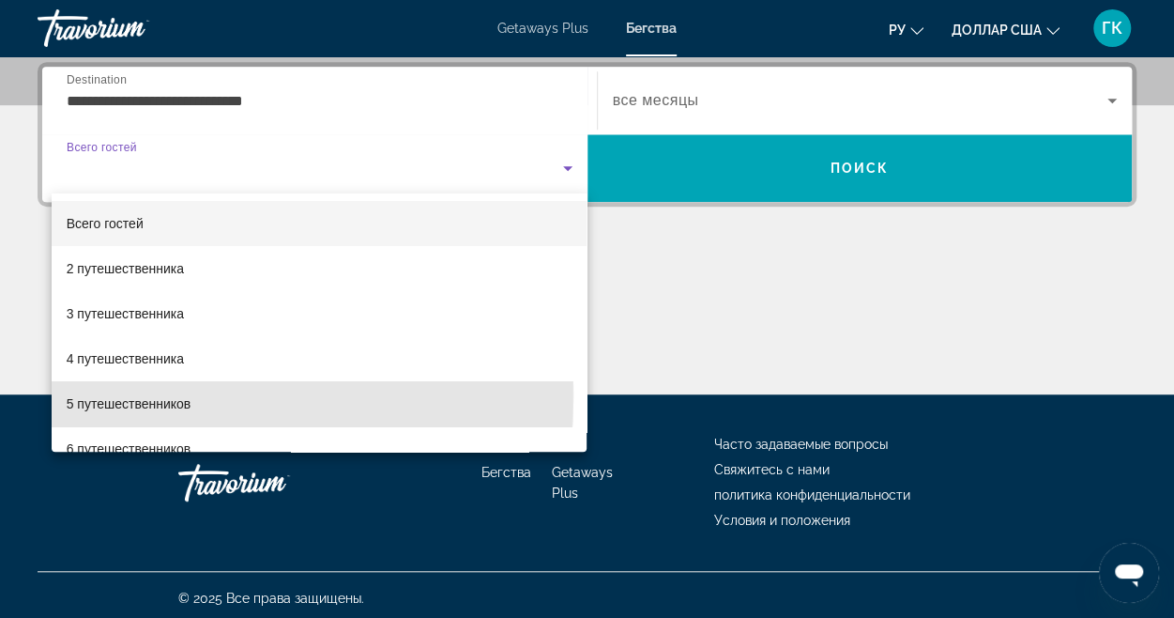
drag, startPoint x: 77, startPoint y: 397, endPoint x: 87, endPoint y: 377, distance: 22.3
click at [77, 396] on font "5 путешественников" at bounding box center [129, 403] width 125 height 15
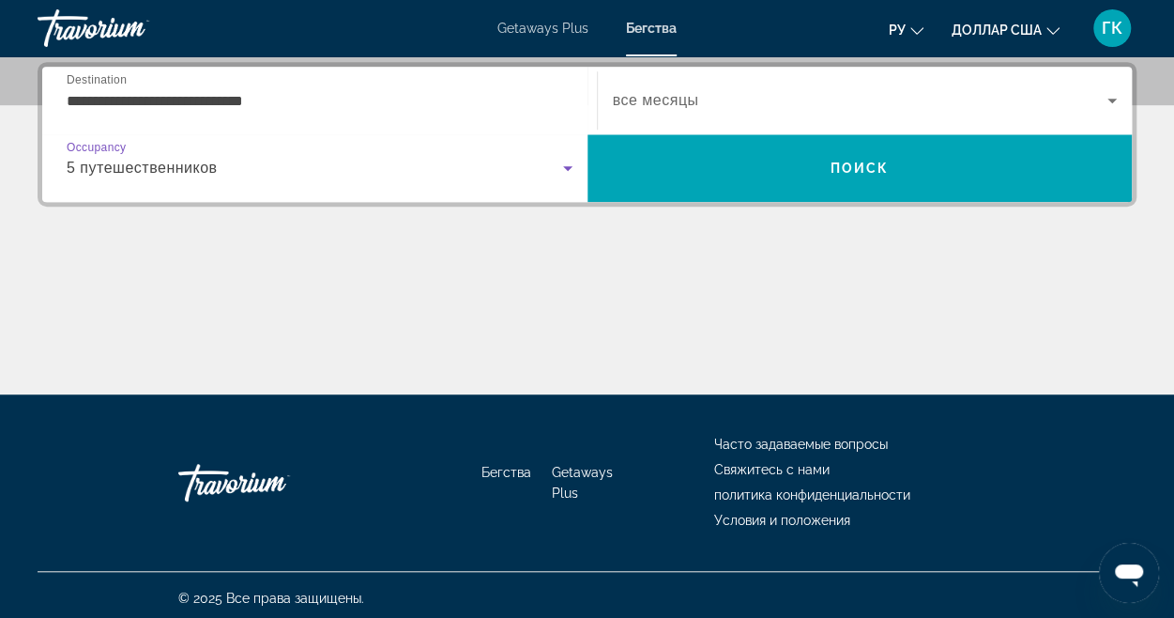
click at [251, 100] on input "**********" at bounding box center [320, 101] width 506 height 23
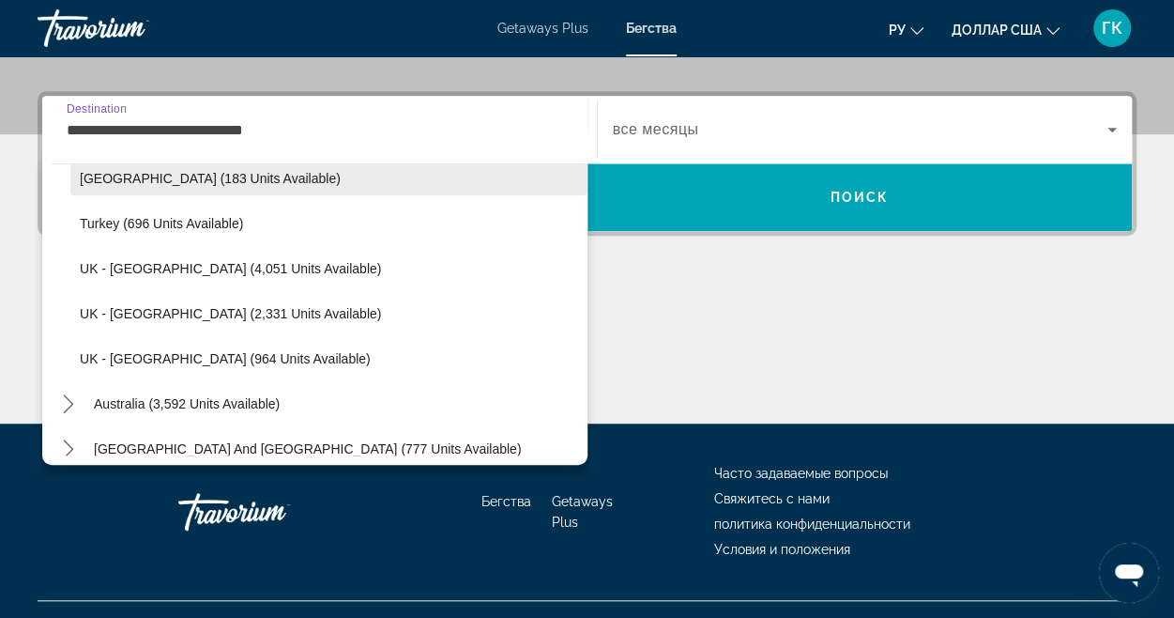
scroll to position [1050, 0]
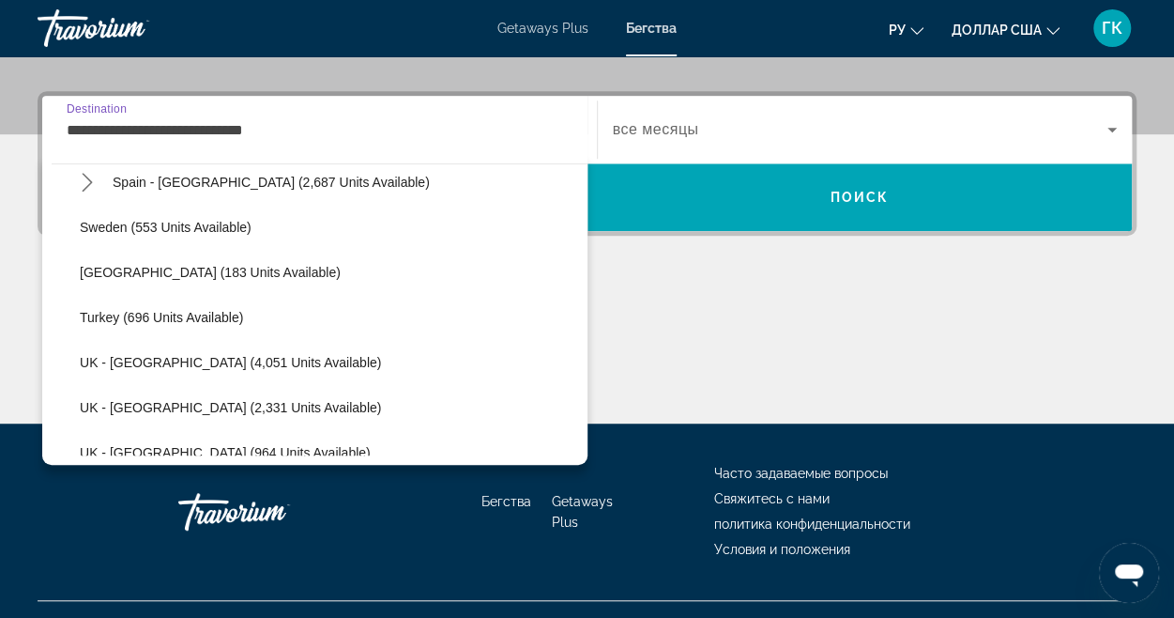
click at [150, 311] on span "Turkey (696 units available)" at bounding box center [161, 317] width 163 height 15
type input "**********"
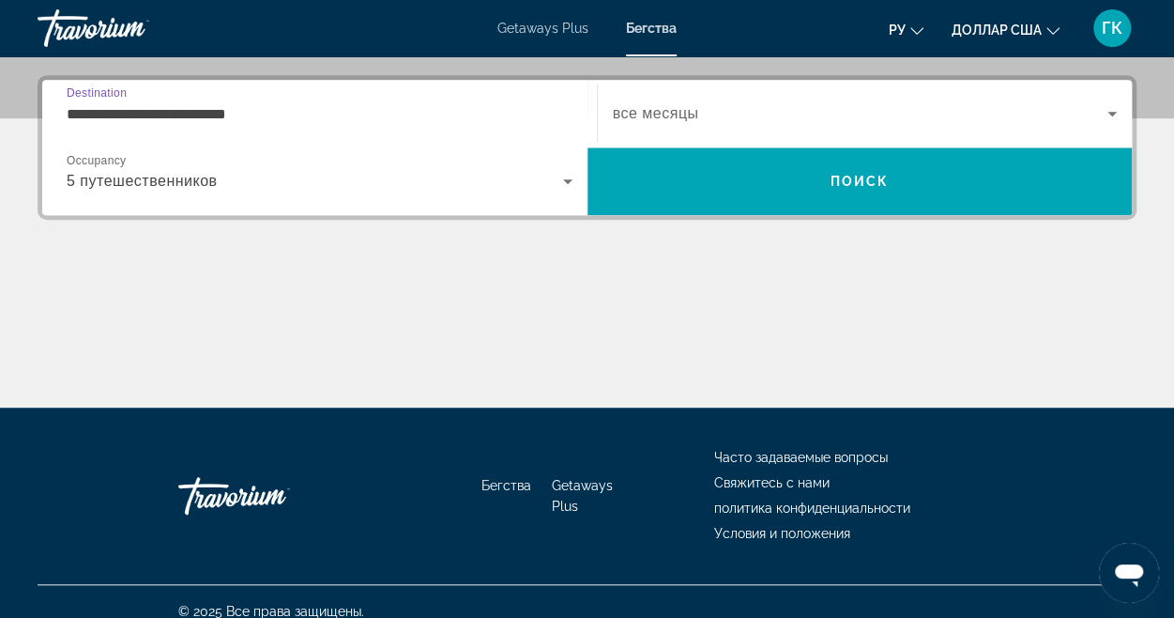
scroll to position [458, 0]
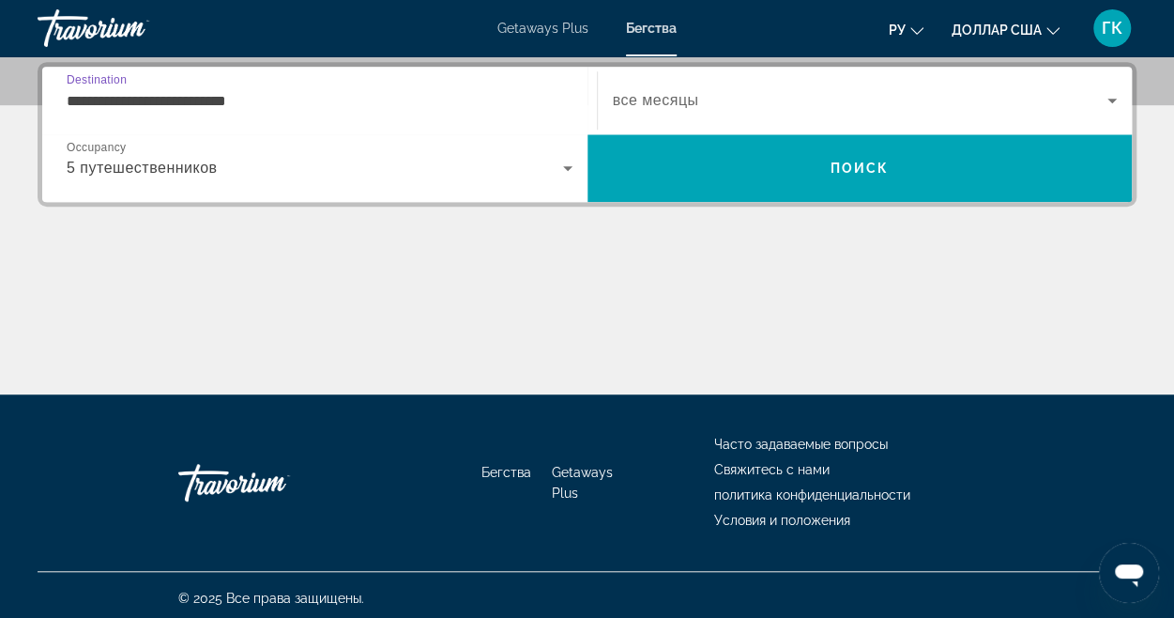
click at [1111, 96] on icon "Search widget" at bounding box center [1112, 100] width 23 height 23
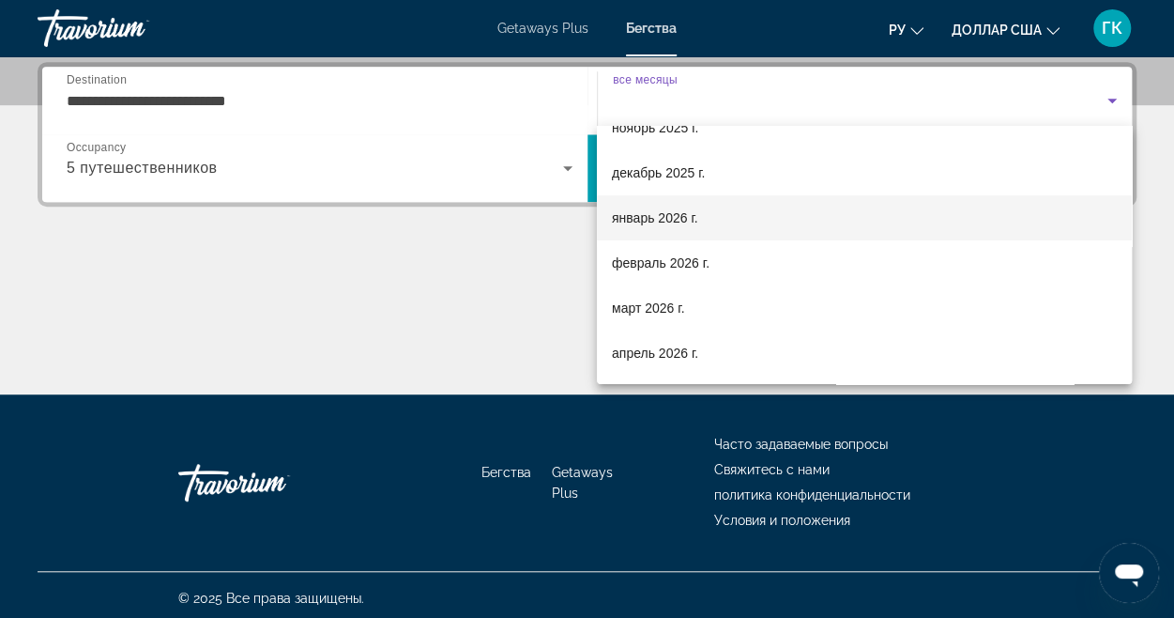
scroll to position [94, 0]
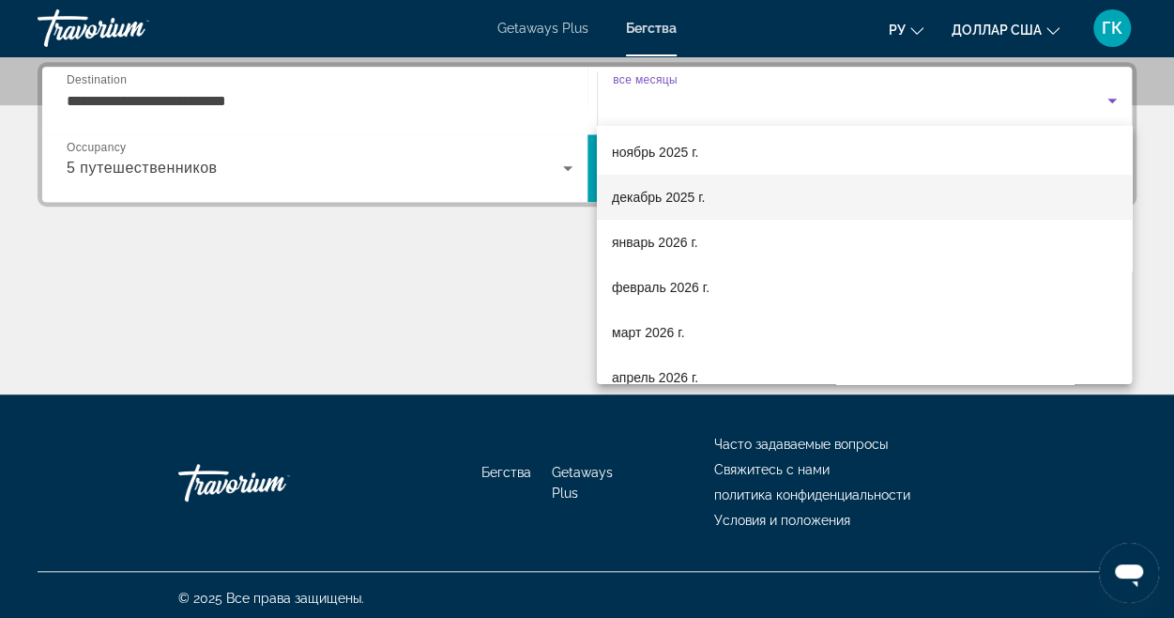
click at [681, 202] on font "декабрь 2025 г." at bounding box center [658, 197] width 93 height 15
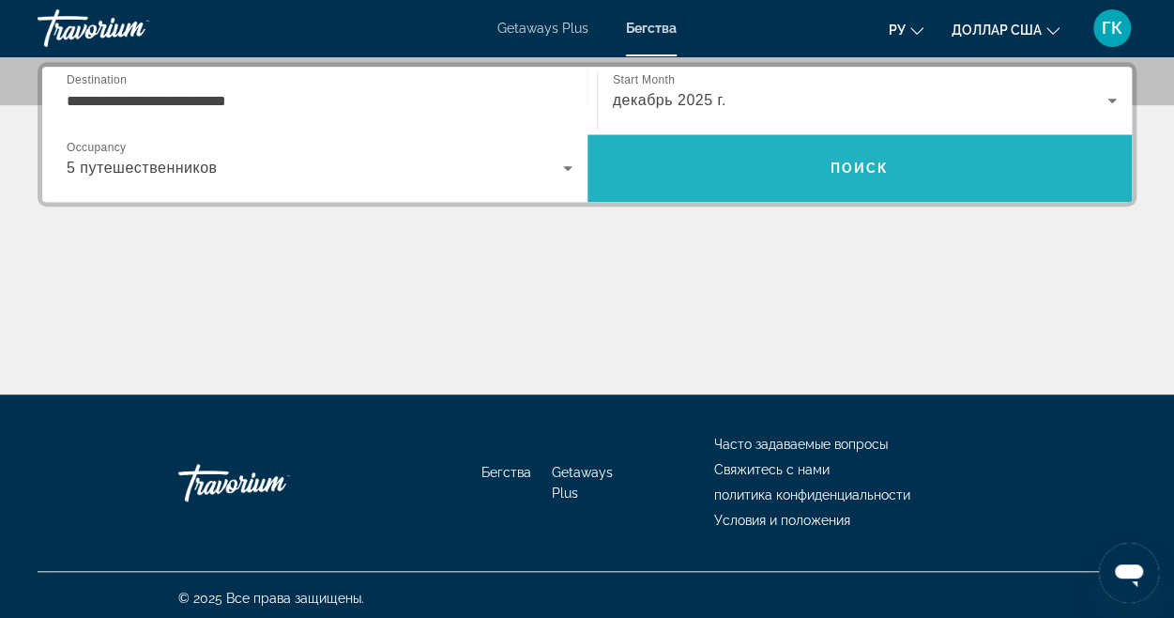
click at [861, 177] on span "Search" at bounding box center [860, 168] width 545 height 45
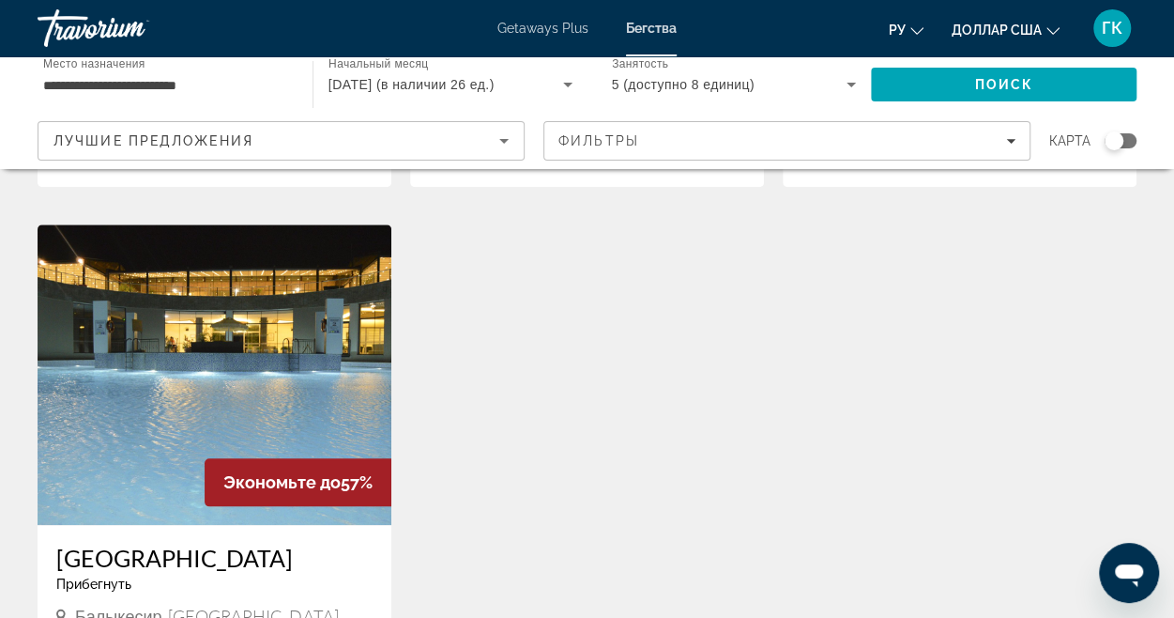
scroll to position [751, 0]
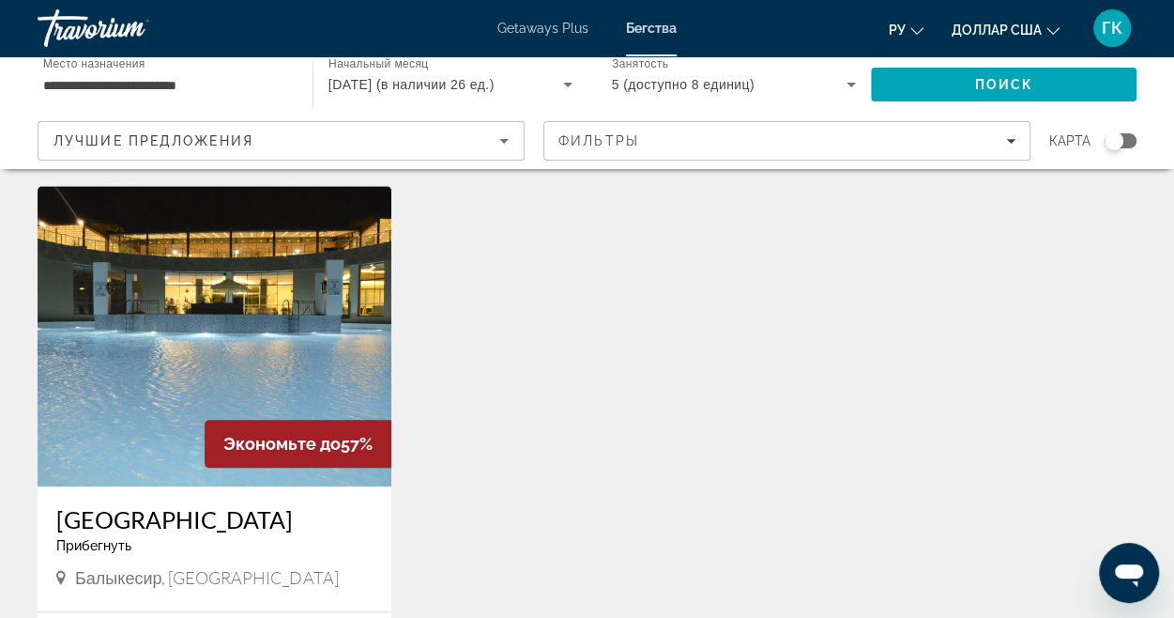
click at [292, 316] on img "Основное содержание" at bounding box center [215, 336] width 354 height 300
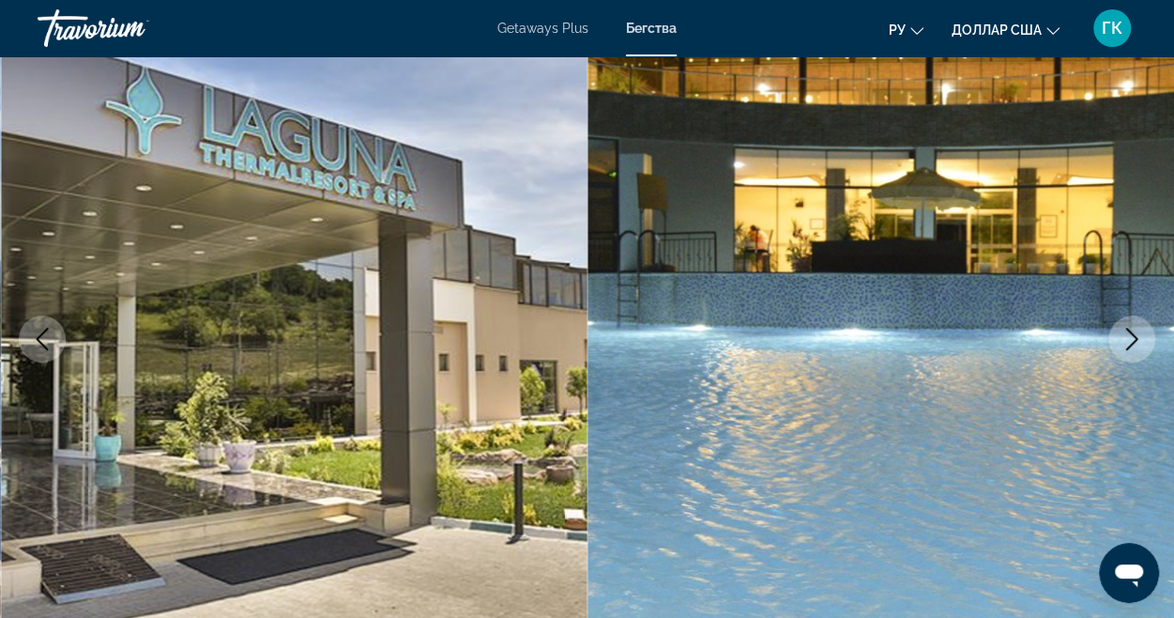
scroll to position [188, 0]
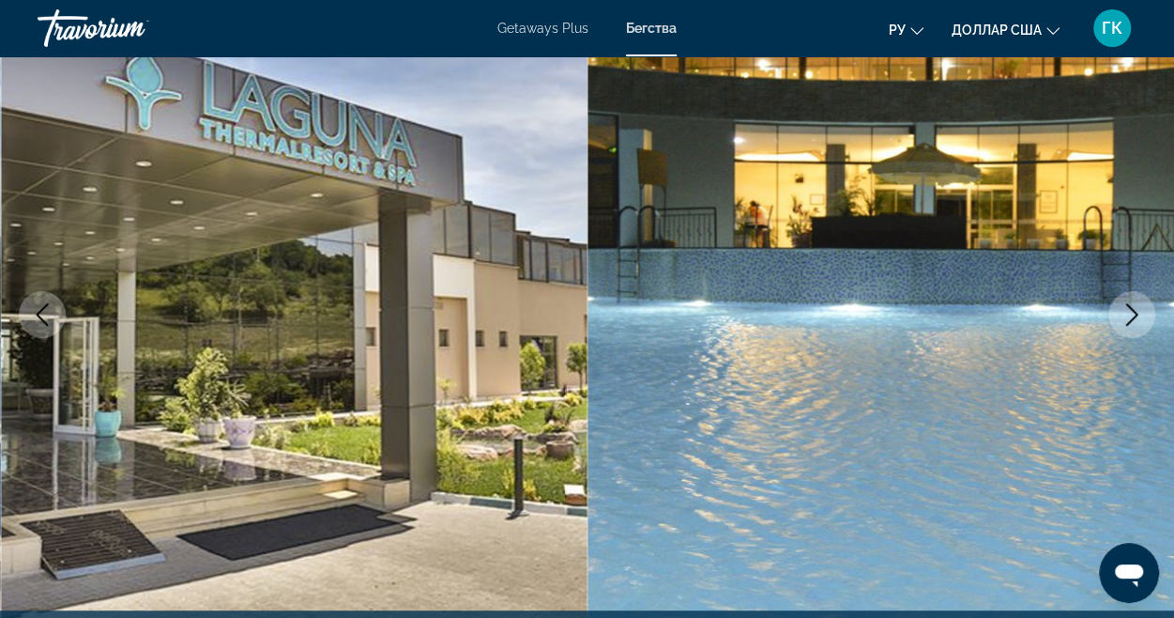
click at [1128, 320] on icon "Next image" at bounding box center [1132, 314] width 23 height 23
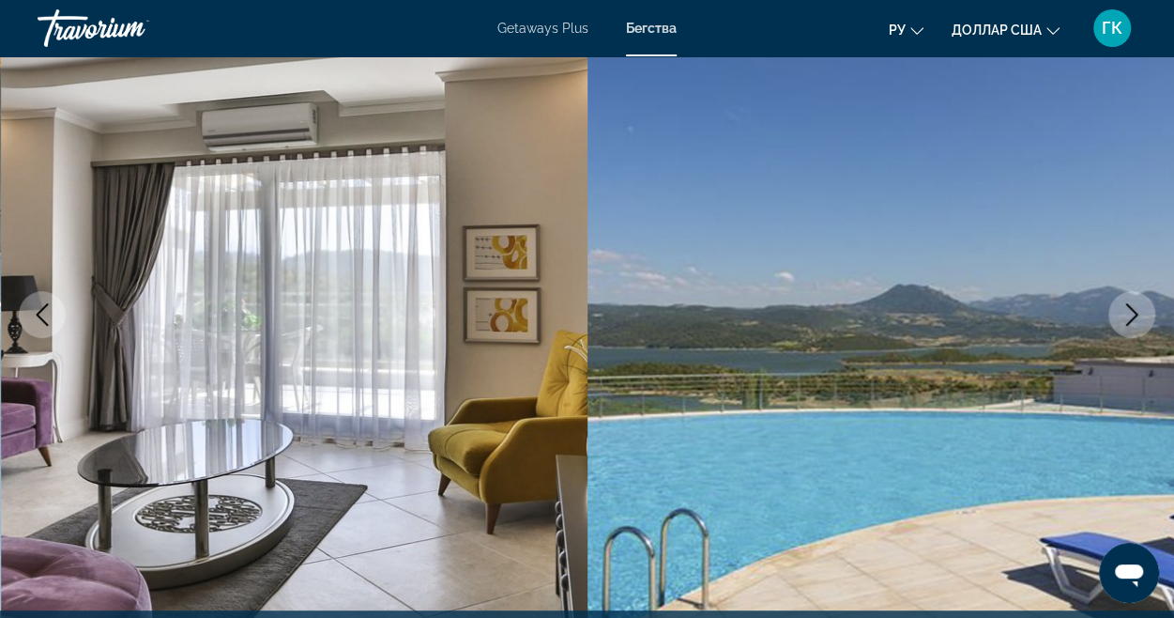
click at [1135, 318] on icon "Next image" at bounding box center [1132, 314] width 23 height 23
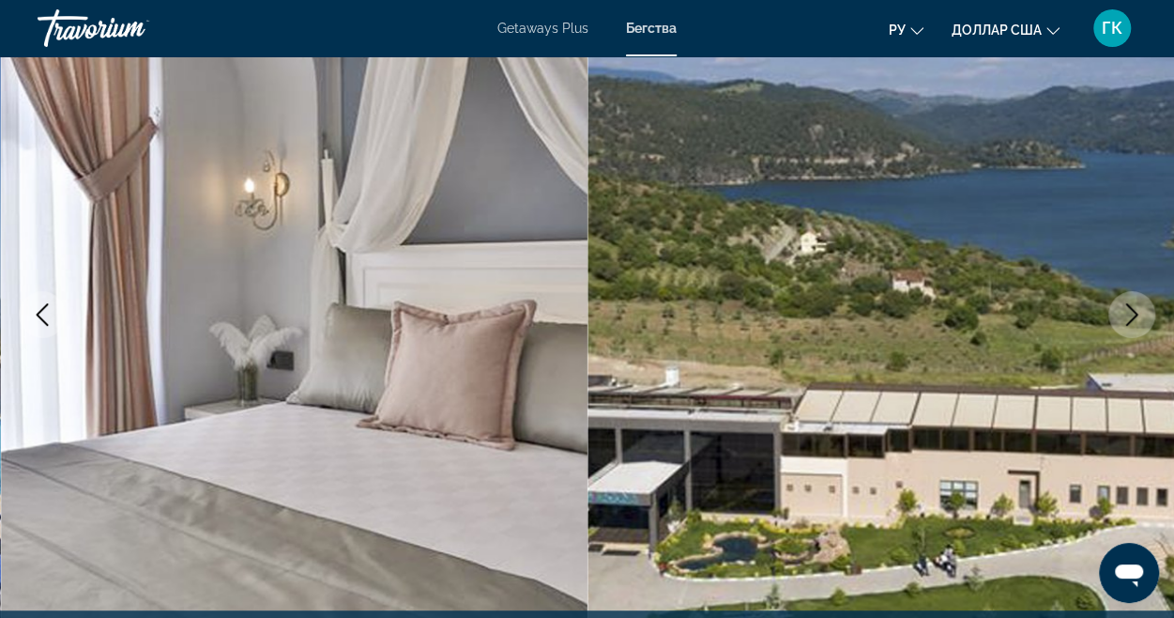
click at [1135, 318] on icon "Next image" at bounding box center [1132, 314] width 23 height 23
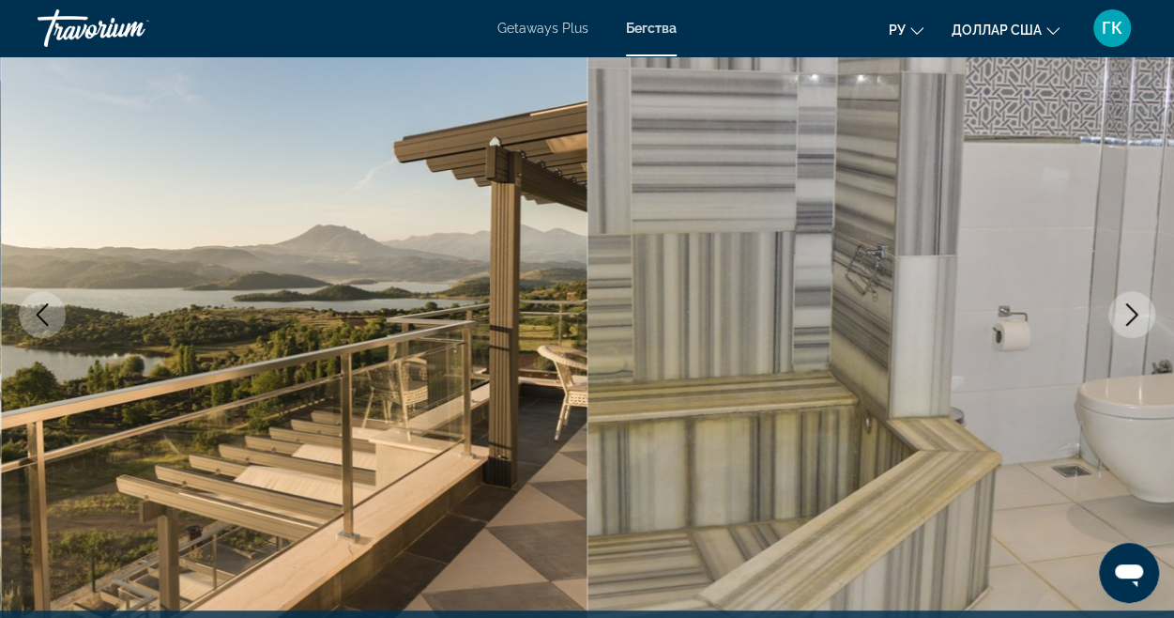
click at [1135, 318] on icon "Next image" at bounding box center [1132, 314] width 23 height 23
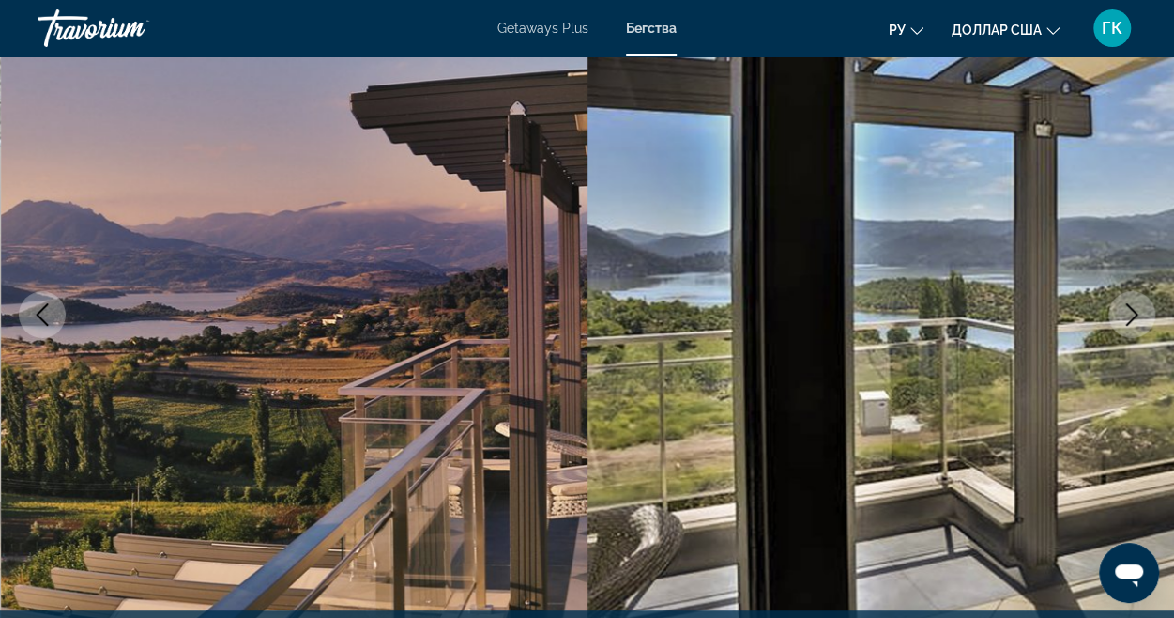
click at [1136, 322] on icon "Next image" at bounding box center [1132, 314] width 23 height 23
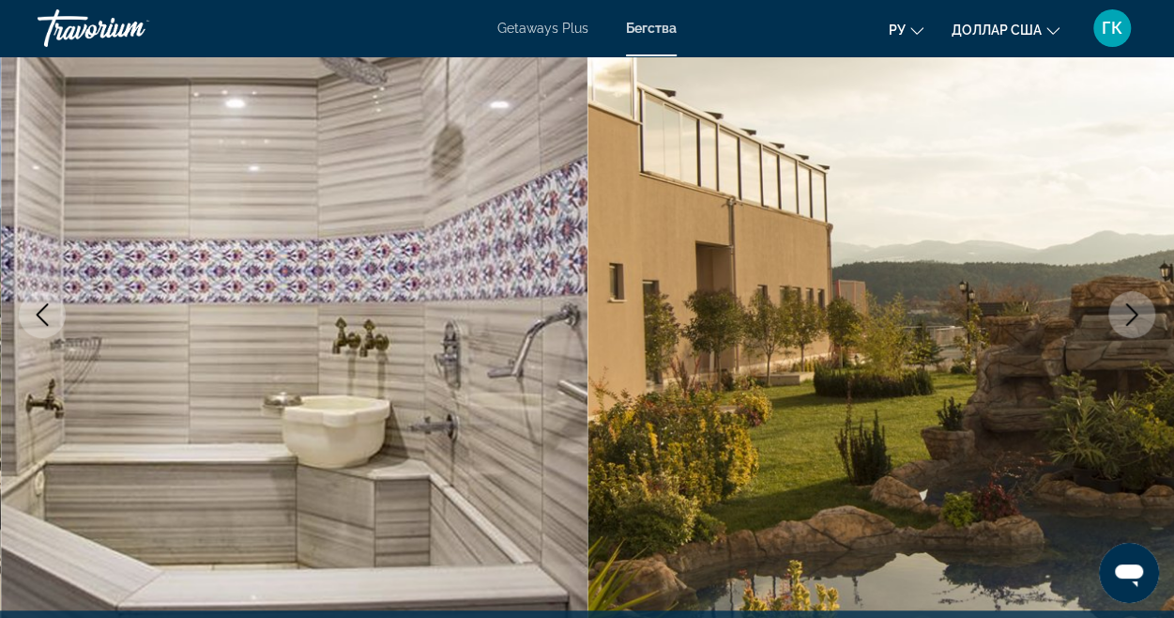
click at [1136, 322] on icon "Next image" at bounding box center [1132, 314] width 23 height 23
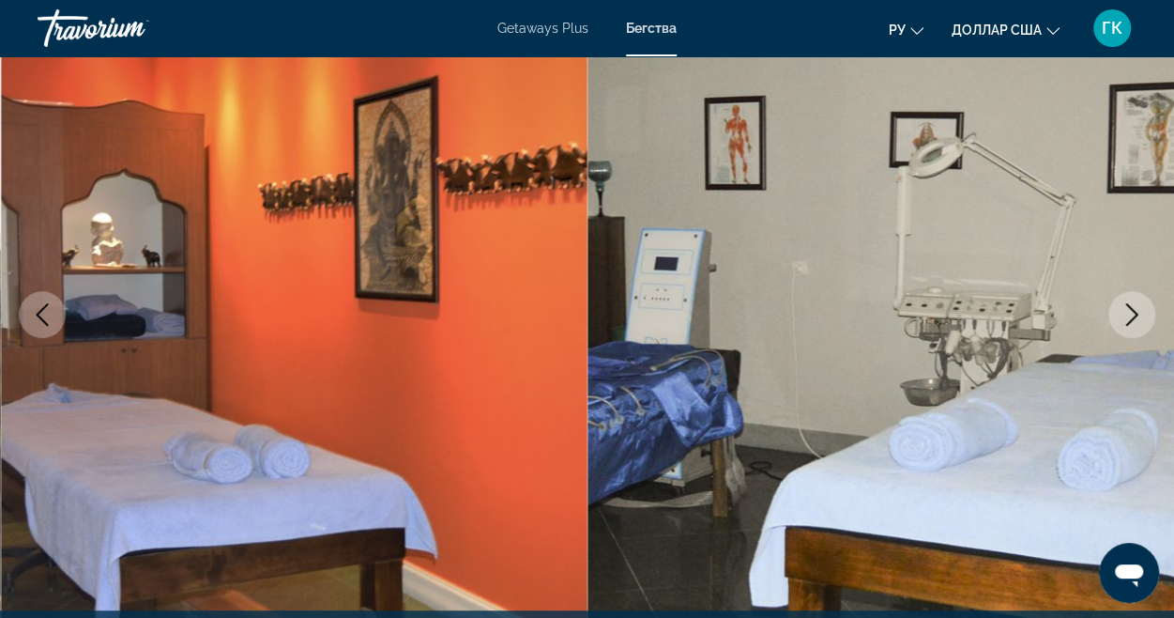
click at [1136, 322] on icon "Next image" at bounding box center [1132, 314] width 23 height 23
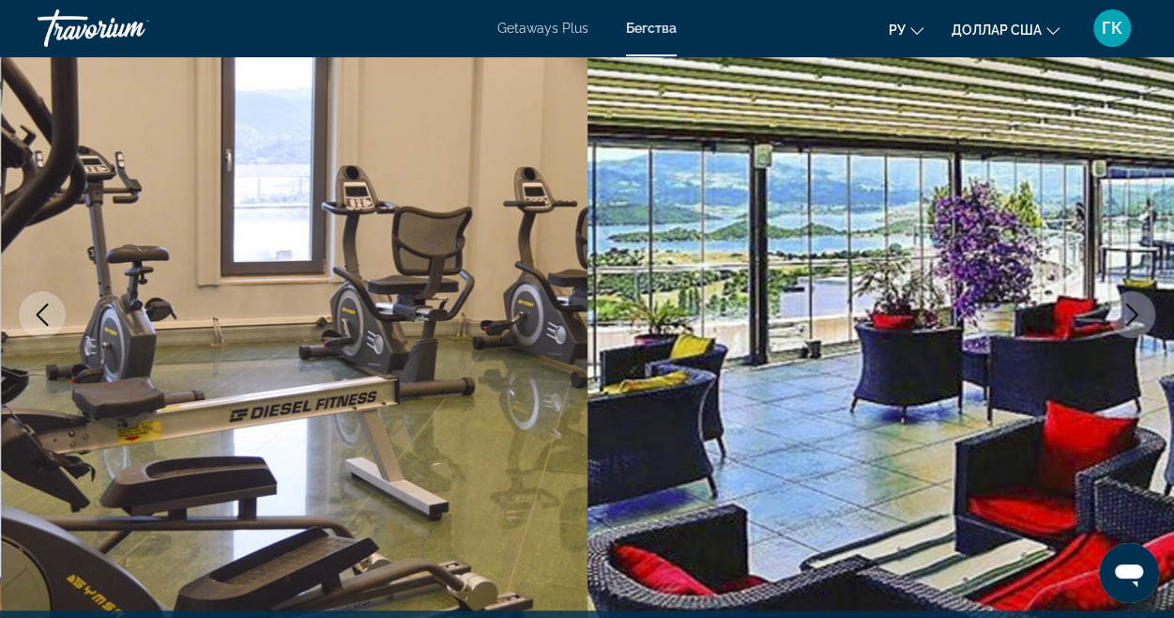
click at [1136, 322] on icon "Next image" at bounding box center [1132, 314] width 23 height 23
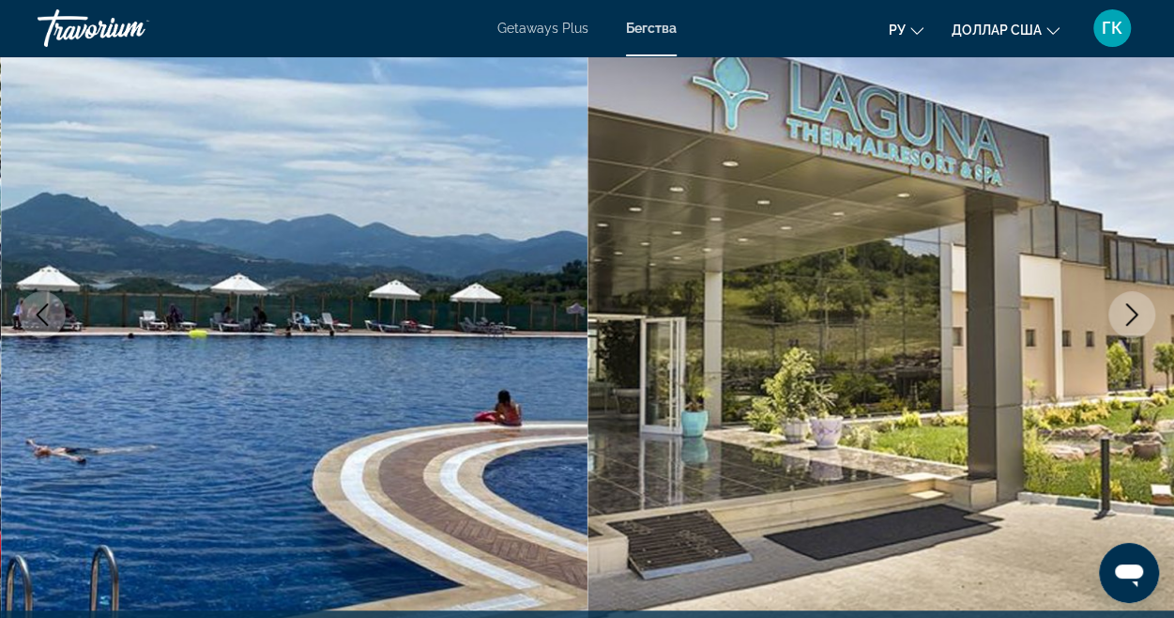
click at [1136, 322] on icon "Next image" at bounding box center [1132, 314] width 23 height 23
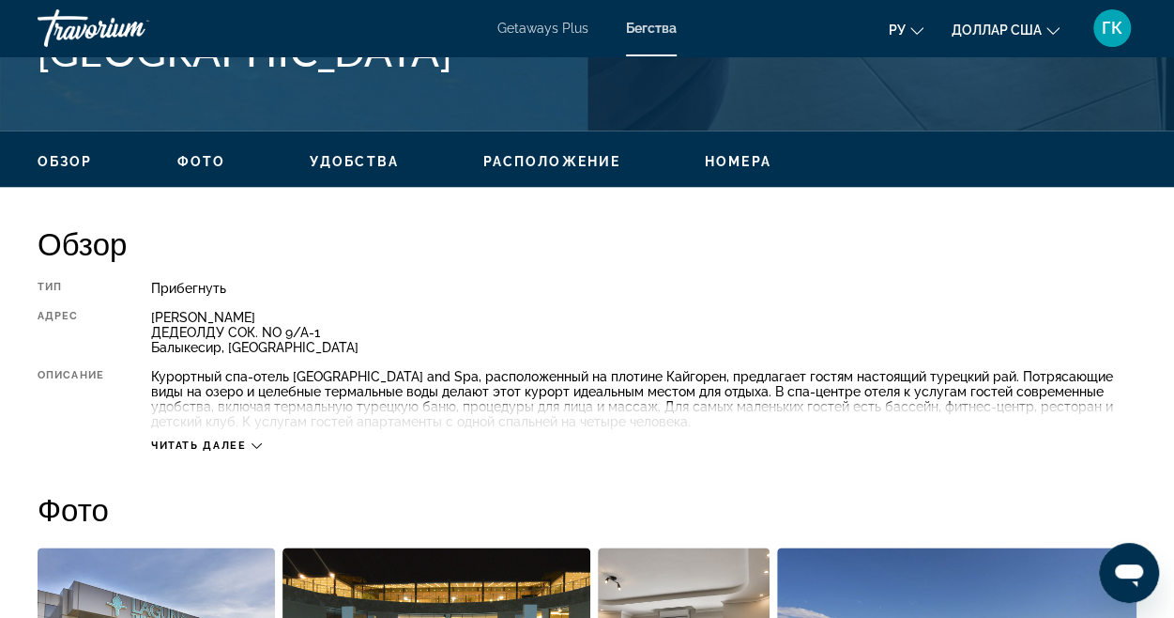
scroll to position [845, 0]
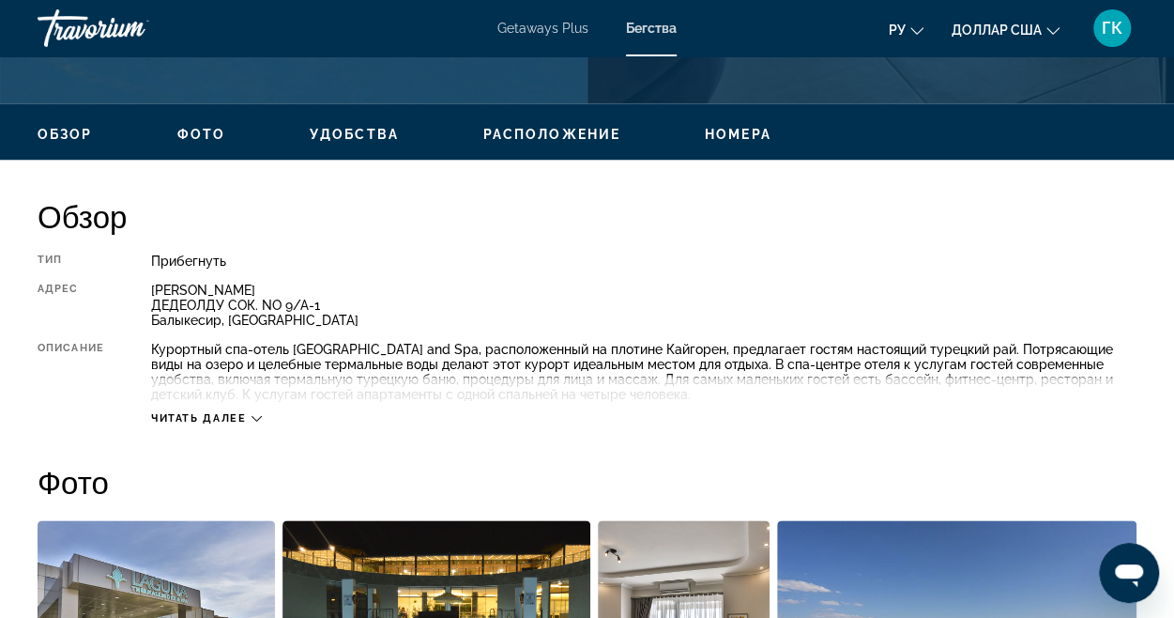
click at [256, 420] on icon "Основное содержание" at bounding box center [257, 419] width 10 height 6
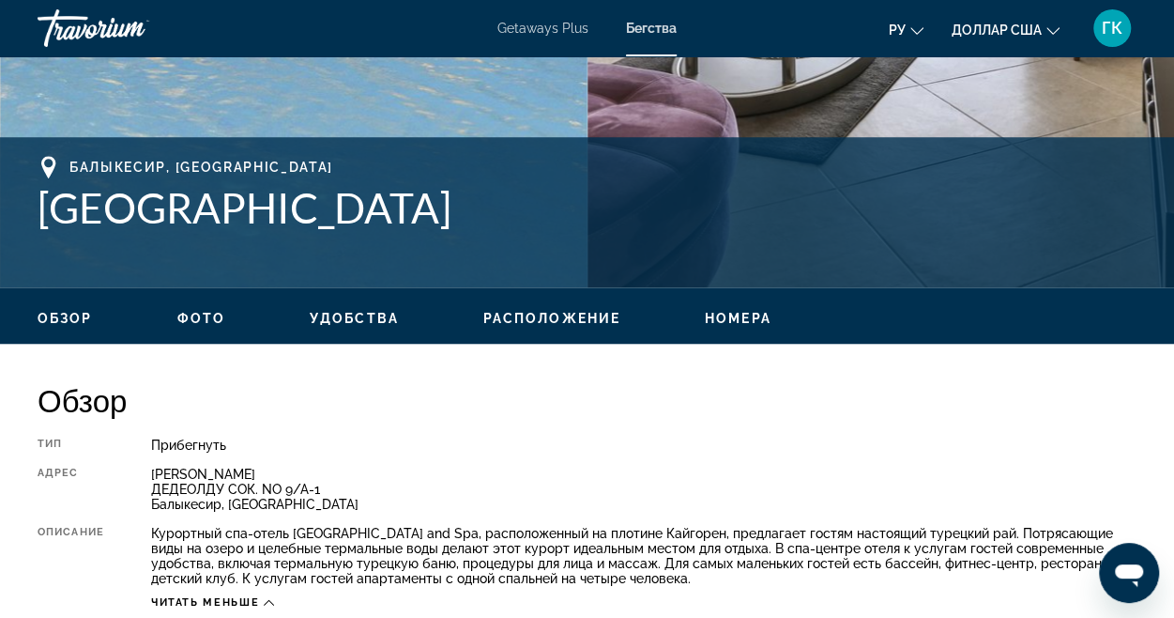
scroll to position [751, 0]
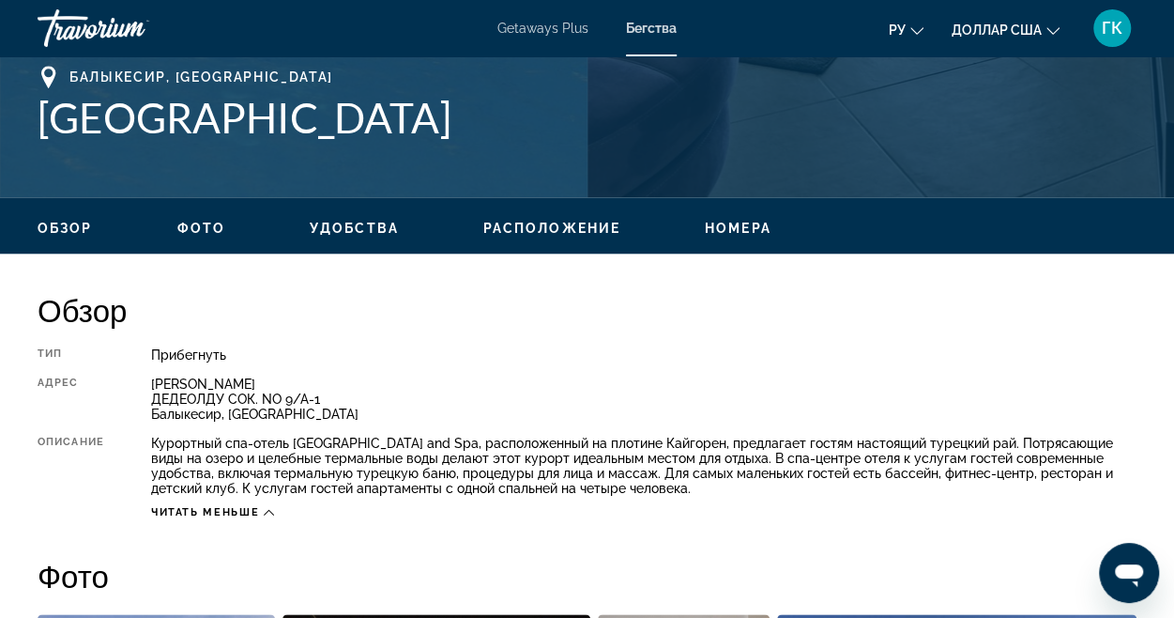
click at [77, 224] on font "Обзор" at bounding box center [65, 228] width 55 height 15
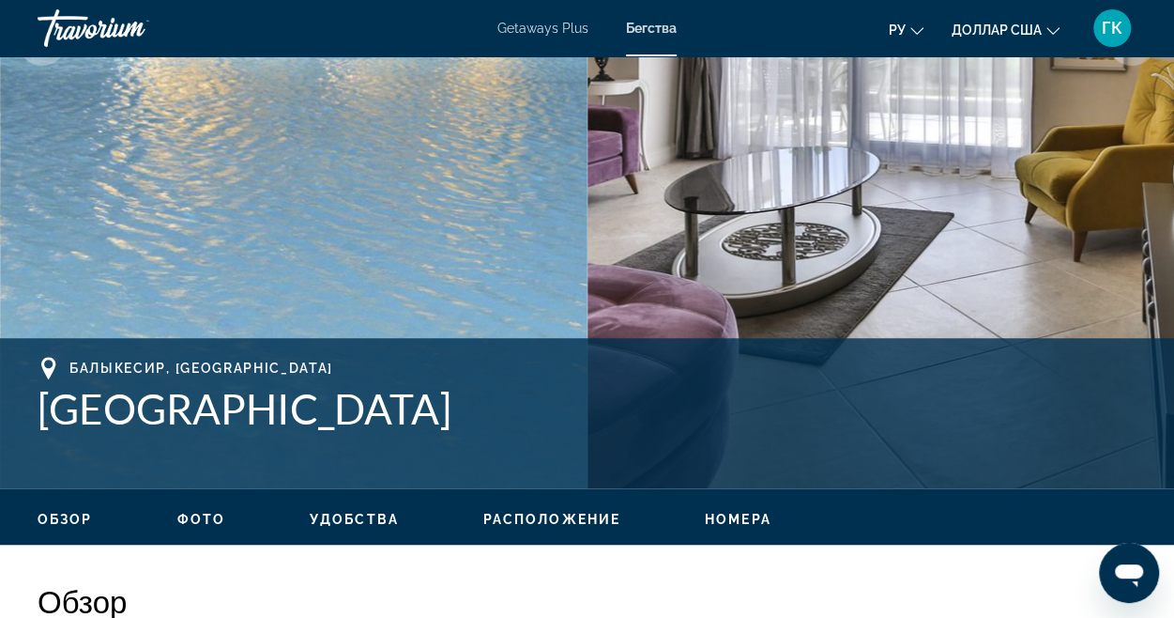
scroll to position [648, 0]
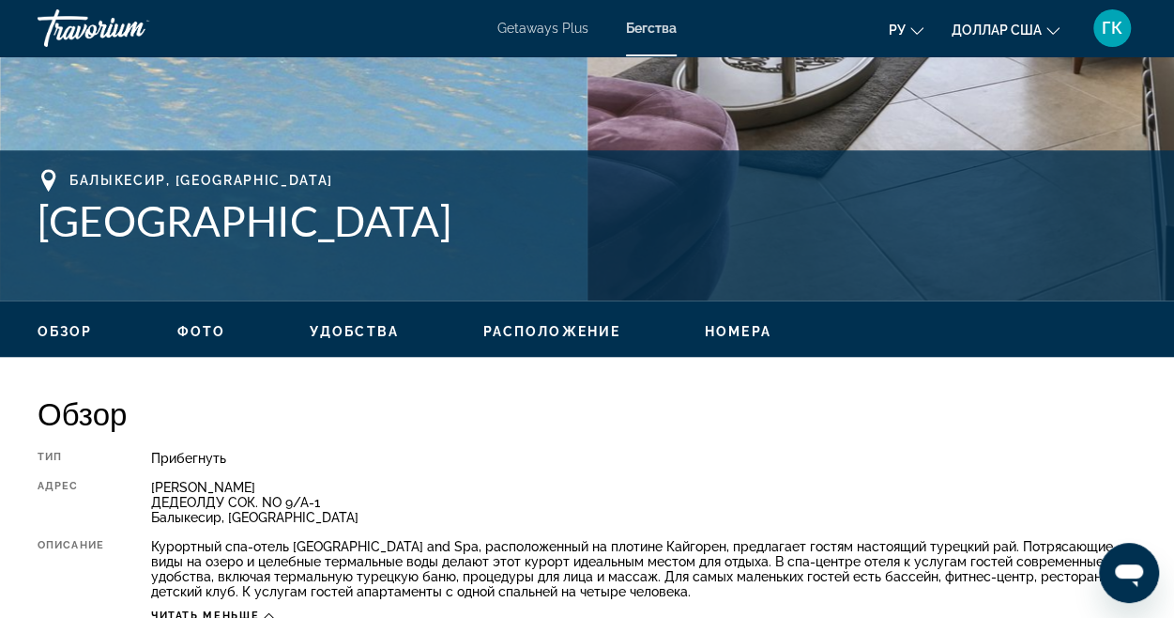
click at [349, 337] on font "Удобства" at bounding box center [354, 331] width 89 height 15
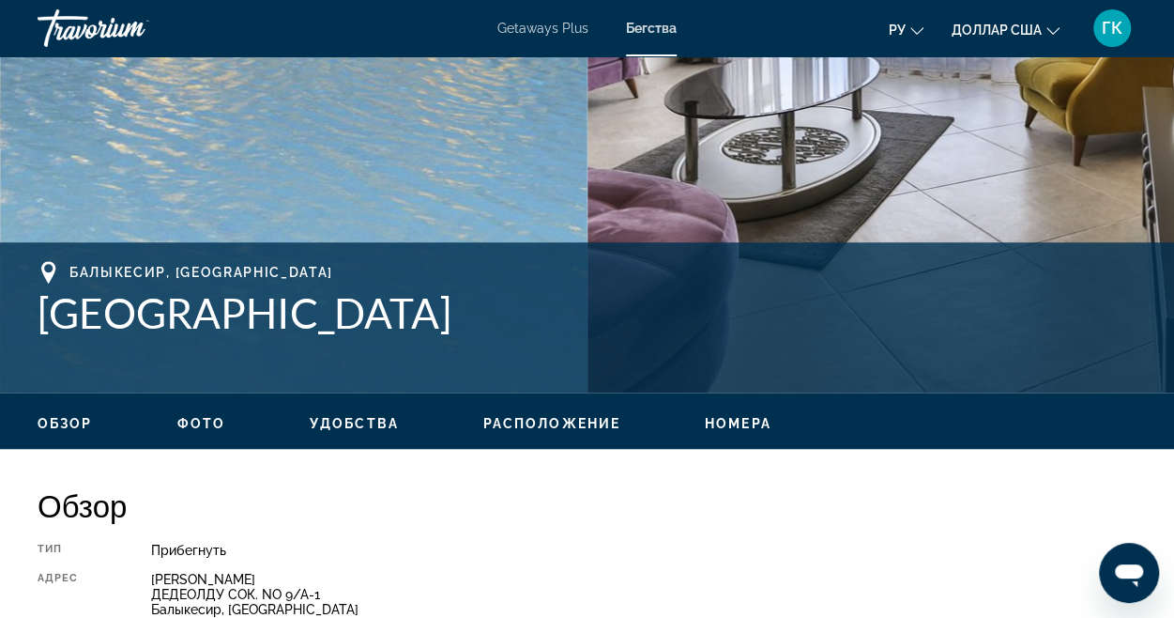
scroll to position [553, 0]
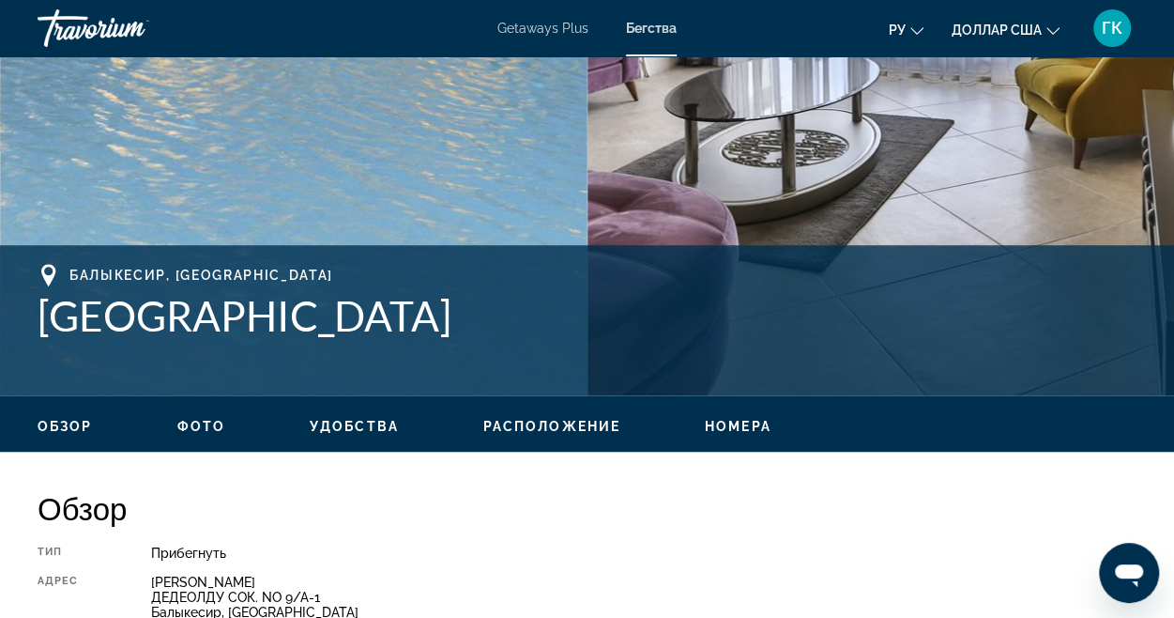
click at [539, 434] on button "Расположение" at bounding box center [551, 426] width 137 height 17
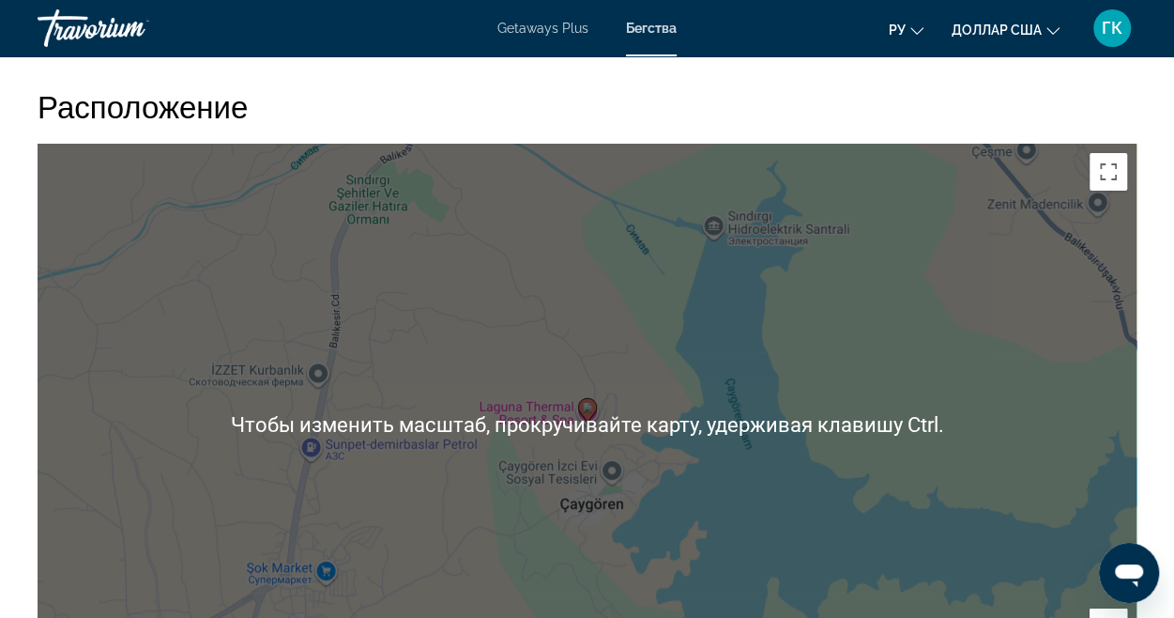
scroll to position [2941, 0]
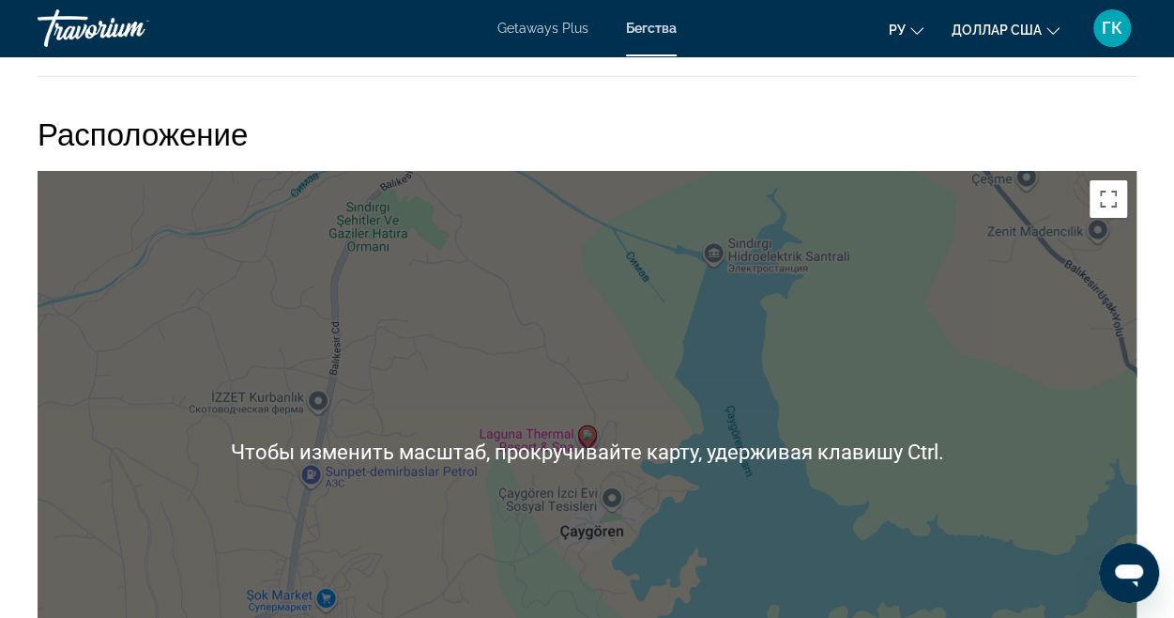
click at [758, 424] on div "Чтобы активировать перетаскивание с помощью кнопок, нажмите Alt + Ввод. После э…" at bounding box center [587, 452] width 1099 height 563
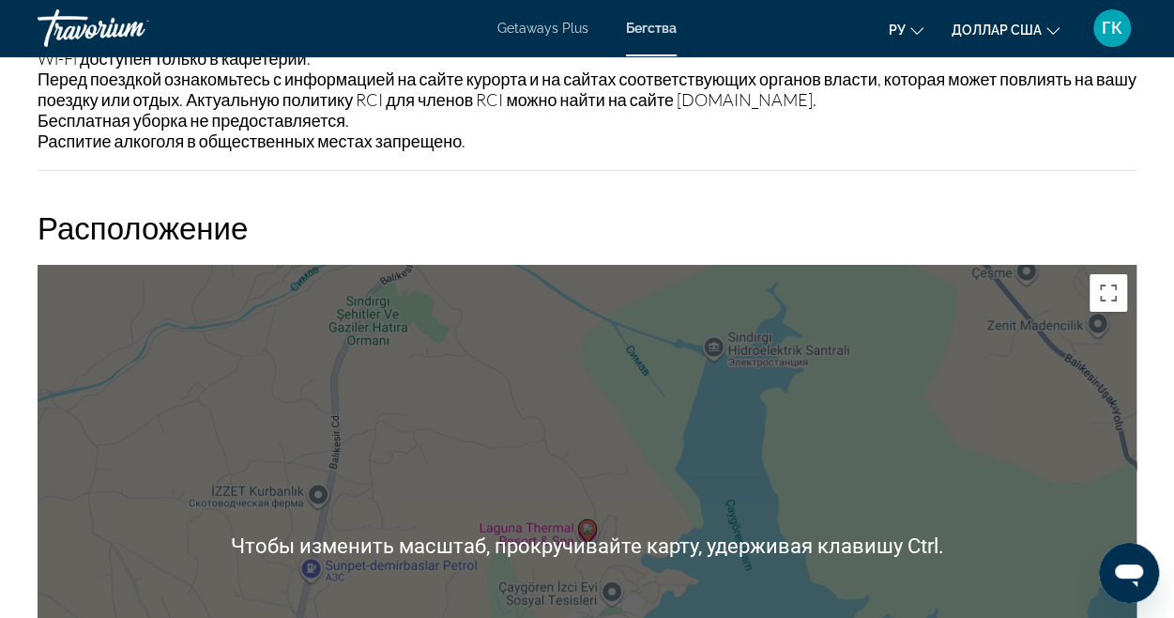
scroll to position [2753, 0]
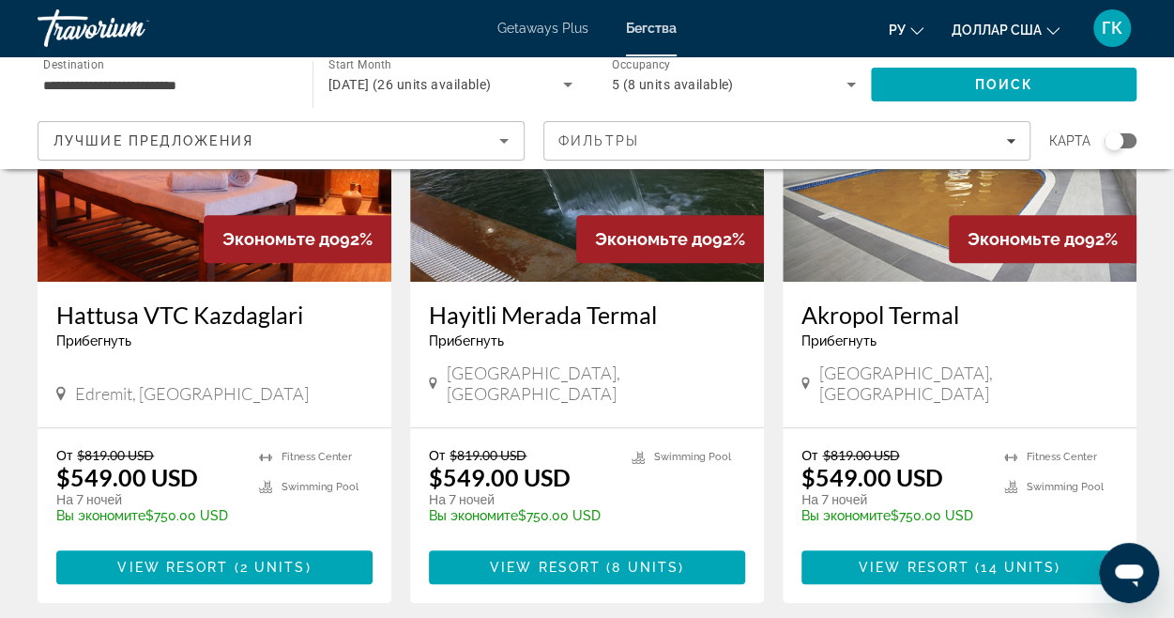
scroll to position [282, 0]
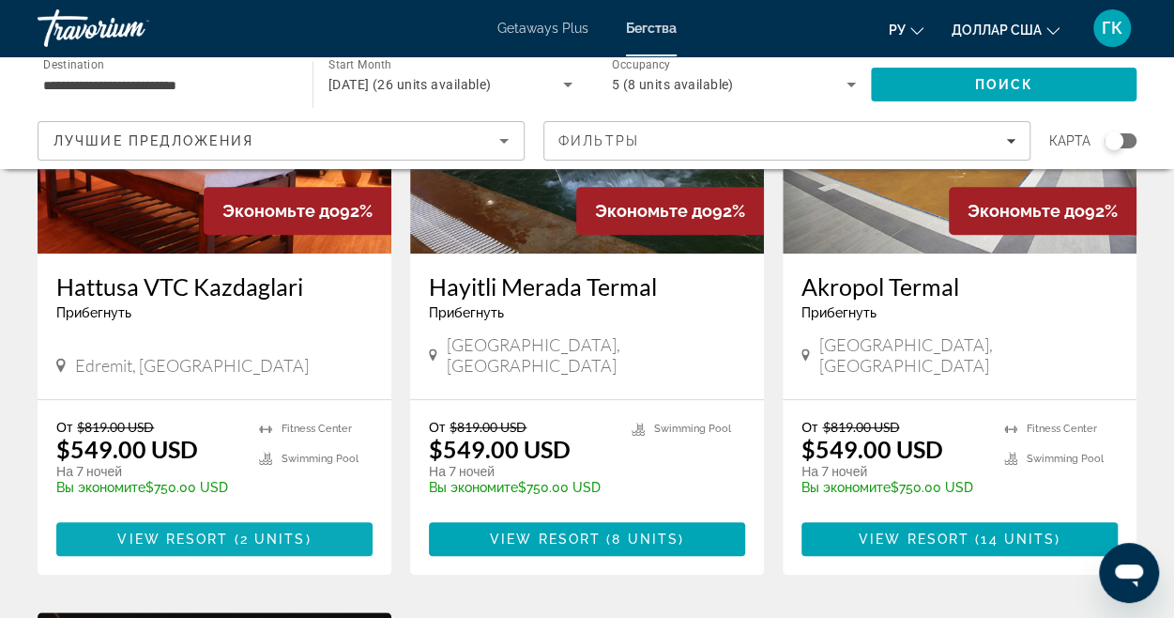
click at [183, 531] on span "View Resort" at bounding box center [172, 538] width 111 height 15
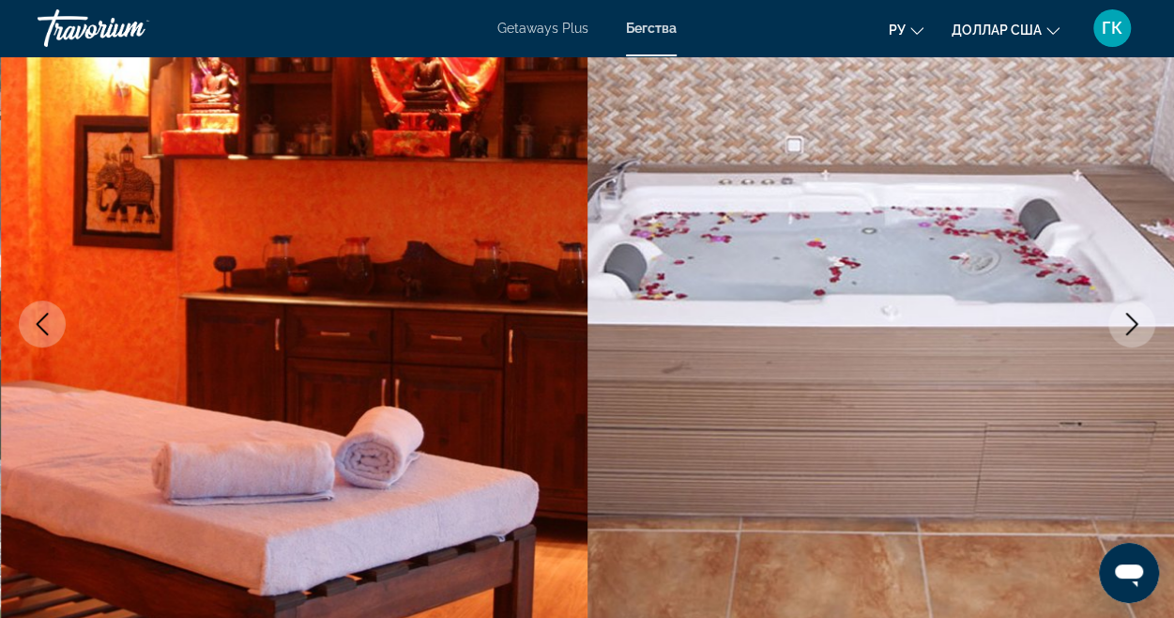
scroll to position [188, 0]
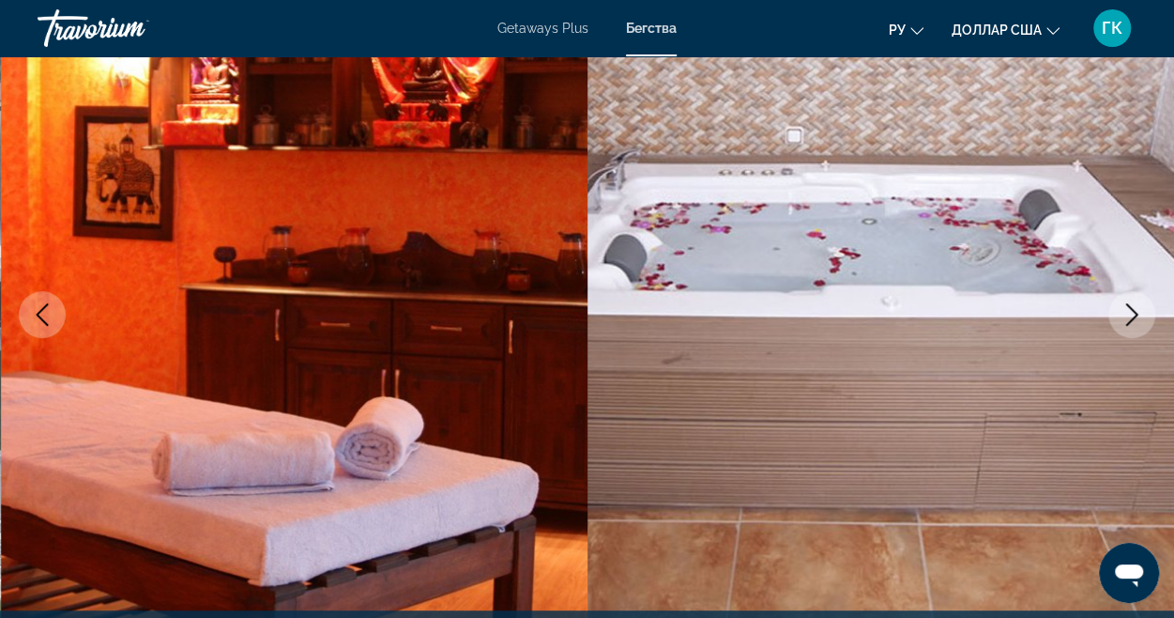
click at [1132, 315] on icon "Next image" at bounding box center [1132, 314] width 23 height 23
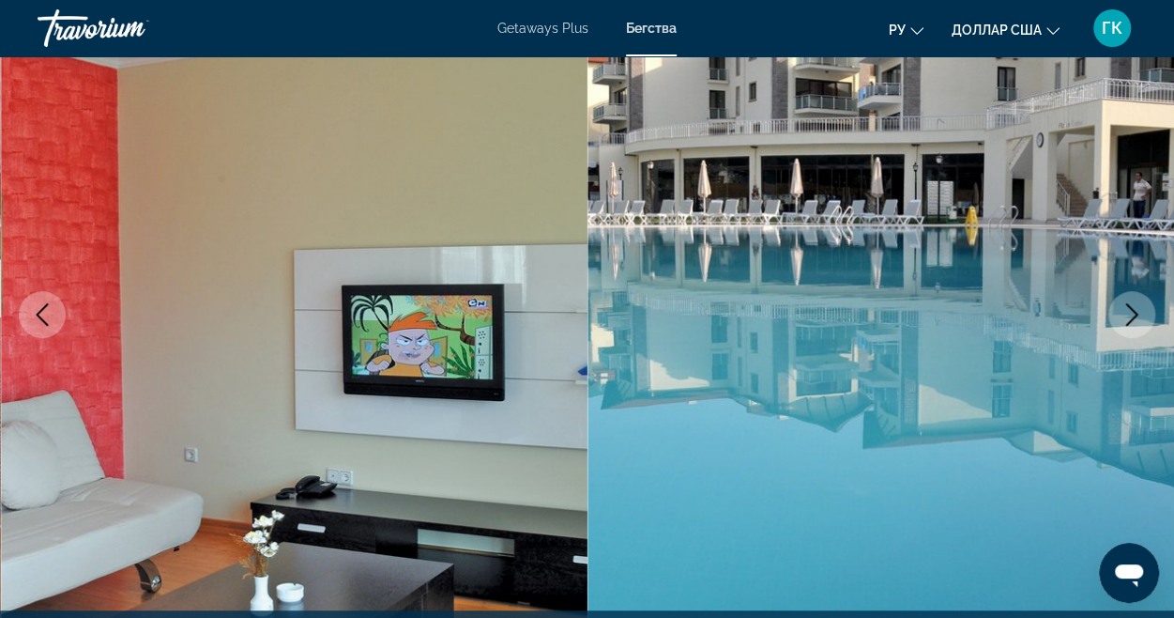
click at [1140, 318] on icon "Next image" at bounding box center [1132, 314] width 23 height 23
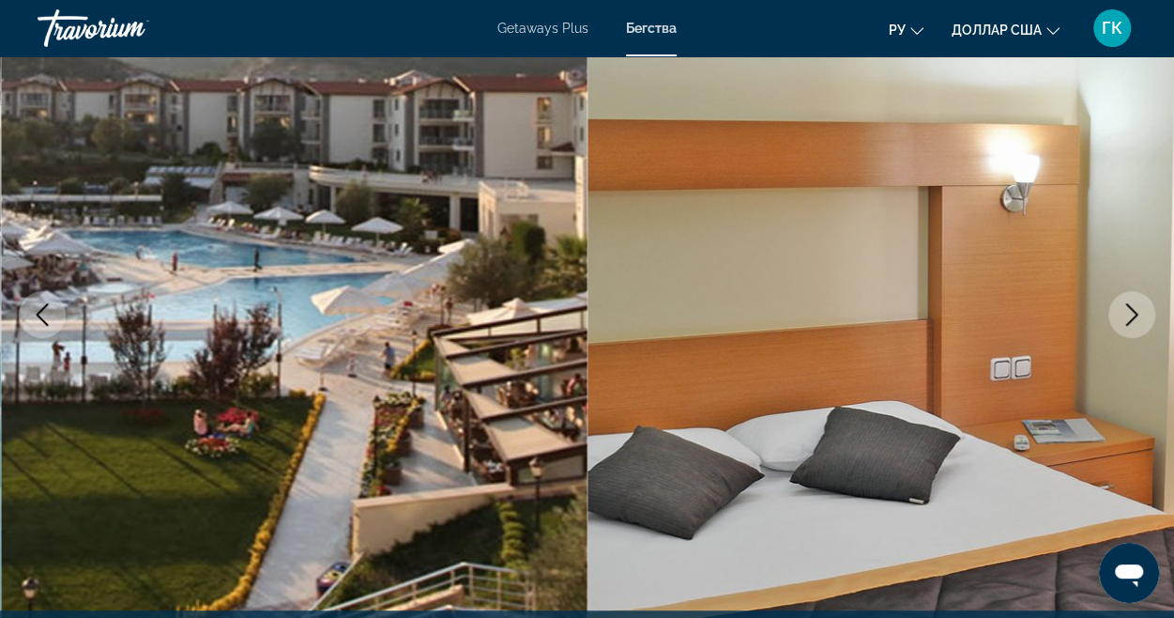
click at [1139, 320] on icon "Next image" at bounding box center [1132, 314] width 23 height 23
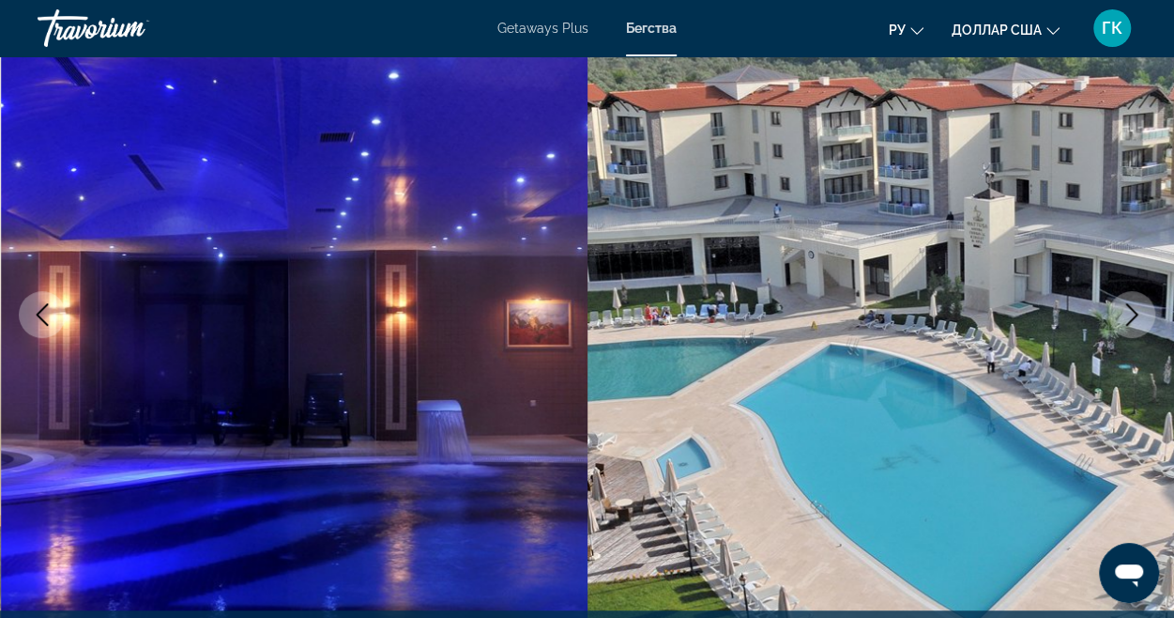
click at [1136, 323] on icon "Next image" at bounding box center [1132, 314] width 23 height 23
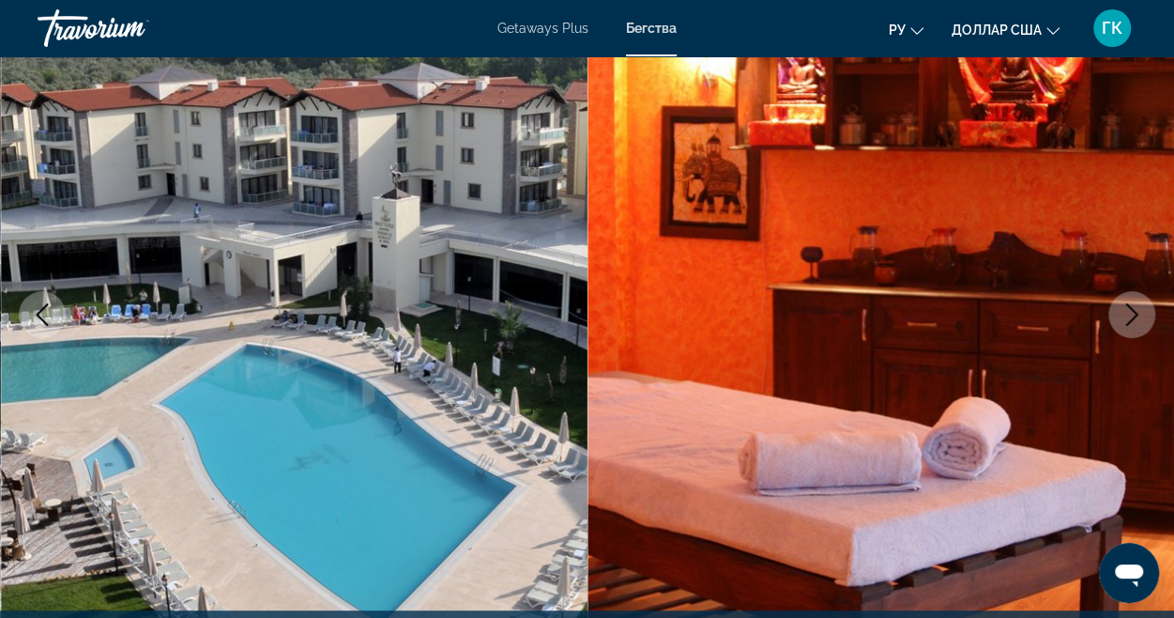
click at [1135, 324] on icon "Next image" at bounding box center [1132, 314] width 23 height 23
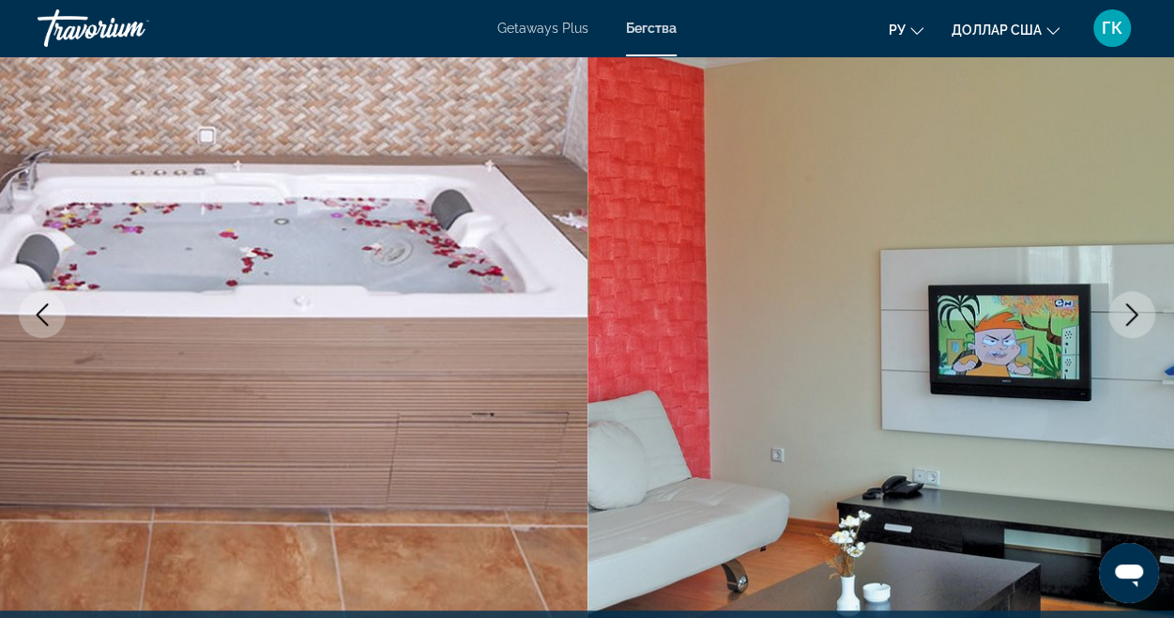
click at [1134, 324] on icon "Next image" at bounding box center [1132, 314] width 23 height 23
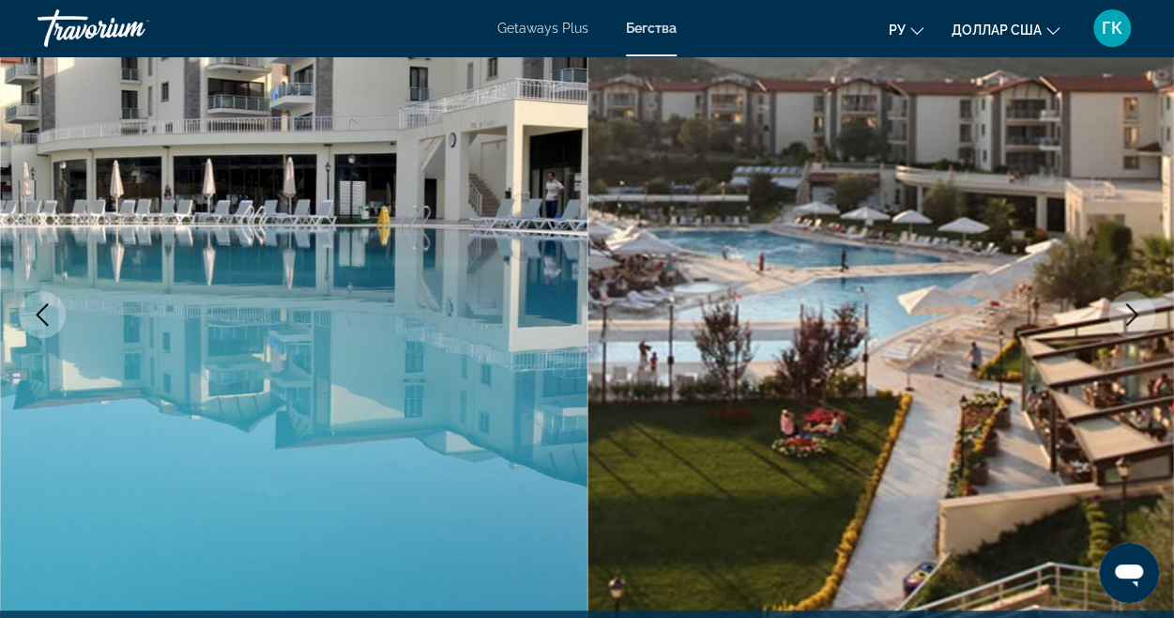
click at [1134, 326] on button "Next image" at bounding box center [1132, 314] width 47 height 47
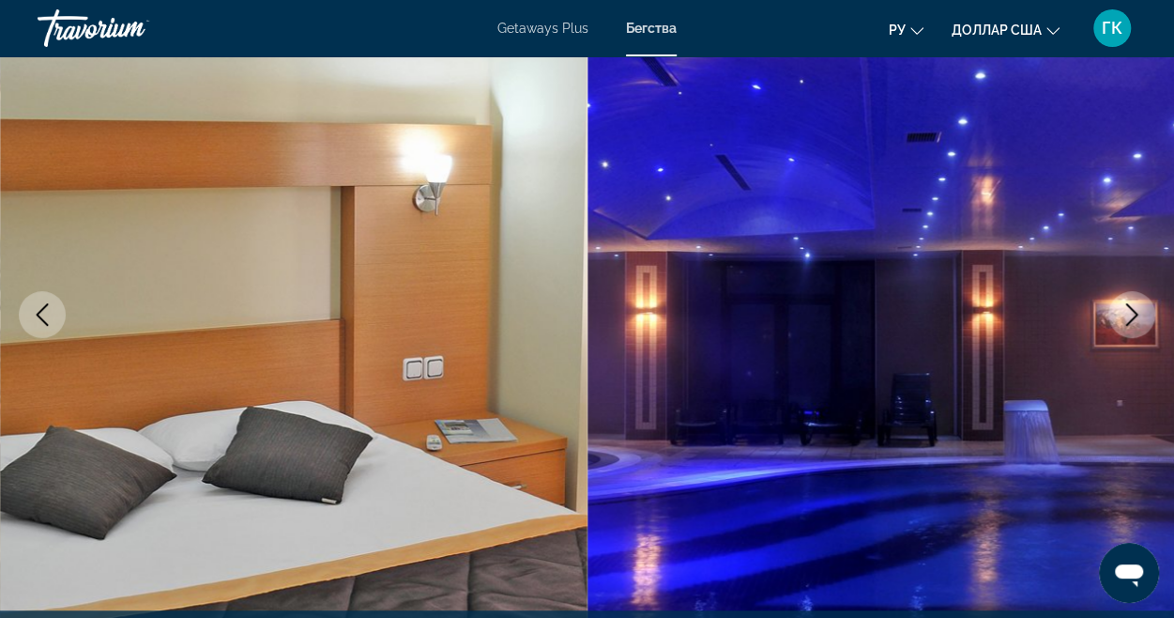
click at [1134, 326] on button "Next image" at bounding box center [1132, 314] width 47 height 47
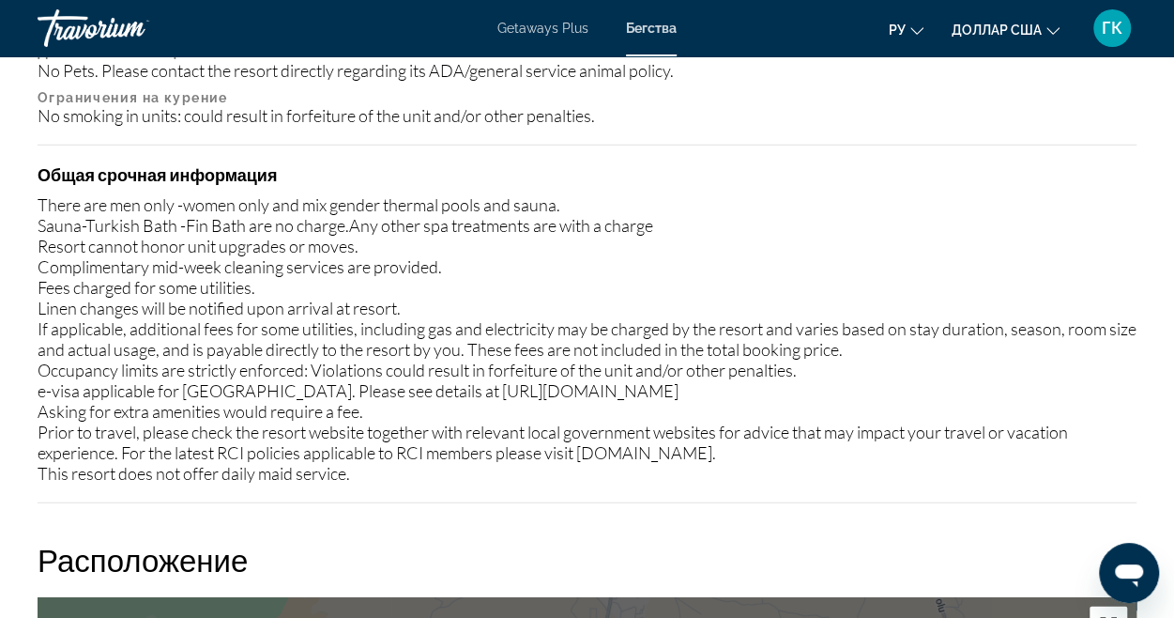
scroll to position [2158, 0]
